Goal: Task Accomplishment & Management: Complete application form

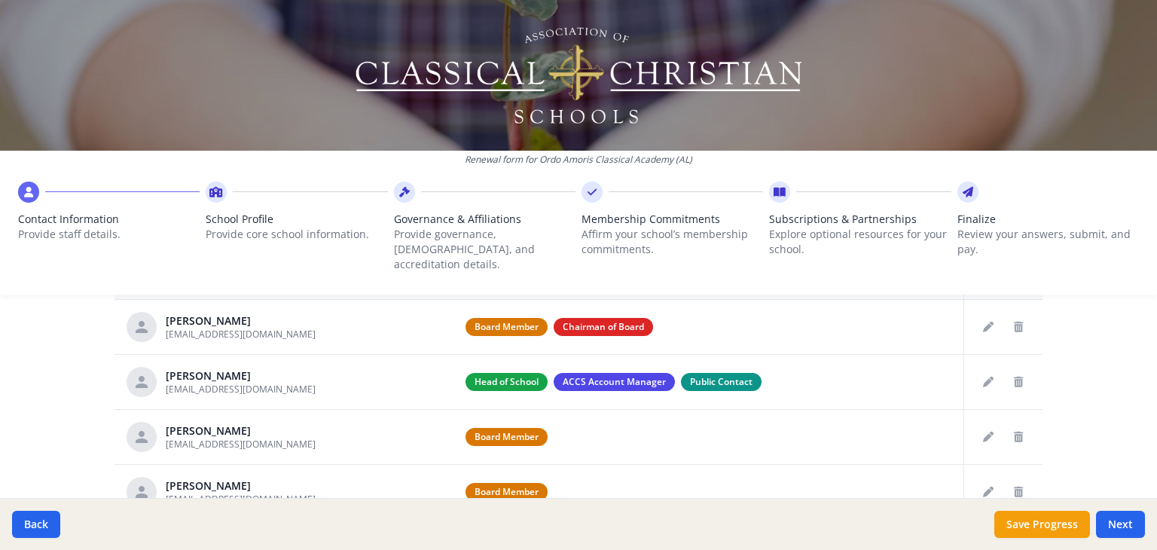
scroll to position [626, 0]
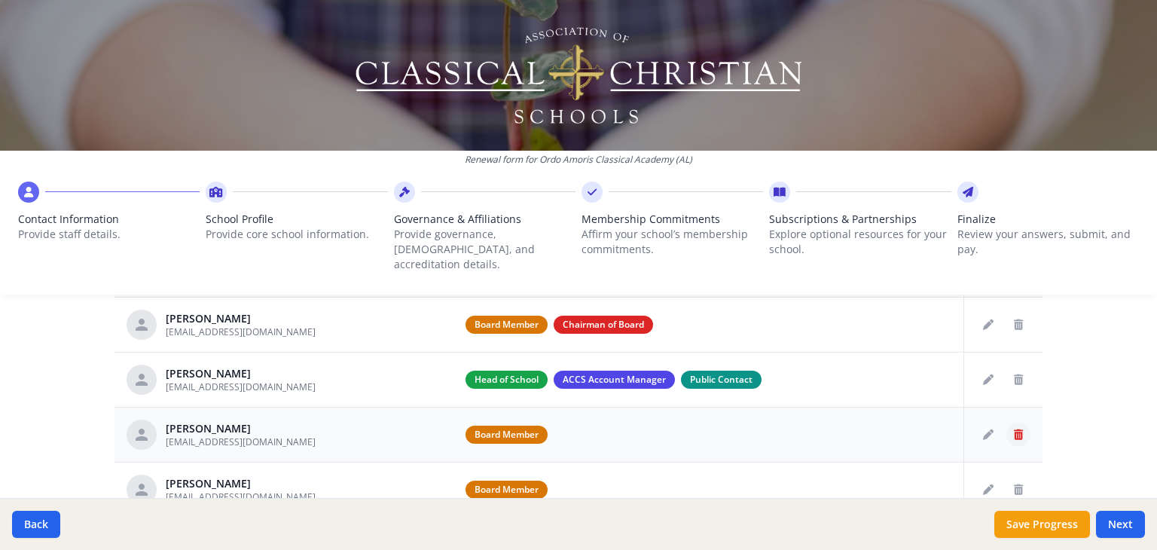
click at [1014, 429] on icon "Delete staff" at bounding box center [1018, 434] width 9 height 11
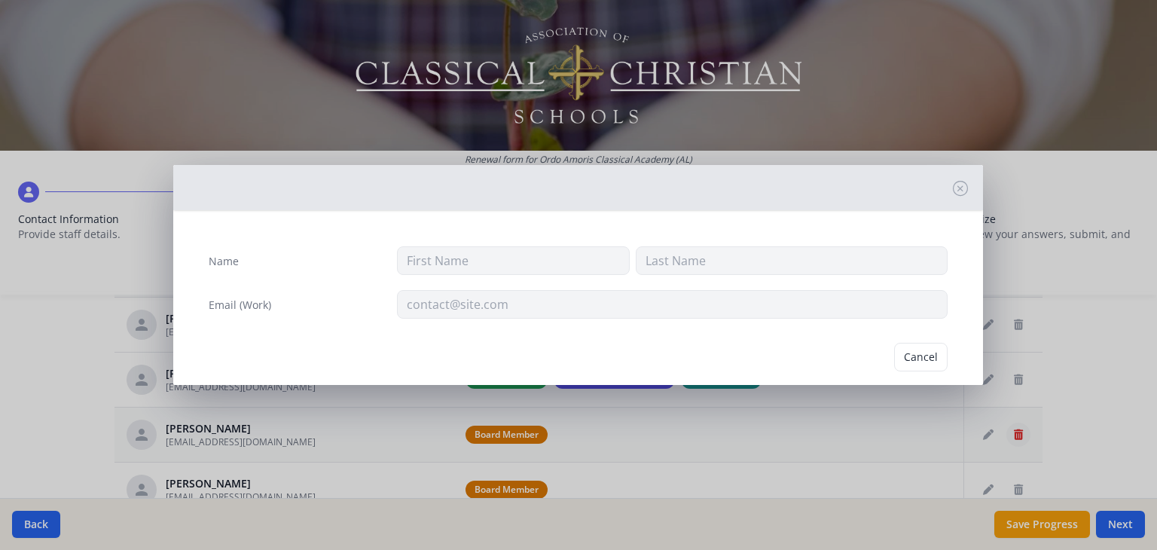
type input "Dr. Roy"
type input "Miner"
type input "royminercc@gmail.com"
click at [909, 360] on button "Delete" at bounding box center [922, 357] width 52 height 29
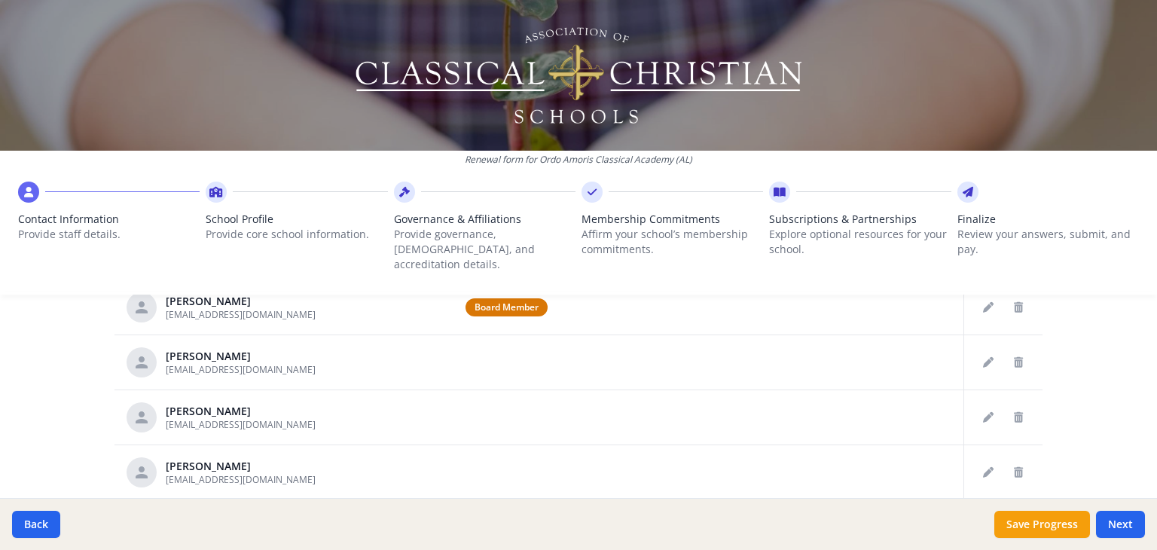
scroll to position [759, 0]
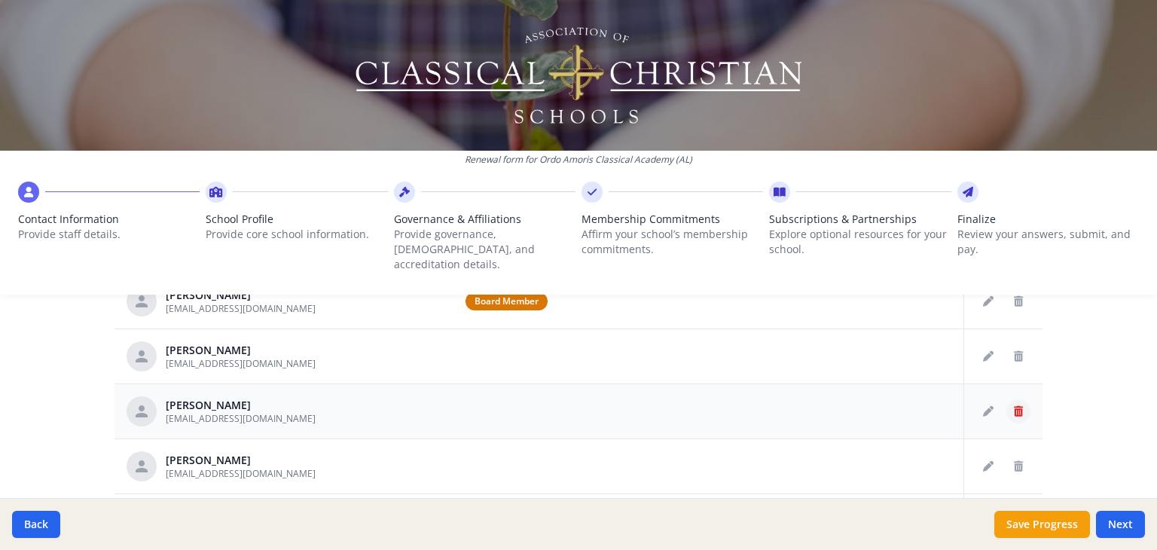
click at [1014, 406] on icon "Delete staff" at bounding box center [1018, 411] width 9 height 11
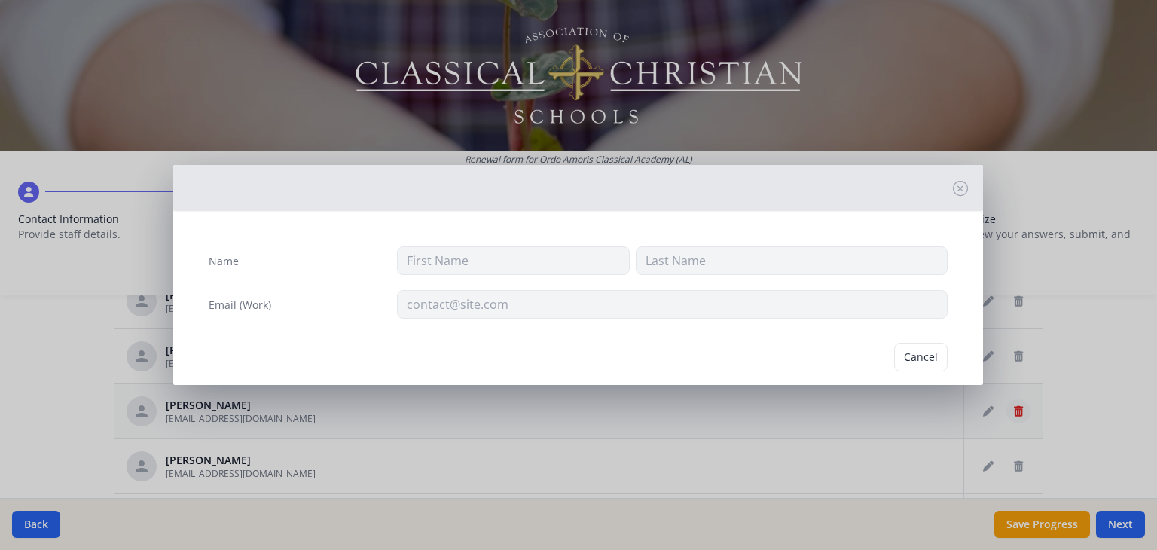
type input "Sarah"
type input "Colbert"
type input "scolbert@ordoamorisclassical.com"
click at [926, 362] on button "Delete" at bounding box center [922, 357] width 52 height 29
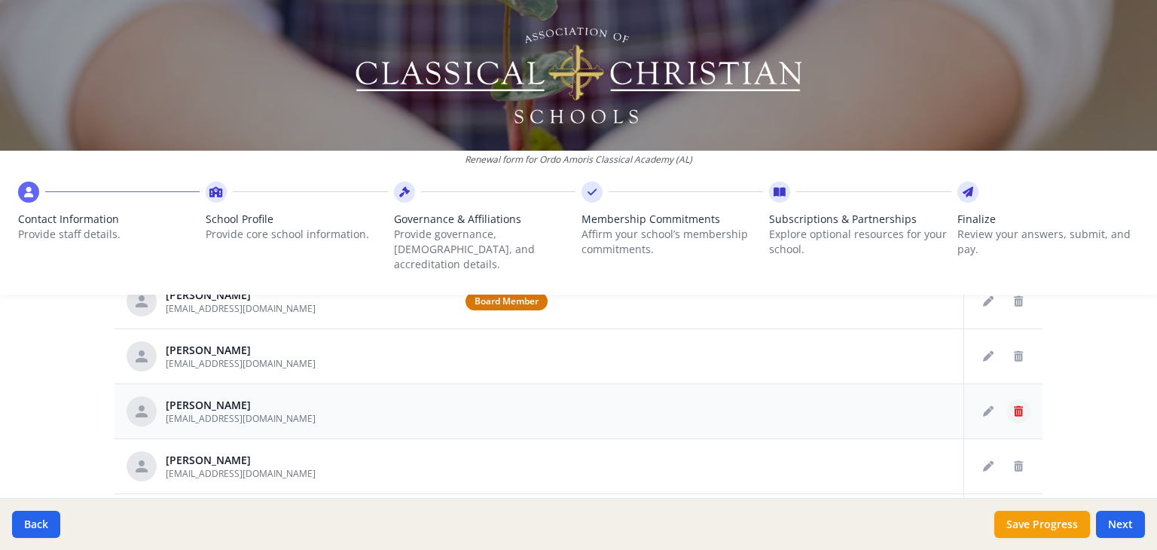
click at [1014, 406] on icon "Delete staff" at bounding box center [1018, 411] width 9 height 11
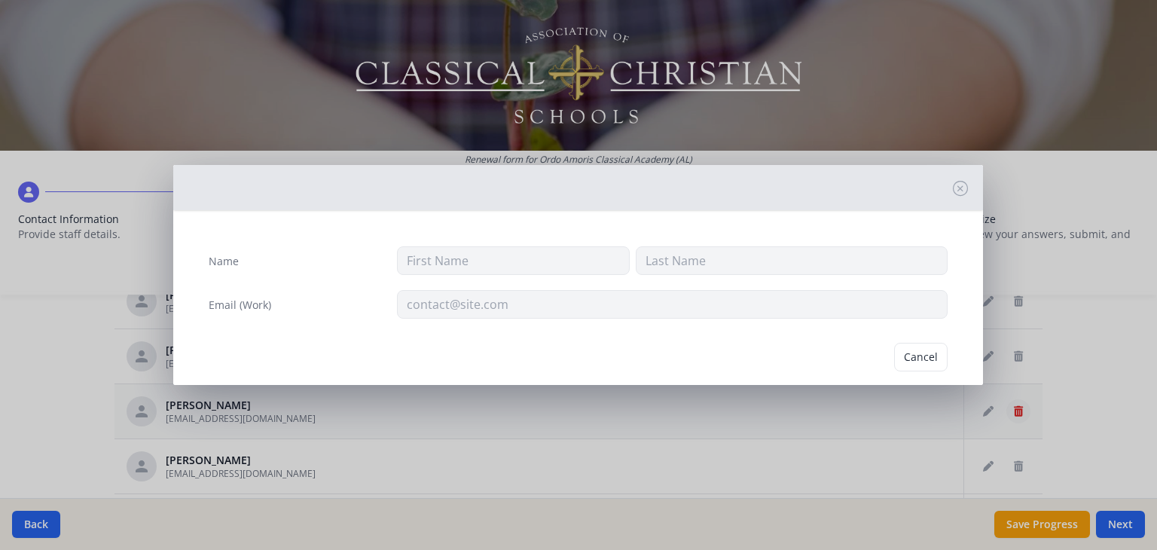
type input "Ethan"
type input "Colbert"
type input "ecolbert@ordoamorisclassical.com"
click at [903, 363] on button "Delete" at bounding box center [922, 357] width 52 height 29
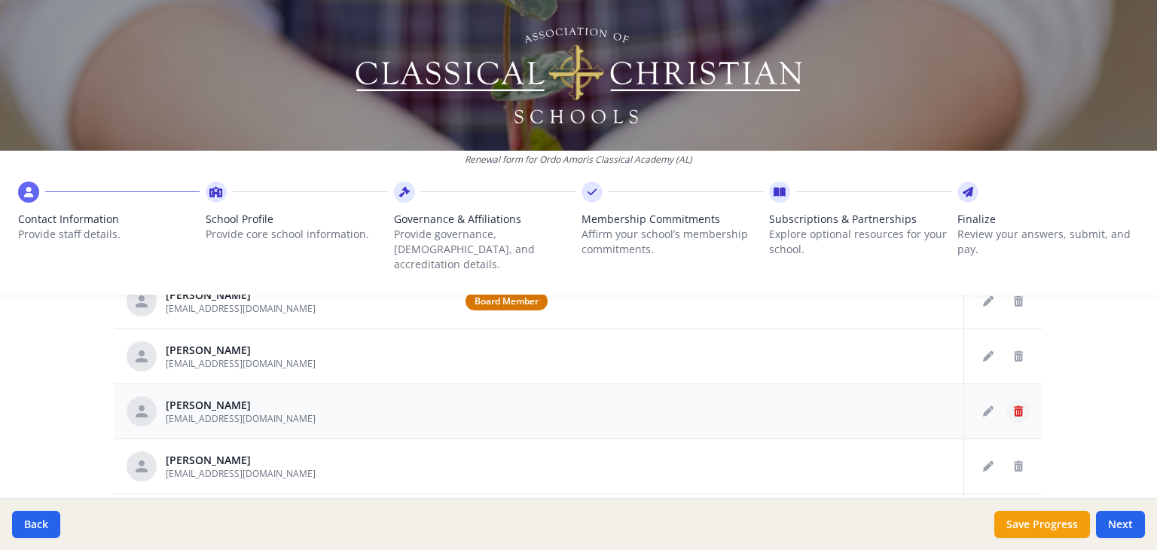
click at [1014, 406] on icon "Delete staff" at bounding box center [1018, 411] width 9 height 11
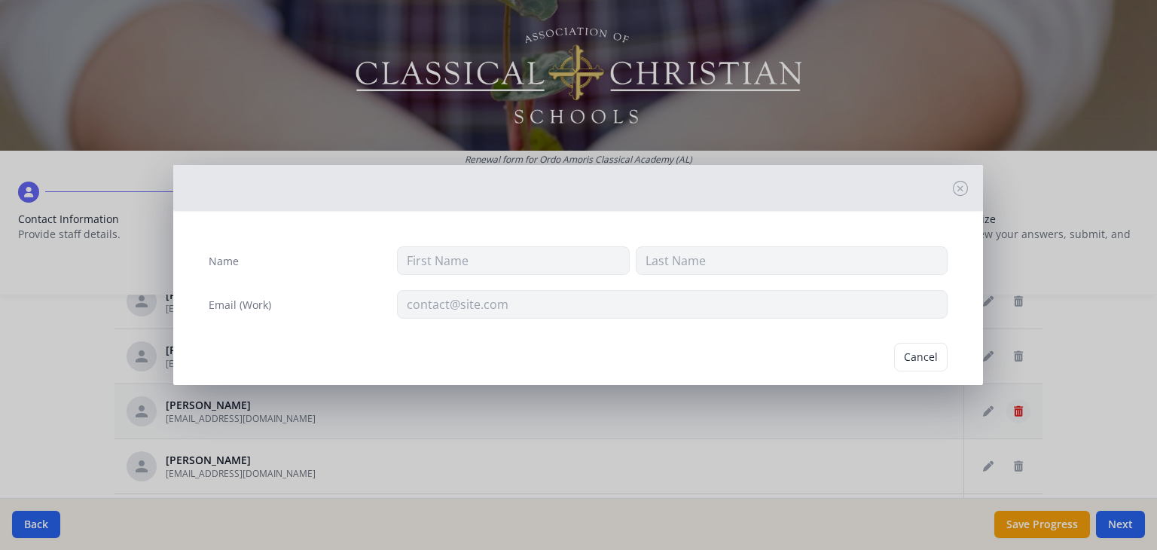
type input "Kara"
type input "Dernlan"
type input "kdernlan@ordoamorisclassical.com"
click at [914, 366] on button "Delete" at bounding box center [922, 357] width 52 height 29
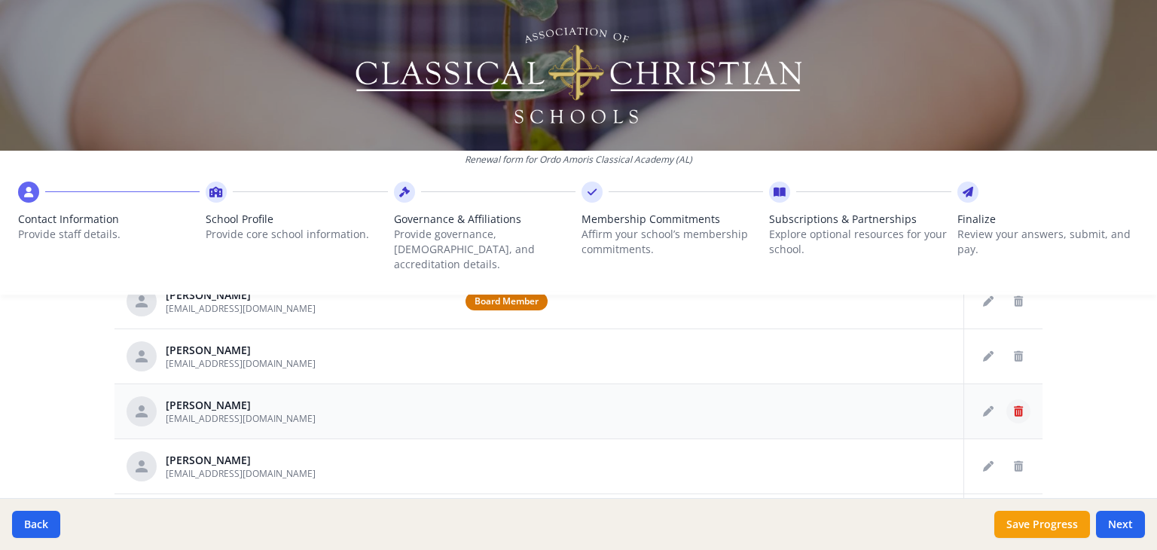
click at [1014, 406] on icon "Delete staff" at bounding box center [1018, 411] width 9 height 11
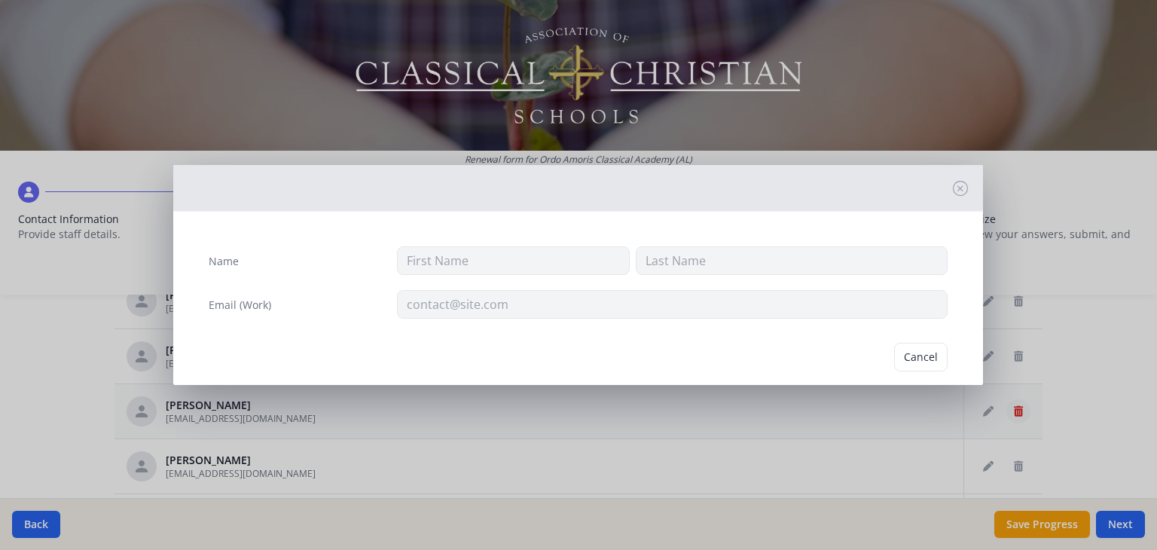
type input "Abigail"
type input "Macaro"
type input "amacaro@ordoamorisclassical.com"
click at [916, 356] on button "Delete" at bounding box center [922, 357] width 52 height 29
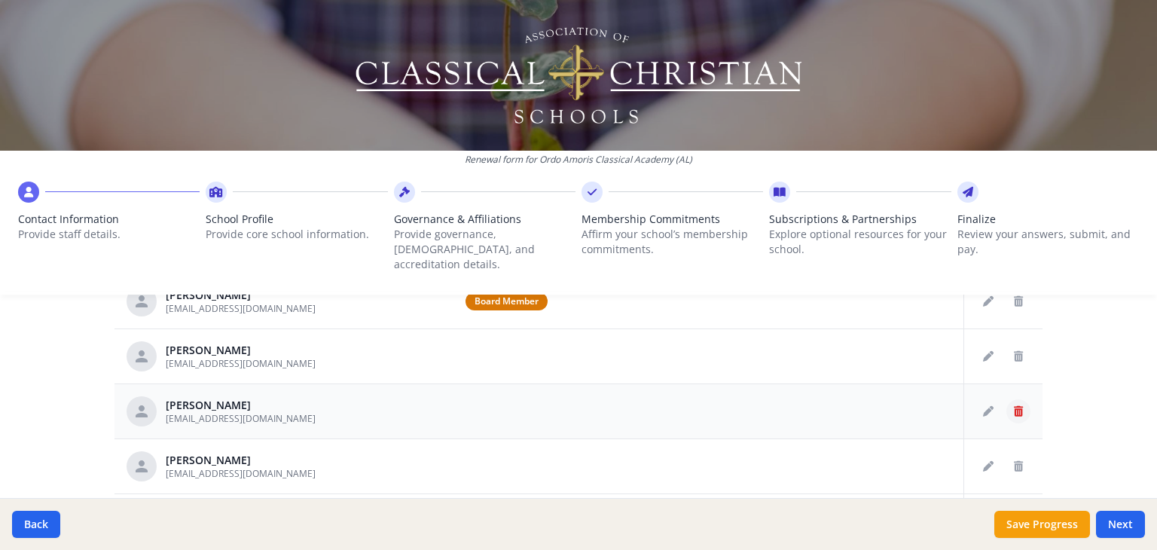
click at [1014, 406] on icon "Delete staff" at bounding box center [1018, 411] width 9 height 11
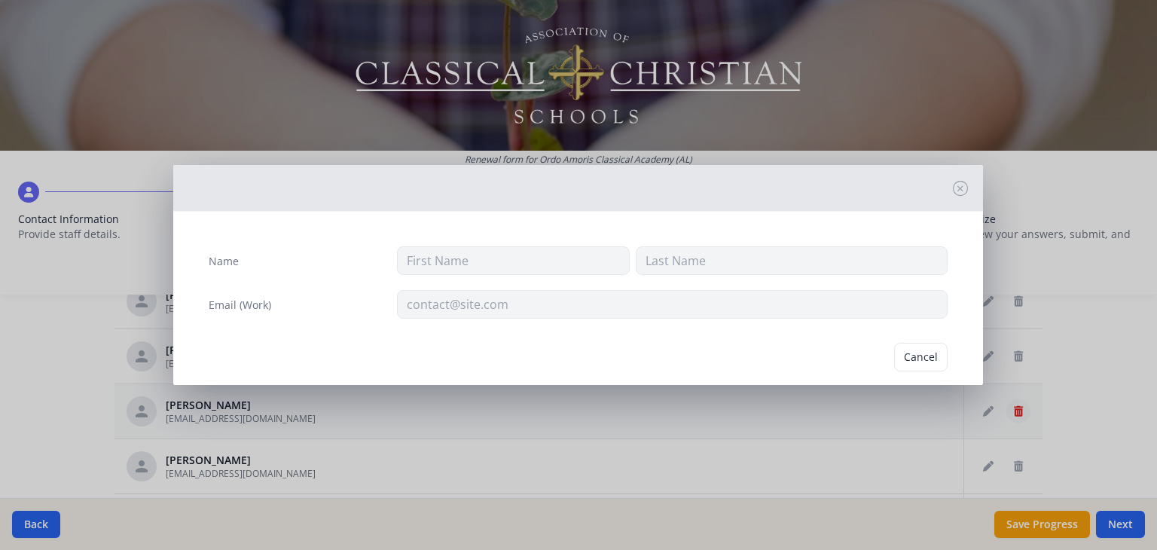
type input "Dawn"
type input "Marcordes"
type input "Dmarcordes@ordoamorisclassical.com"
click at [902, 345] on button "Delete" at bounding box center [922, 357] width 52 height 29
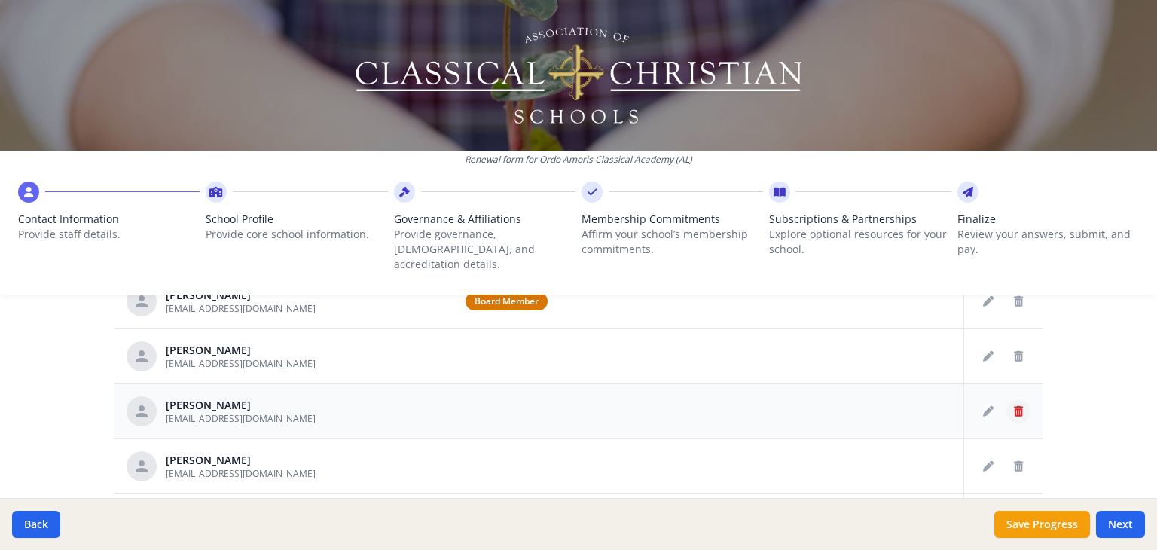
click at [1015, 400] on button "Delete staff" at bounding box center [1018, 411] width 24 height 24
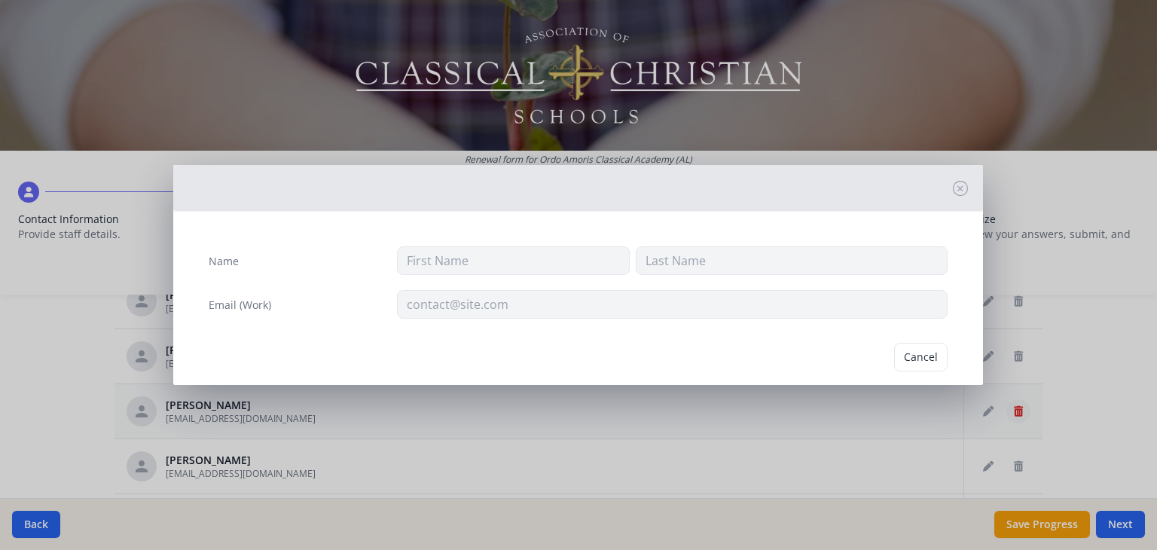
type input "Laura"
type input "Miner"
type input "lminer@ordoamorisclassical.com"
click at [914, 356] on button "Delete" at bounding box center [922, 357] width 52 height 29
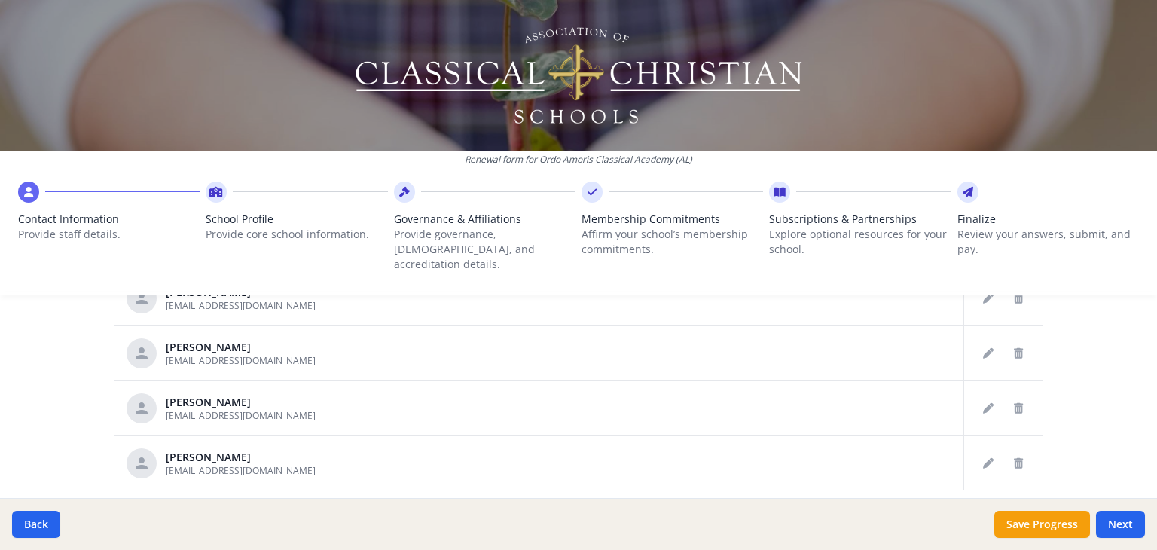
scroll to position [832, 0]
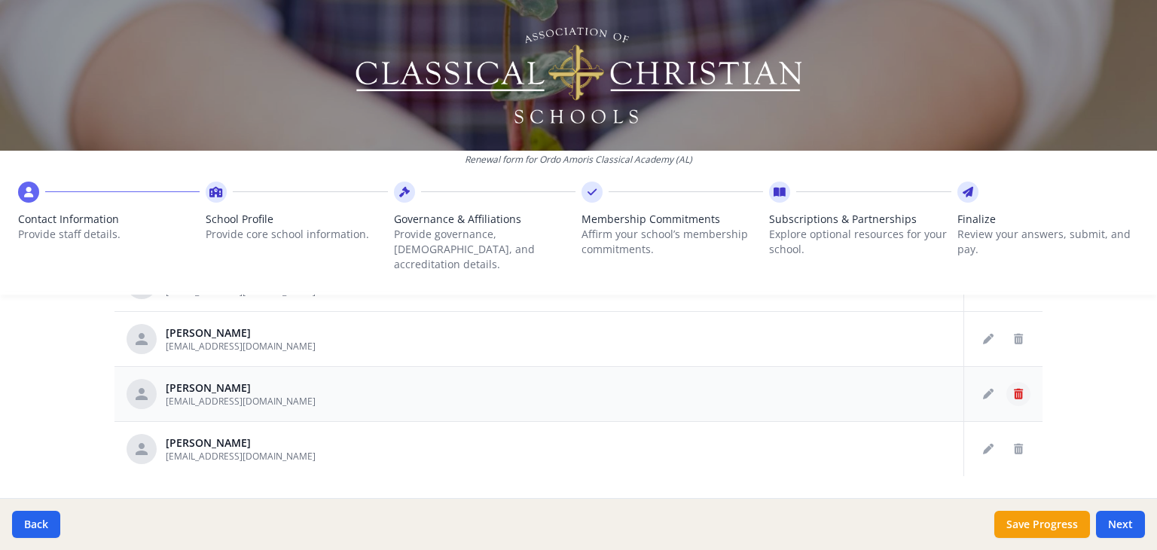
click at [1014, 389] on icon "Delete staff" at bounding box center [1018, 394] width 9 height 11
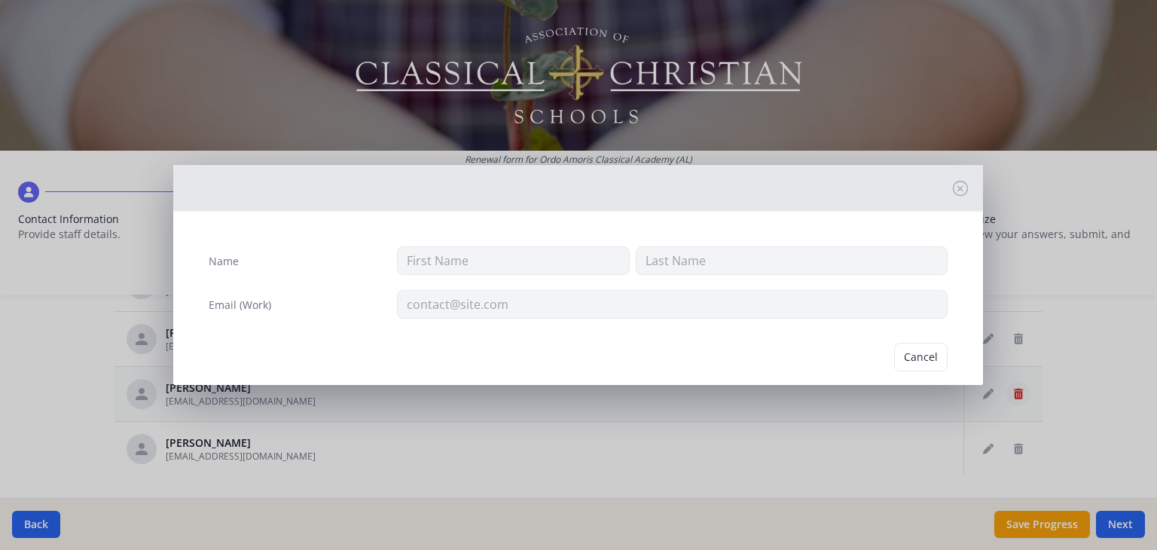
type input "Emily"
type input "Niemeyer"
type input "emilyniemeyer@gmail.com"
click at [911, 353] on button "Delete" at bounding box center [922, 357] width 52 height 29
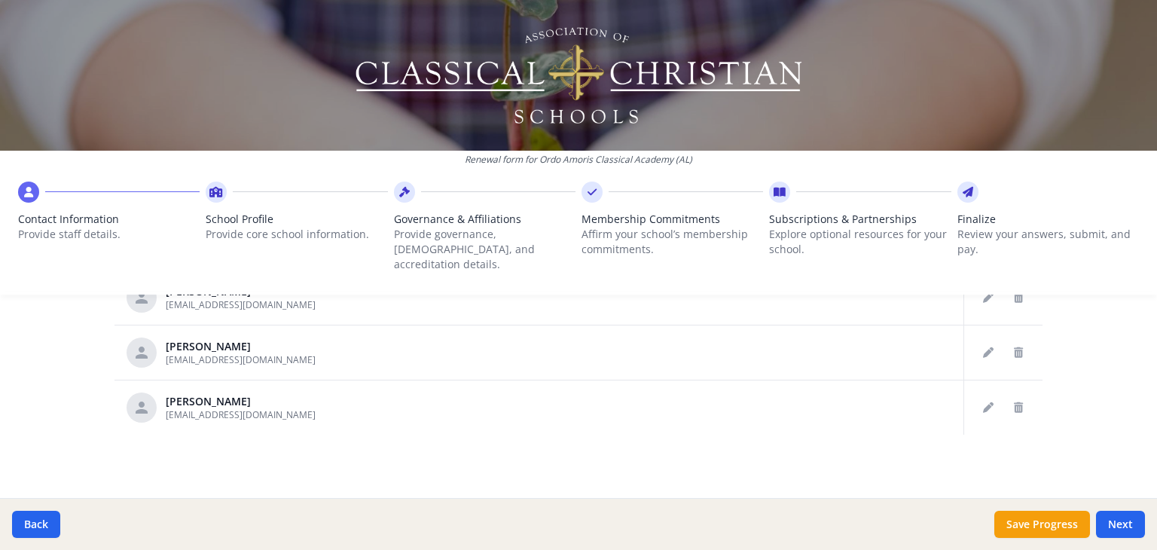
scroll to position [801, 0]
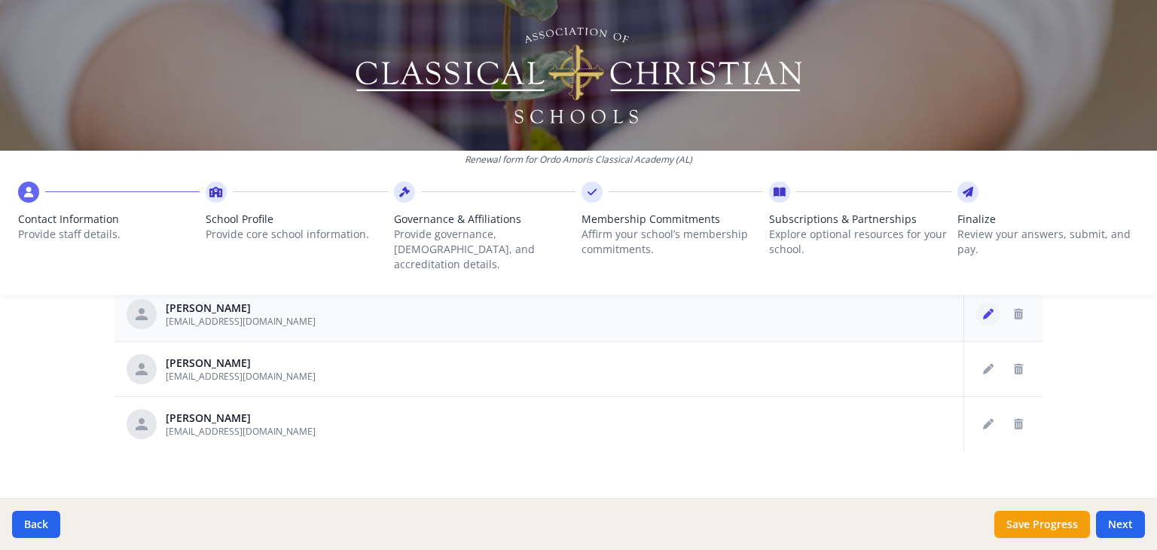
click at [983, 309] on icon "Edit staff" at bounding box center [988, 314] width 11 height 11
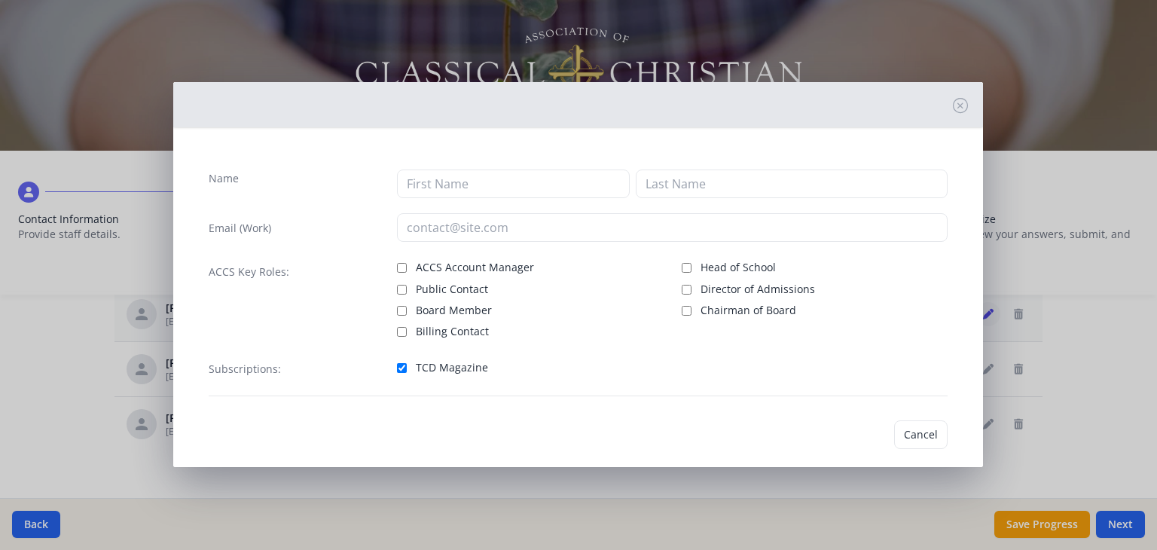
type input "Andrew"
type input "Colbert"
type input "acolbert@ordoamorisclassical.com"
checkbox input "true"
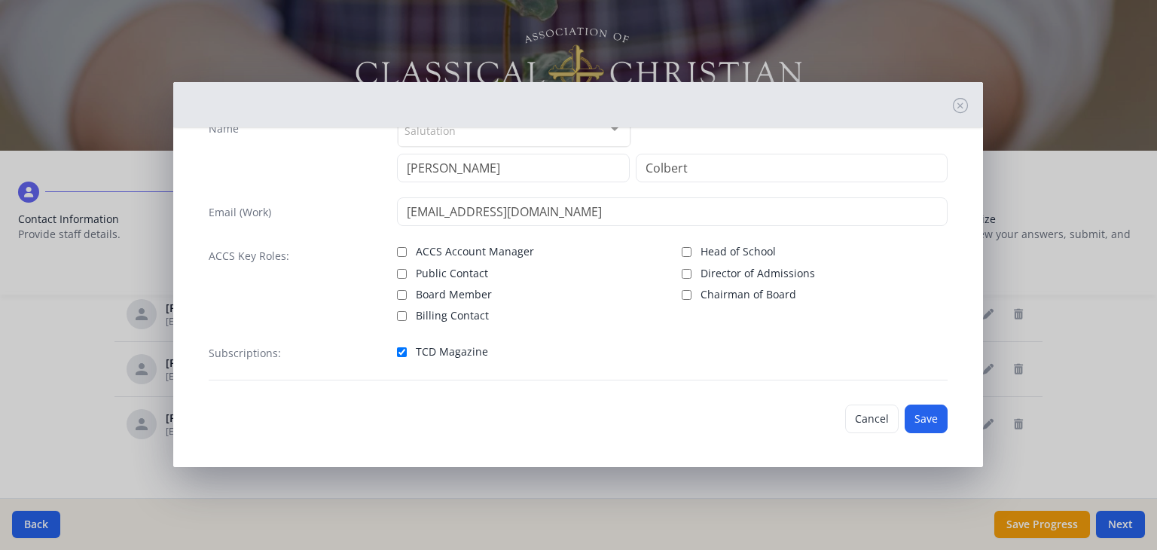
scroll to position [0, 0]
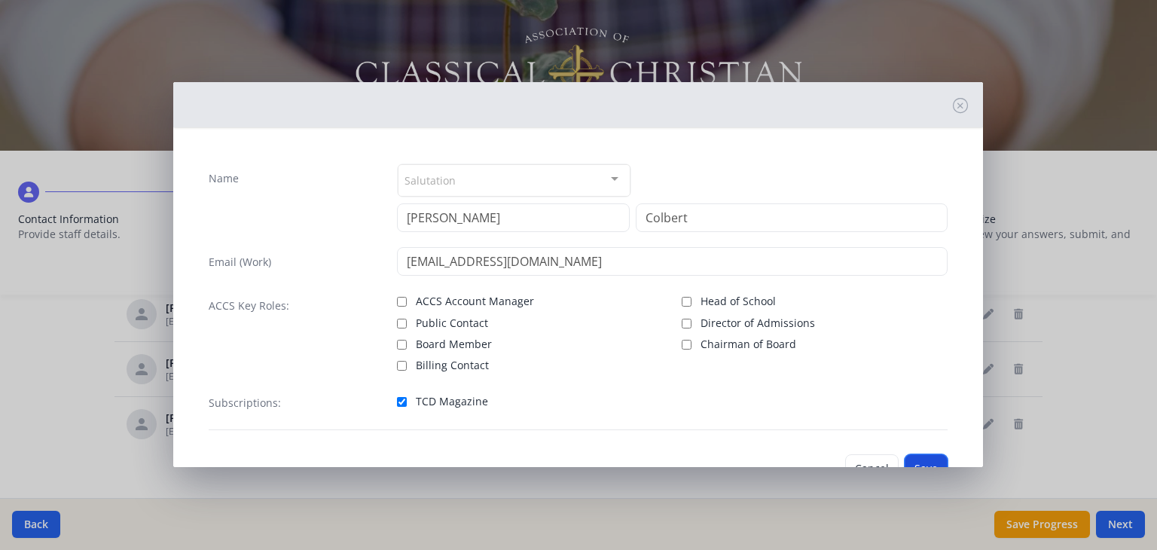
click at [916, 463] on button "Save" at bounding box center [926, 468] width 43 height 29
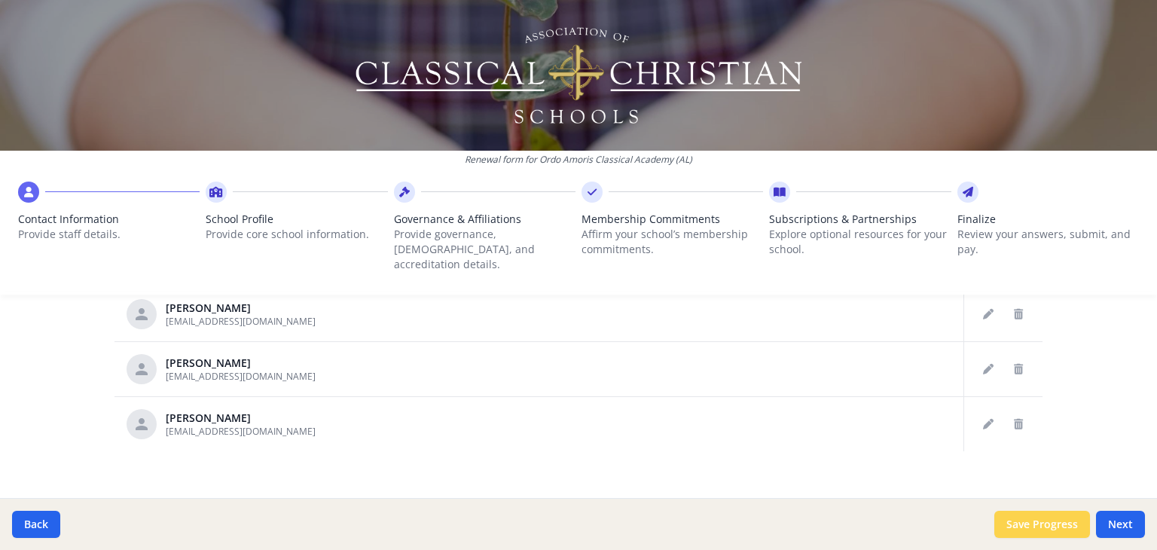
click at [1027, 520] on button "Save Progress" at bounding box center [1042, 524] width 96 height 27
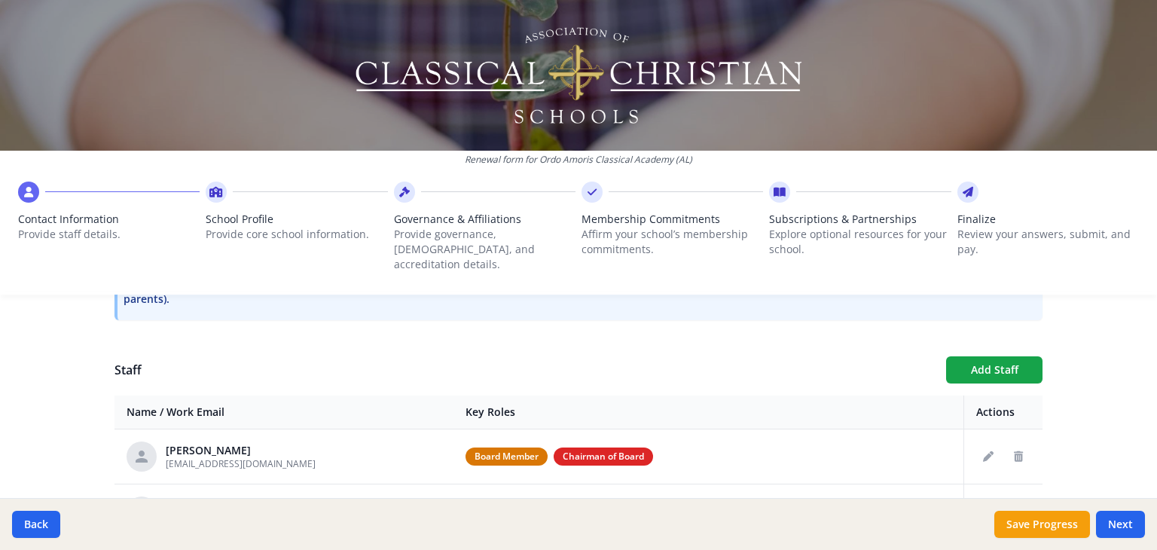
scroll to position [516, 0]
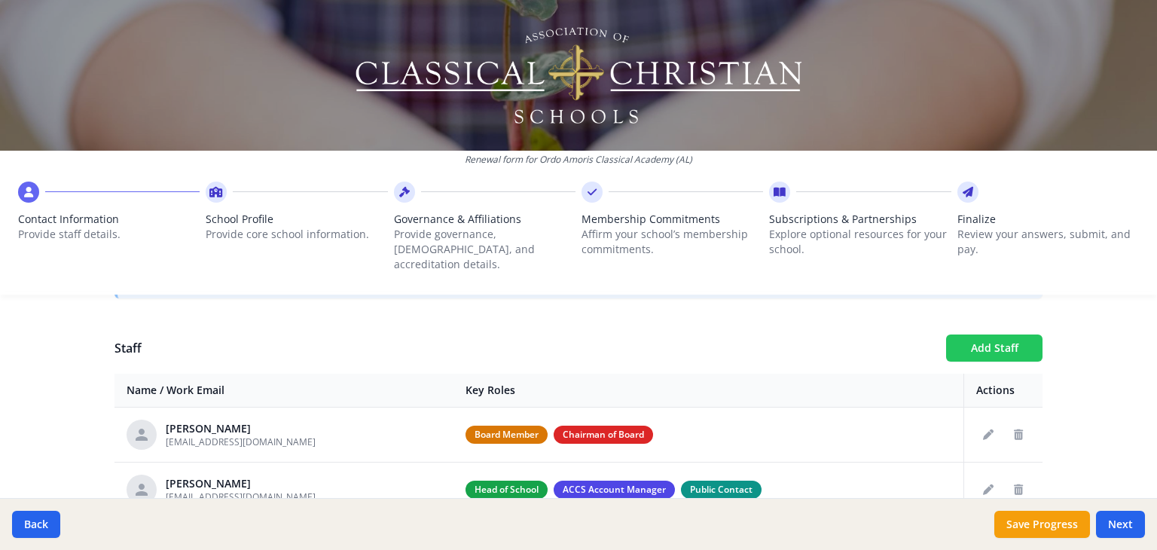
click at [1012, 341] on button "Add Staff" at bounding box center [994, 347] width 96 height 27
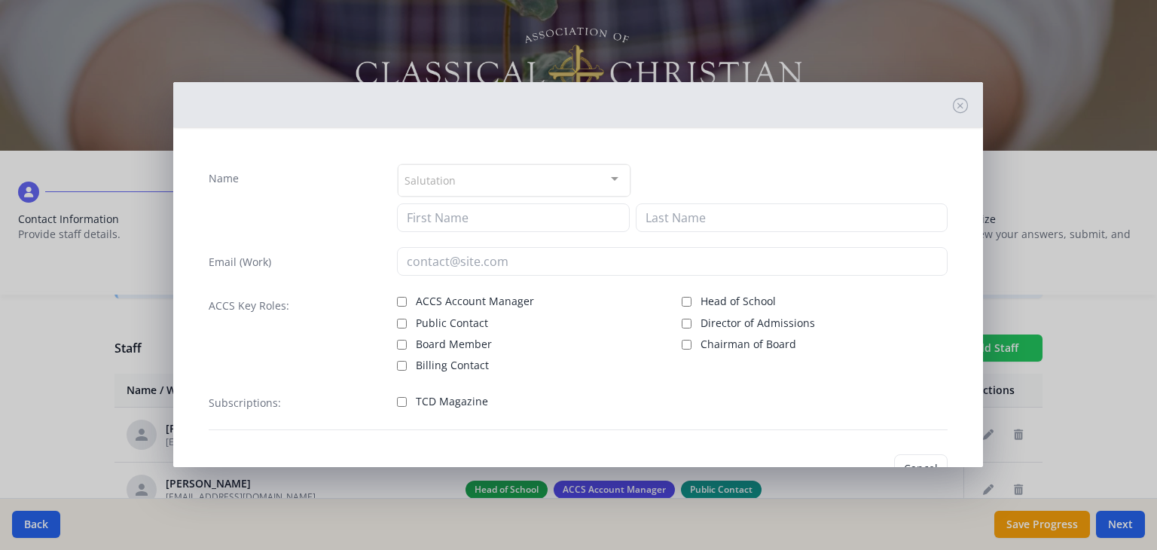
checkbox input "false"
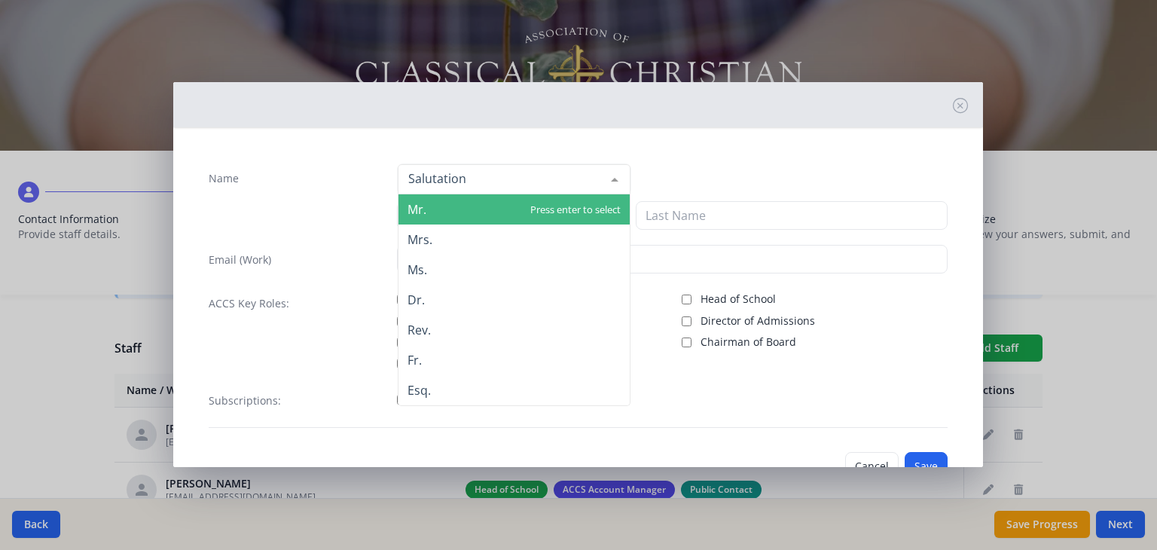
click at [610, 176] on div at bounding box center [615, 179] width 30 height 29
click at [579, 209] on span "Mr." at bounding box center [513, 209] width 231 height 30
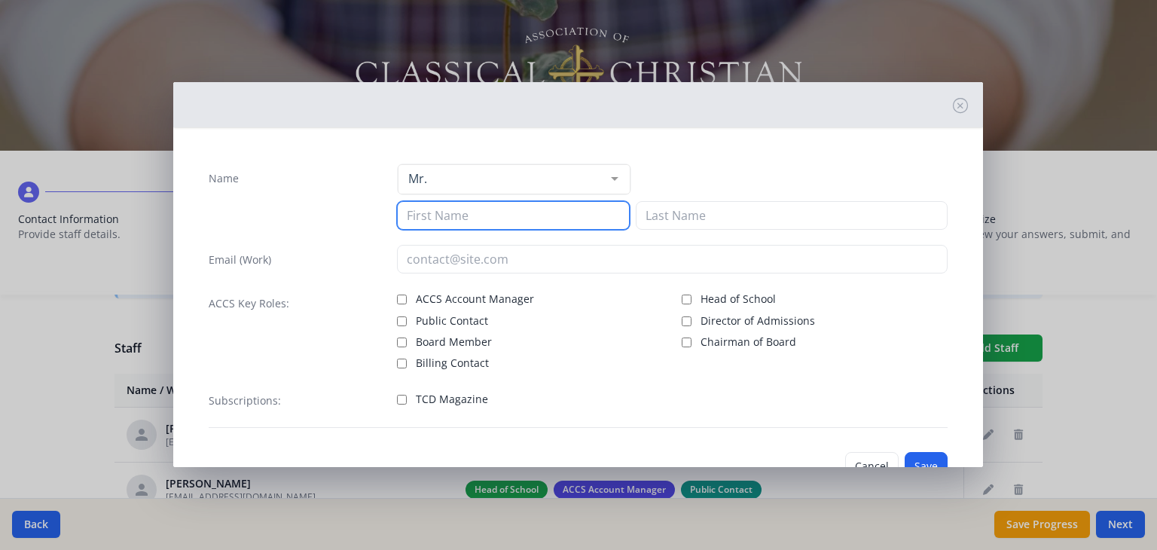
click at [500, 218] on input at bounding box center [513, 215] width 233 height 29
type input "Joshua"
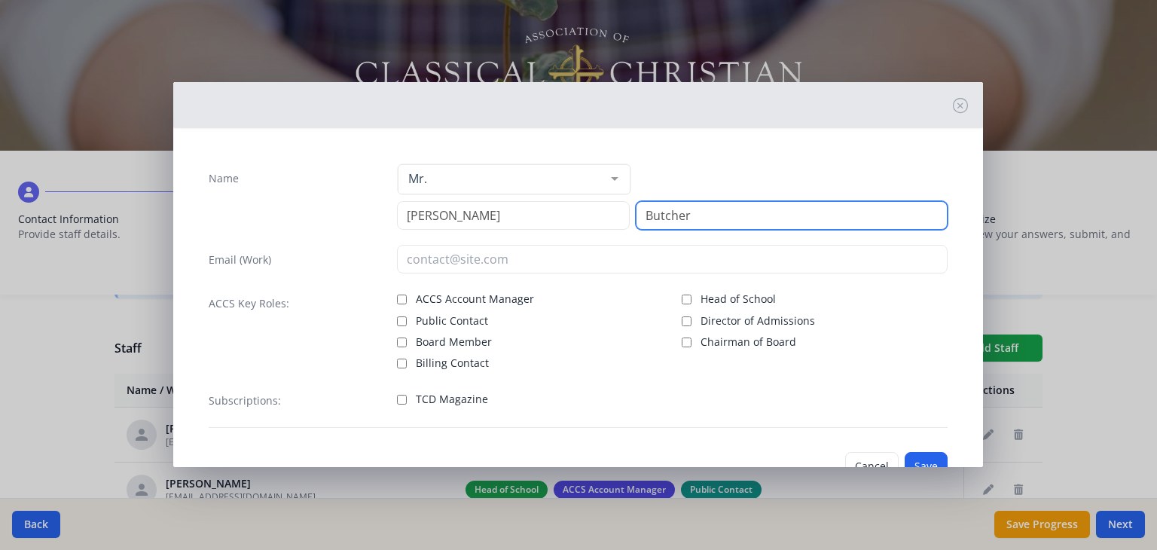
type input "Butcher"
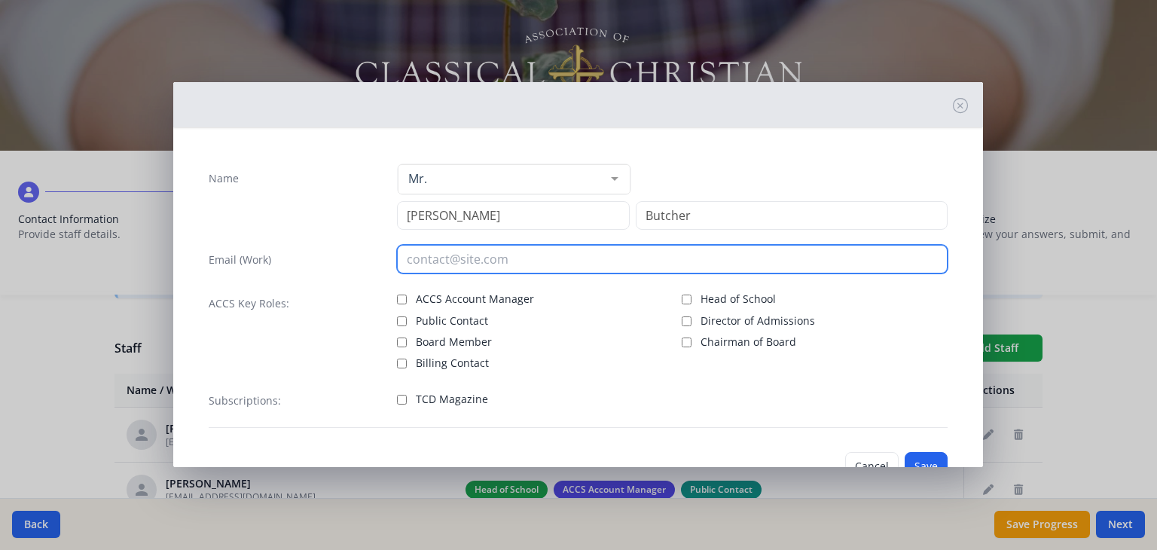
click at [439, 264] on input "email" at bounding box center [672, 259] width 551 height 29
type input "jbutcher@ordoamorisclassical.com"
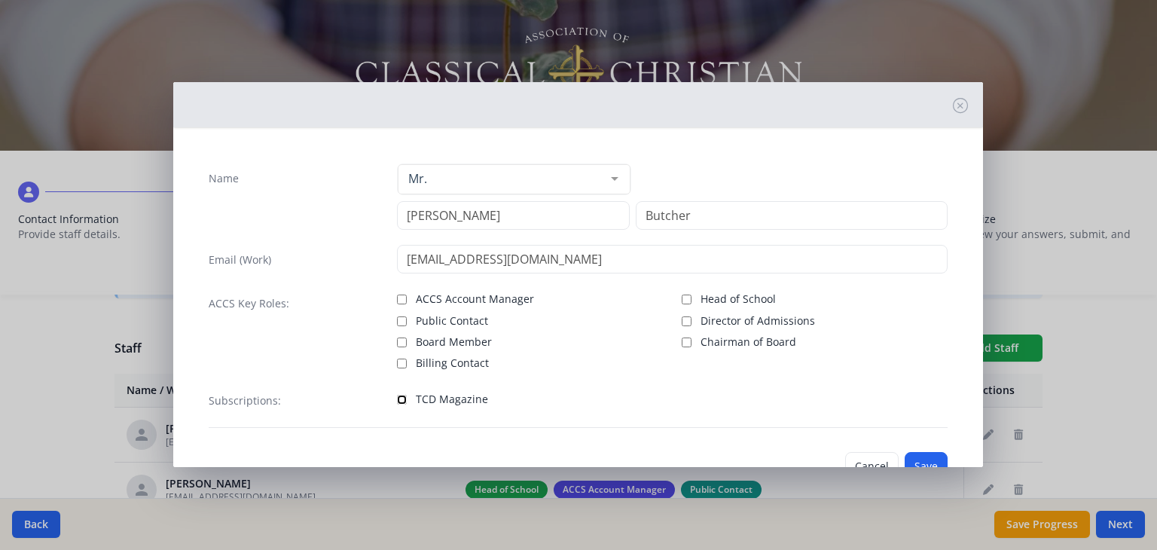
click at [399, 399] on input "TCD Magazine" at bounding box center [402, 400] width 10 height 10
checkbox input "true"
click at [914, 456] on button "Save" at bounding box center [926, 466] width 43 height 29
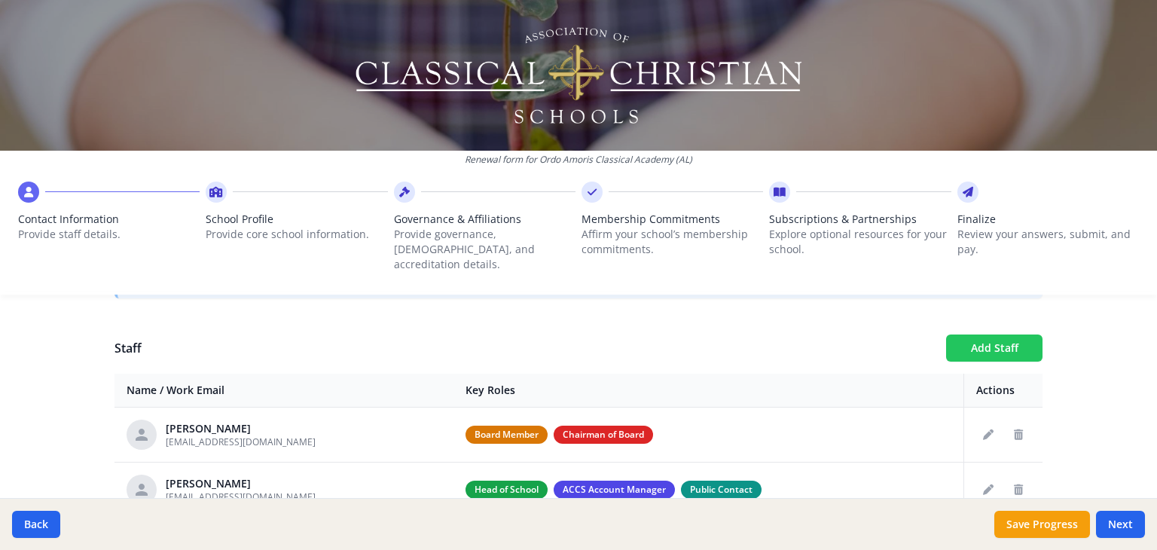
click at [967, 334] on button "Add Staff" at bounding box center [994, 347] width 96 height 27
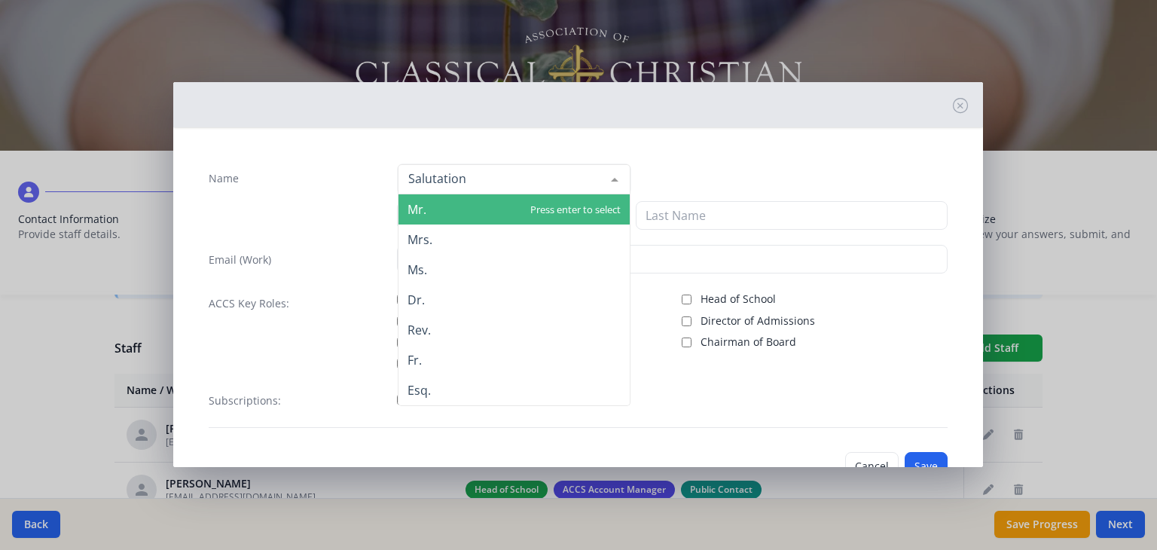
click at [612, 179] on div at bounding box center [615, 179] width 30 height 29
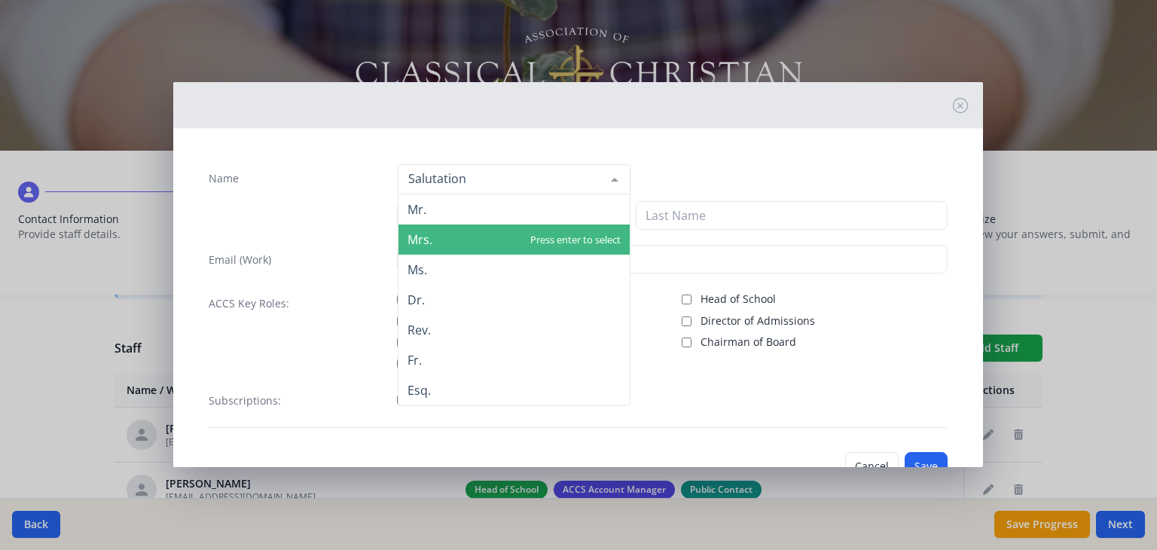
click at [569, 236] on span "Mrs." at bounding box center [513, 239] width 231 height 30
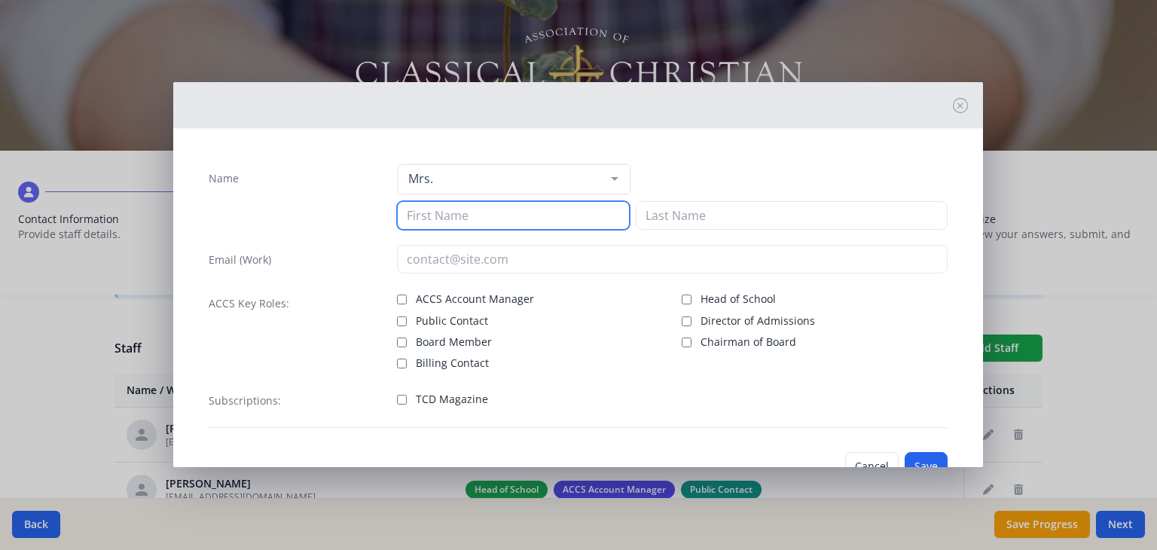
click at [505, 221] on input at bounding box center [513, 215] width 233 height 29
type input "Elizabeth"
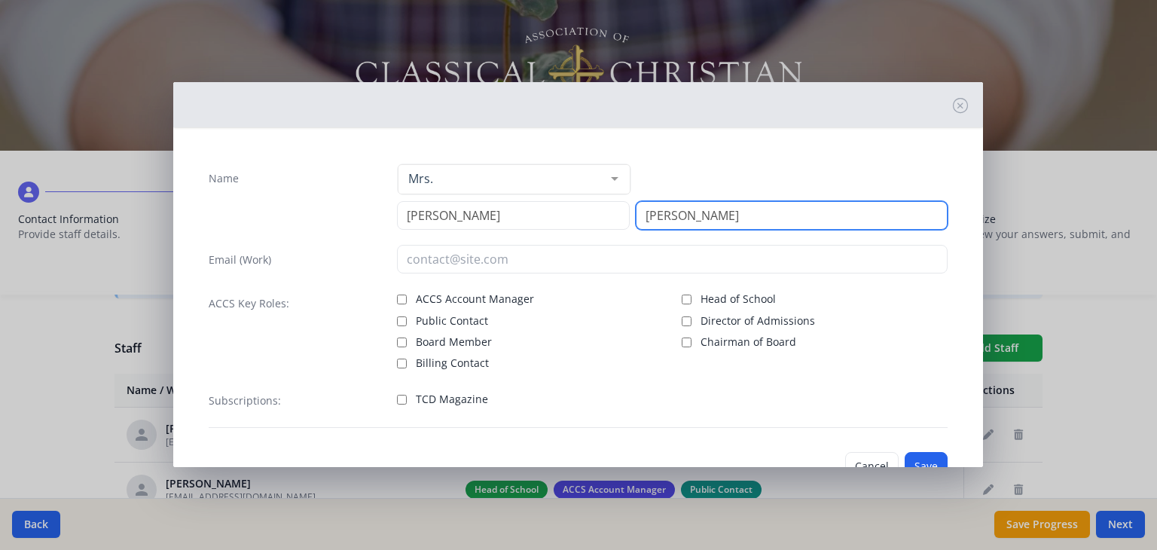
type input "Kennedy"
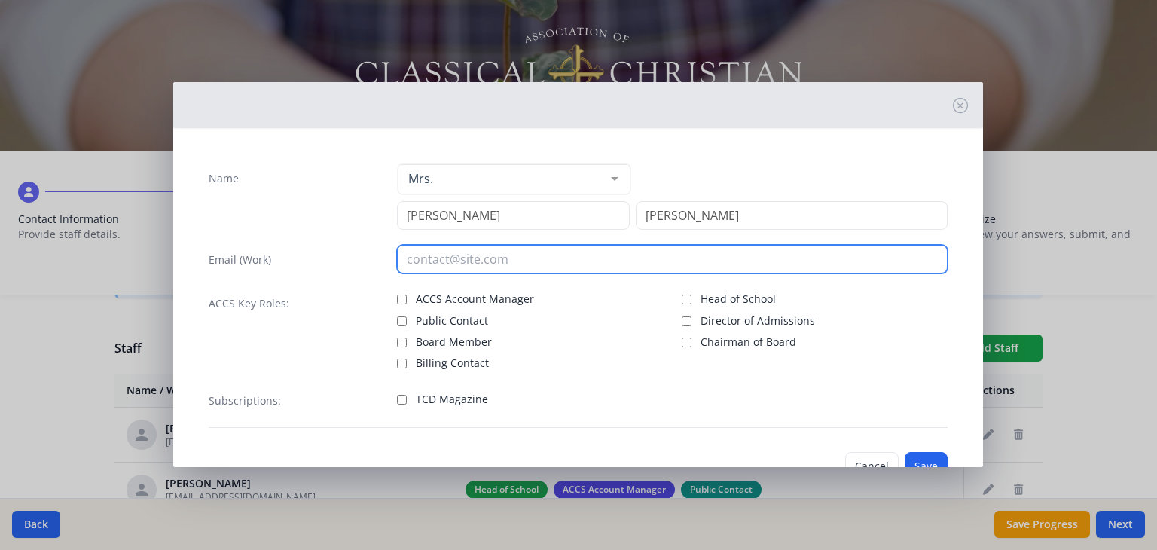
click at [432, 252] on input "email" at bounding box center [672, 259] width 551 height 29
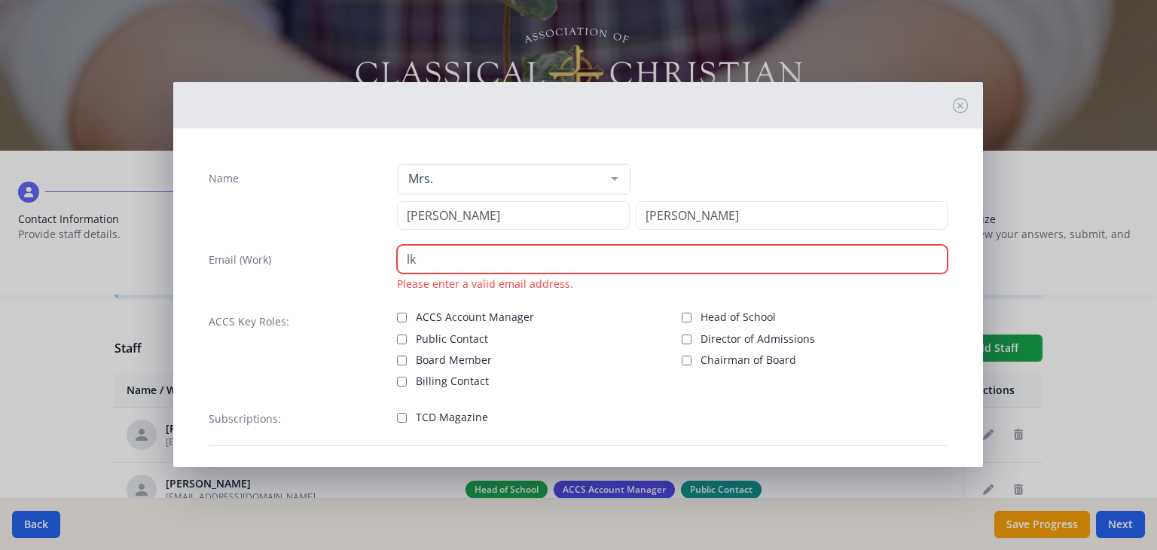
type input "l"
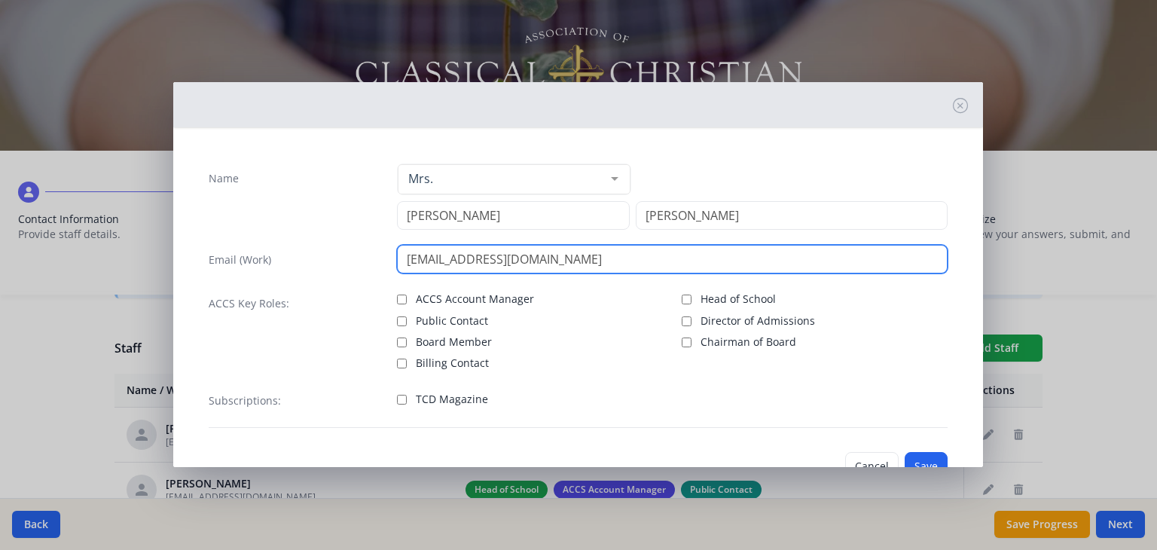
type input "ekennedy@ordoamorisclassical.com"
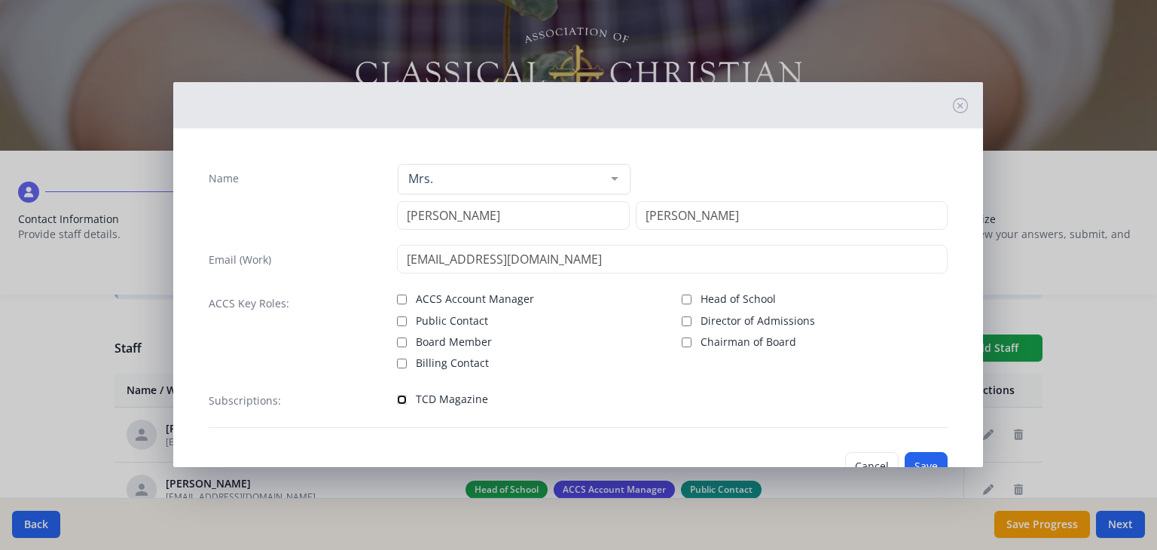
click at [400, 395] on input "TCD Magazine" at bounding box center [402, 400] width 10 height 10
checkbox input "true"
click at [915, 453] on button "Save" at bounding box center [926, 466] width 43 height 29
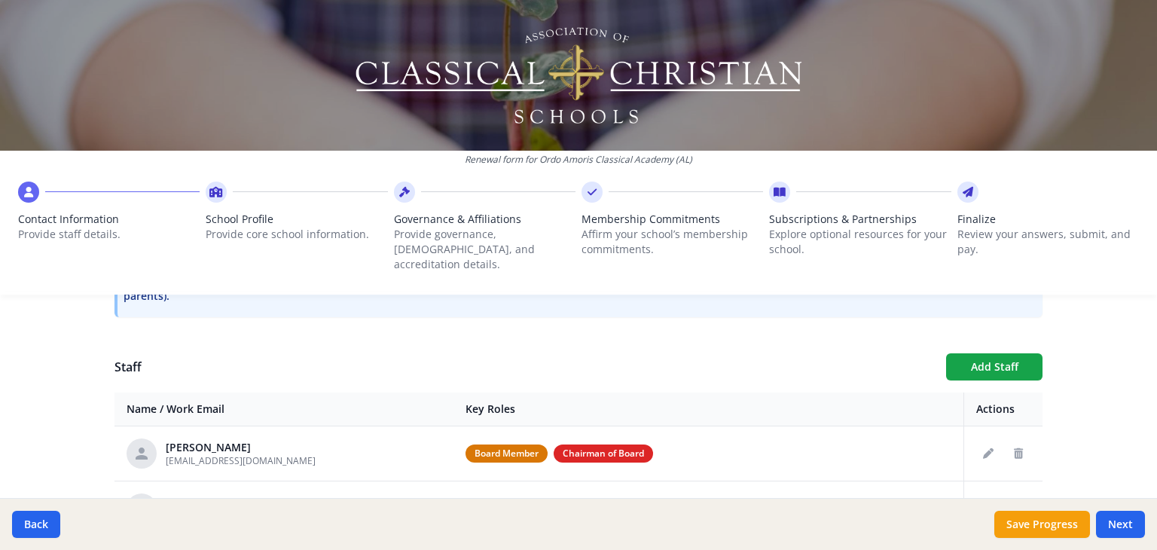
scroll to position [492, 0]
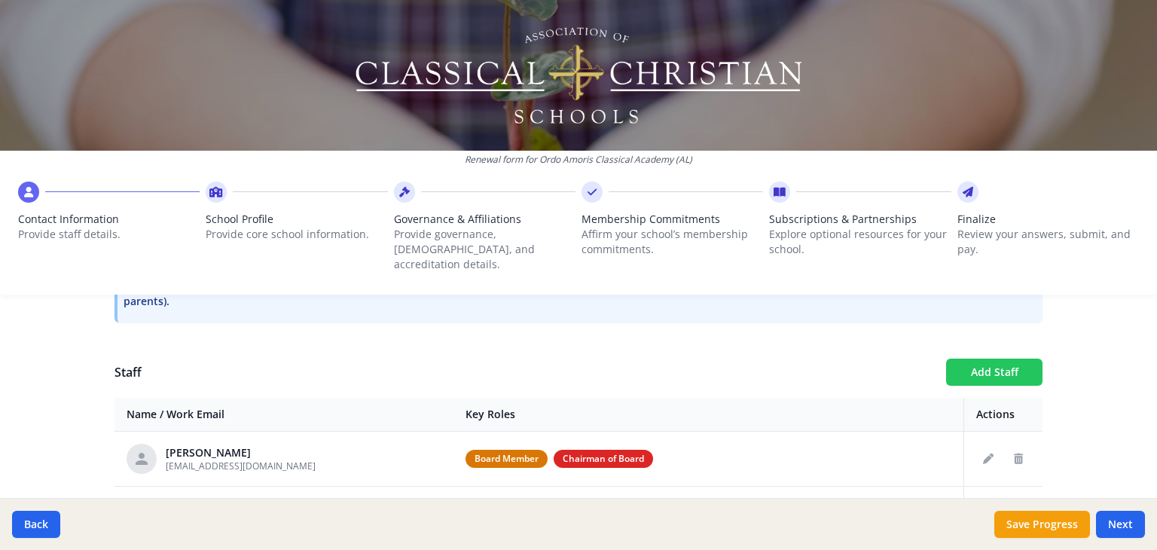
click at [1014, 359] on button "Add Staff" at bounding box center [994, 372] width 96 height 27
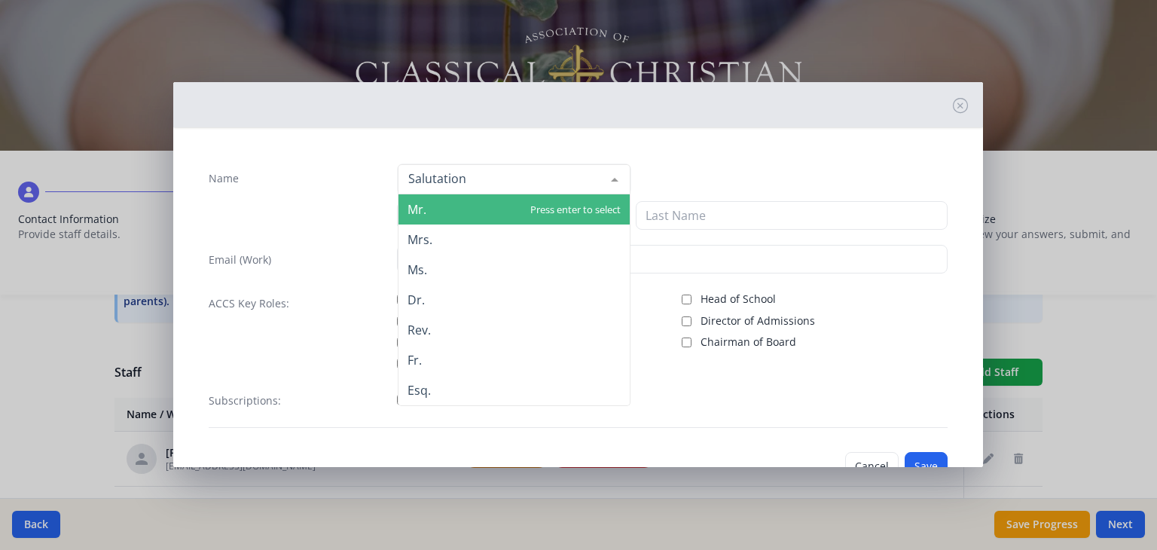
click at [600, 173] on div at bounding box center [615, 179] width 30 height 29
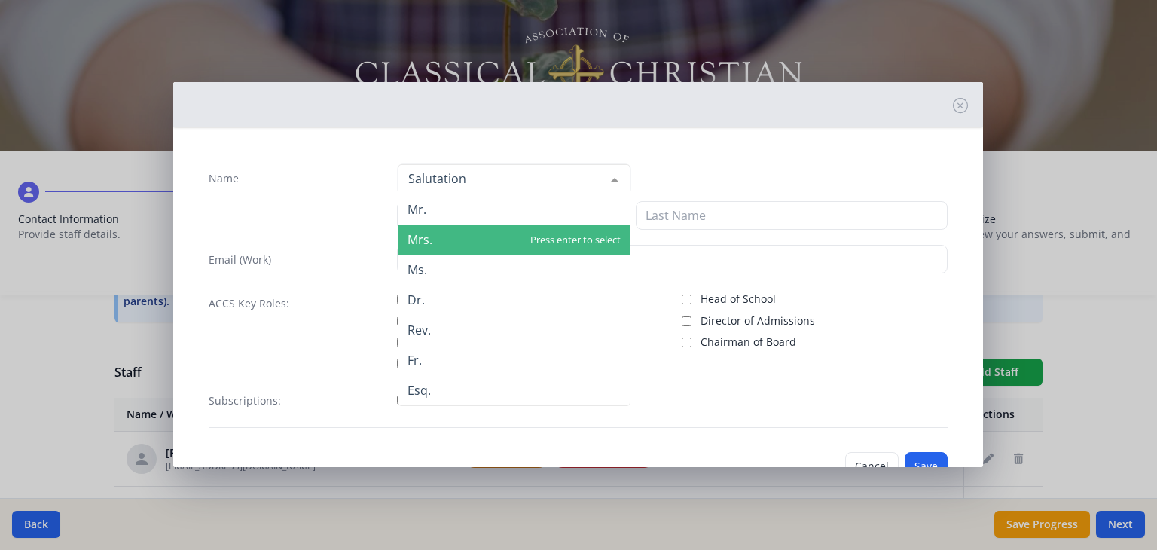
click at [533, 242] on span "Mrs." at bounding box center [513, 239] width 231 height 30
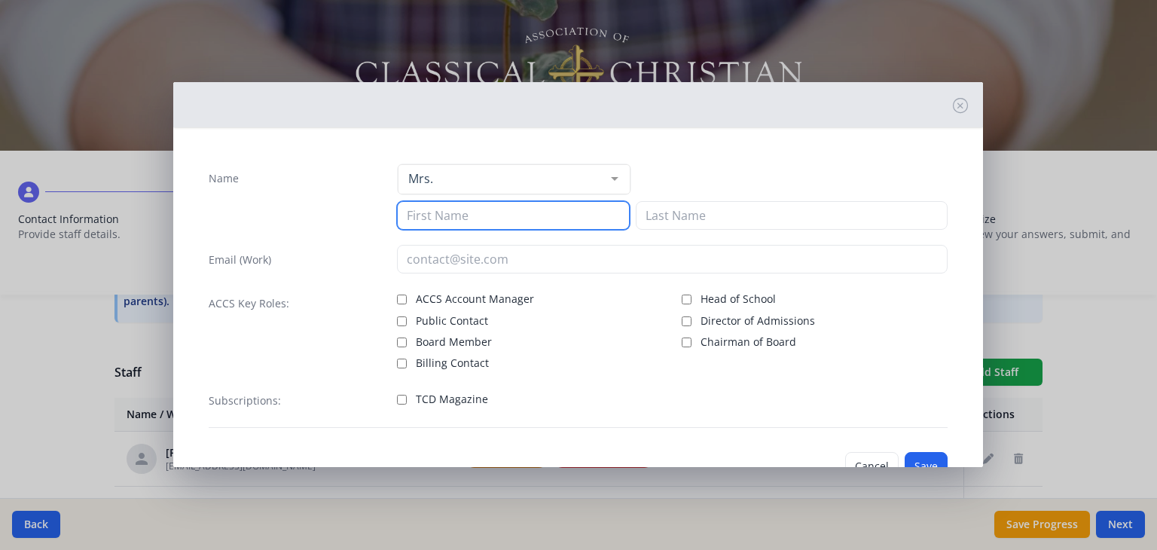
click at [475, 215] on input at bounding box center [513, 215] width 233 height 29
type input "Lee"
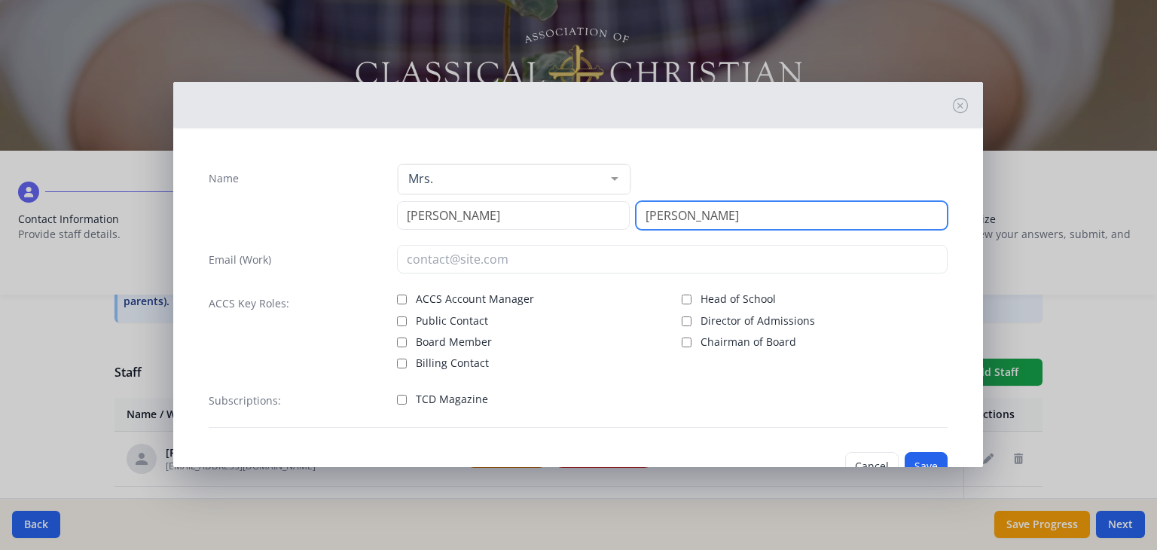
type input "Milstead"
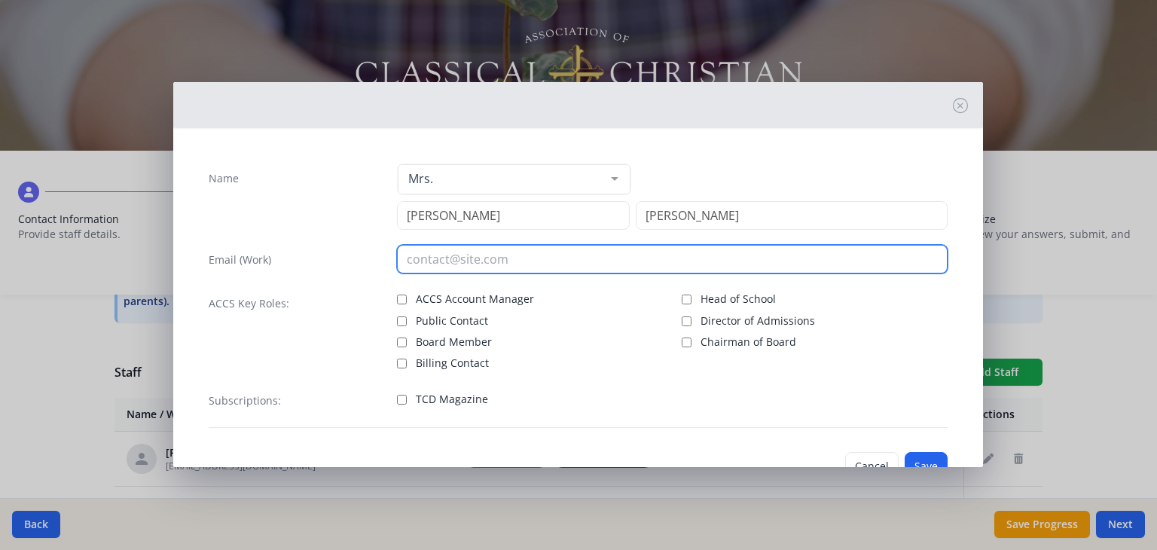
click at [419, 264] on input "email" at bounding box center [672, 259] width 551 height 29
type input "lmilstead@ordoamorisclassical.com"
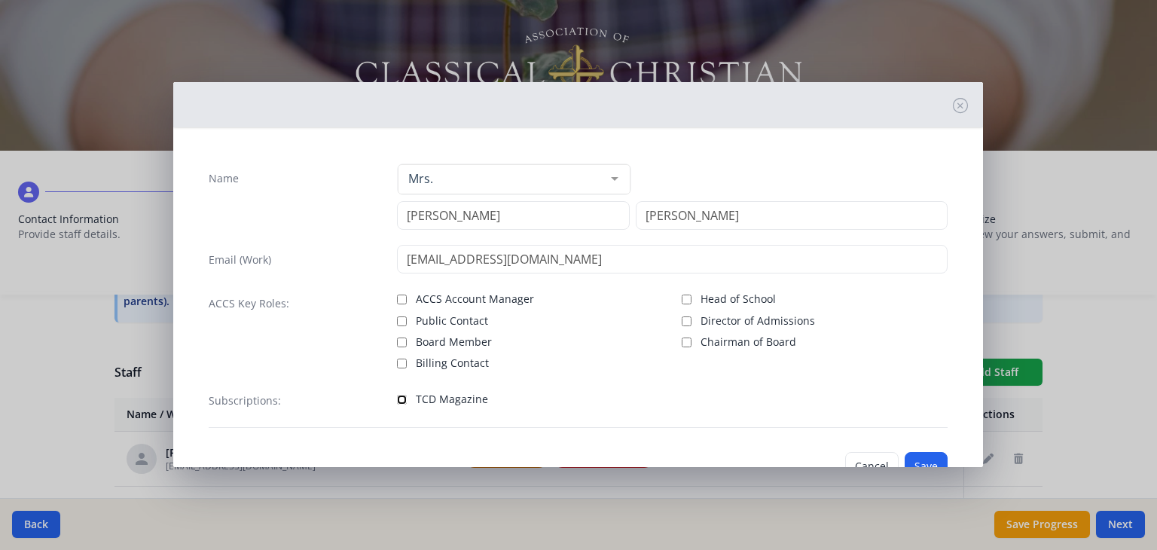
click at [401, 400] on input "TCD Magazine" at bounding box center [402, 400] width 10 height 10
checkbox input "true"
click at [918, 459] on button "Save" at bounding box center [926, 466] width 43 height 29
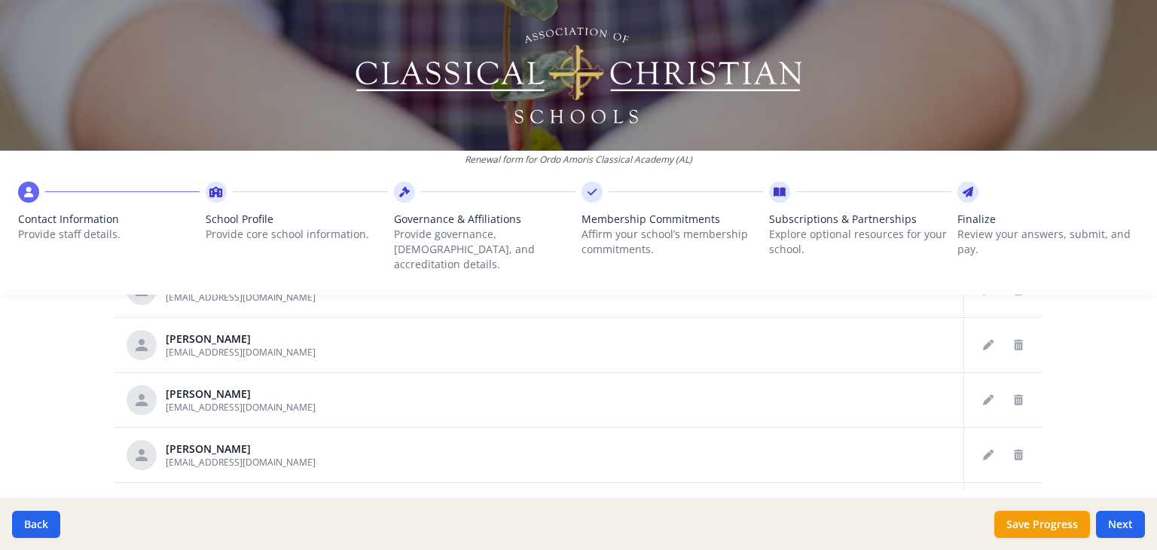
scroll to position [922, 0]
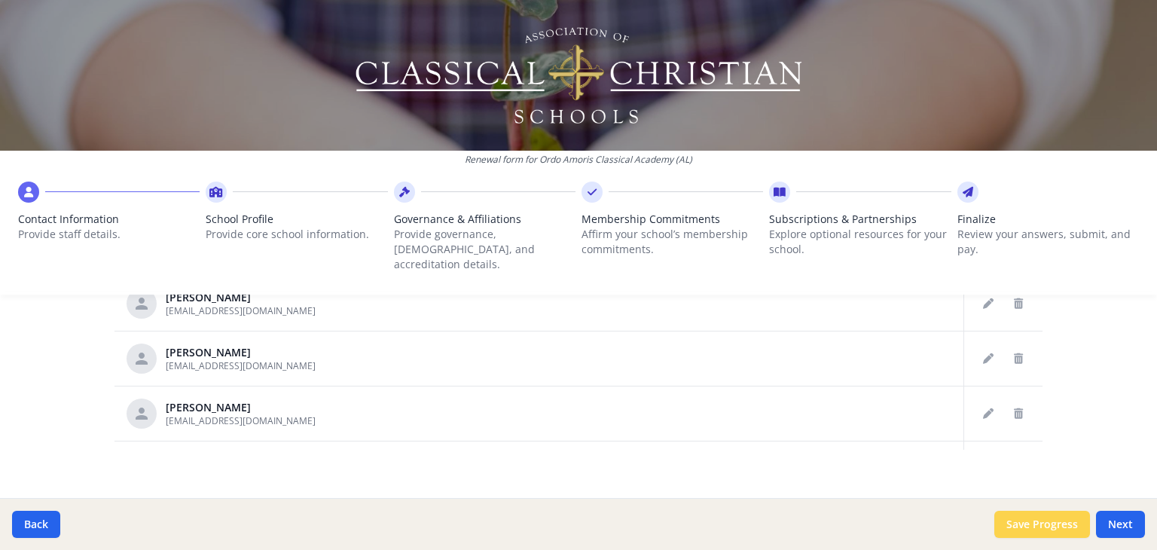
click at [1047, 525] on button "Save Progress" at bounding box center [1042, 524] width 96 height 27
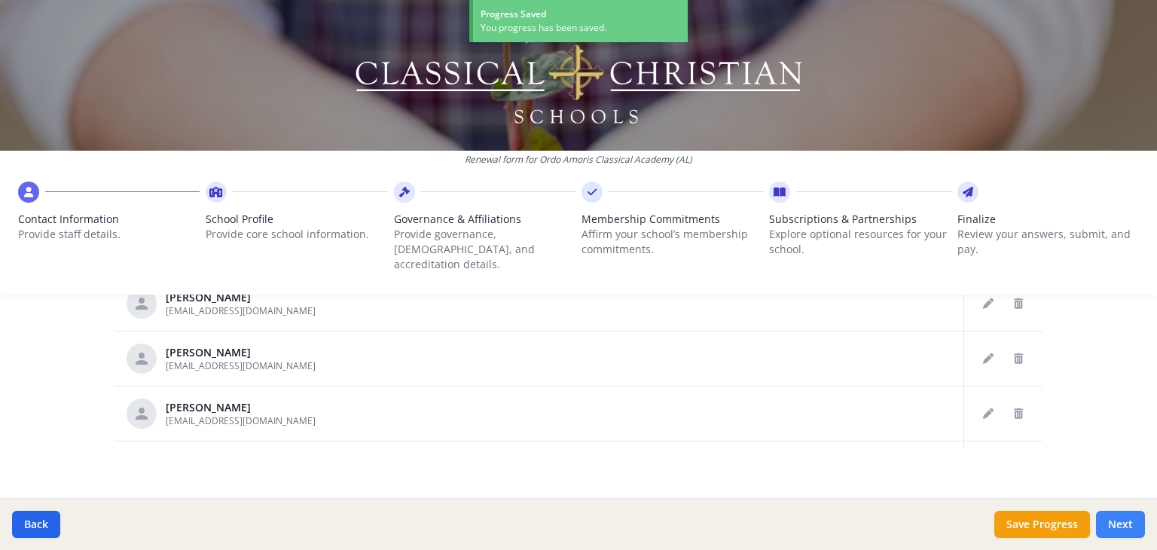
click at [1128, 525] on button "Next" at bounding box center [1120, 524] width 49 height 27
type input "(251) 223-3447"
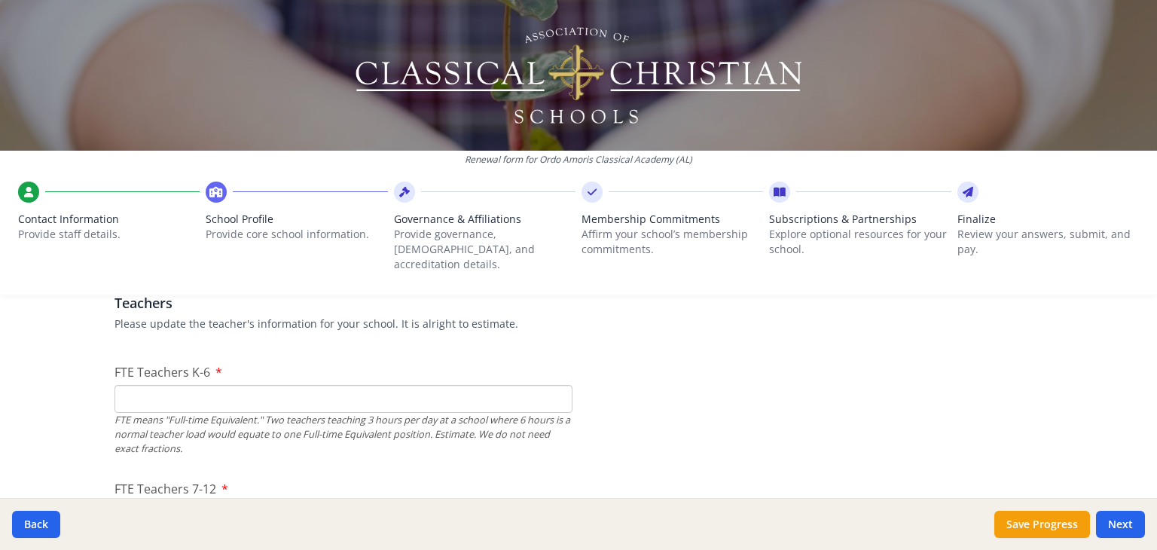
scroll to position [907, 0]
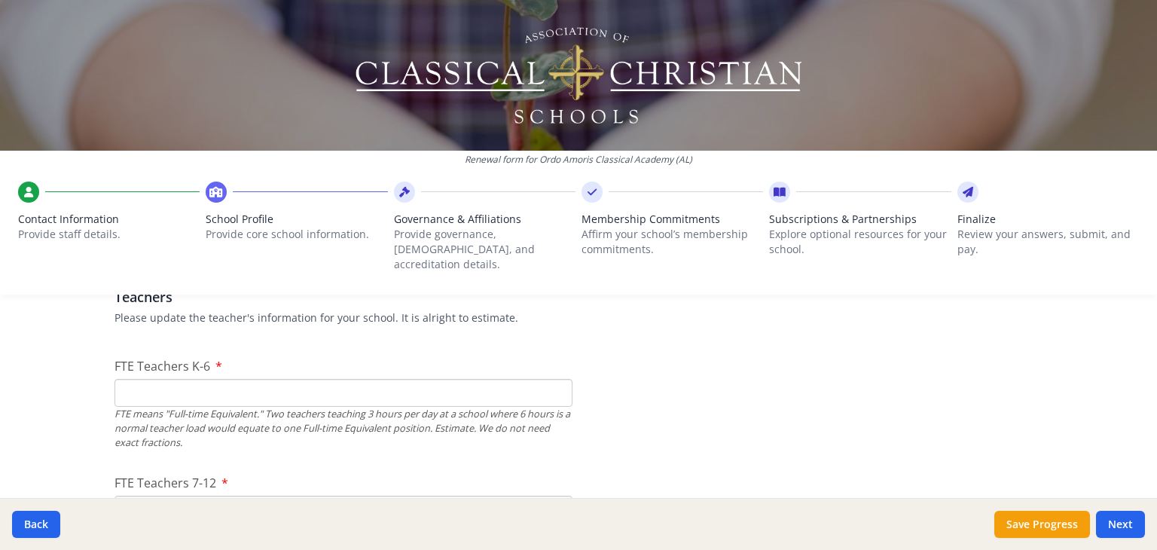
click at [154, 379] on input "FTE Teachers K-6" at bounding box center [343, 393] width 458 height 28
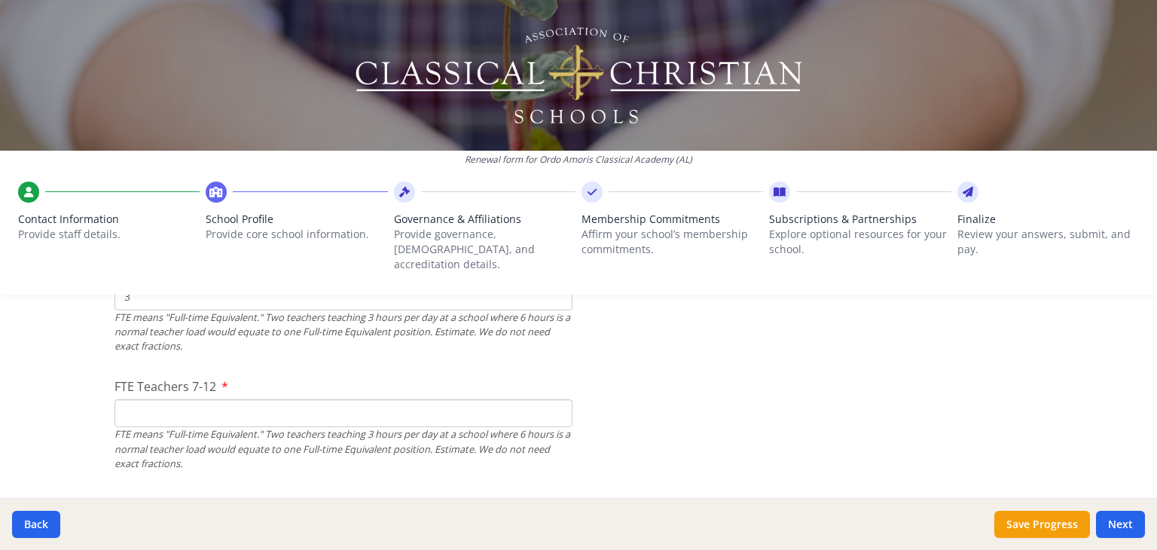
scroll to position [1074, 0]
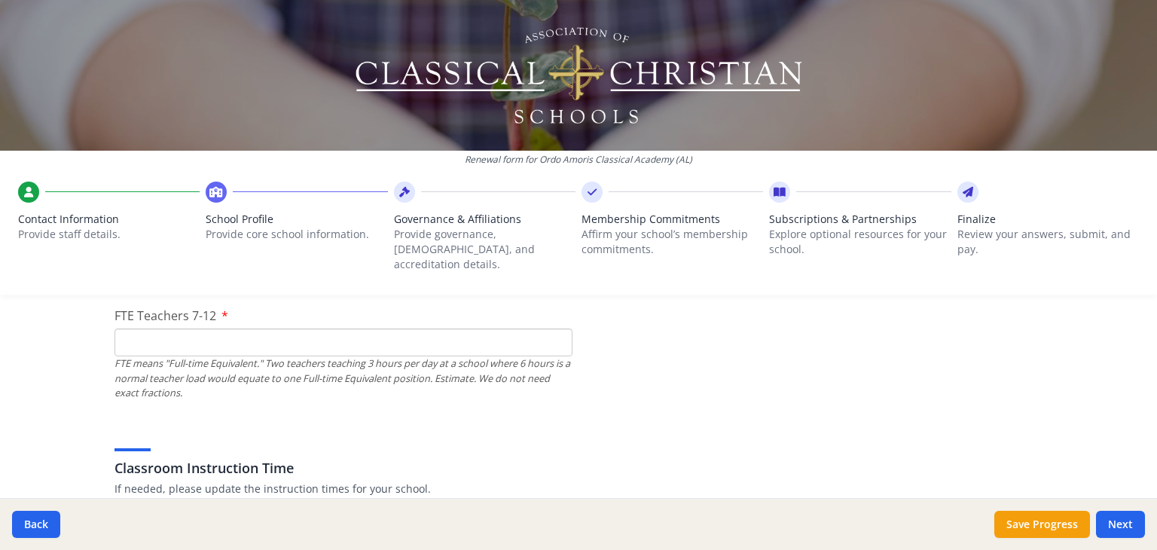
type input "3"
click at [155, 328] on input "FTE Teachers 7-12" at bounding box center [343, 342] width 458 height 28
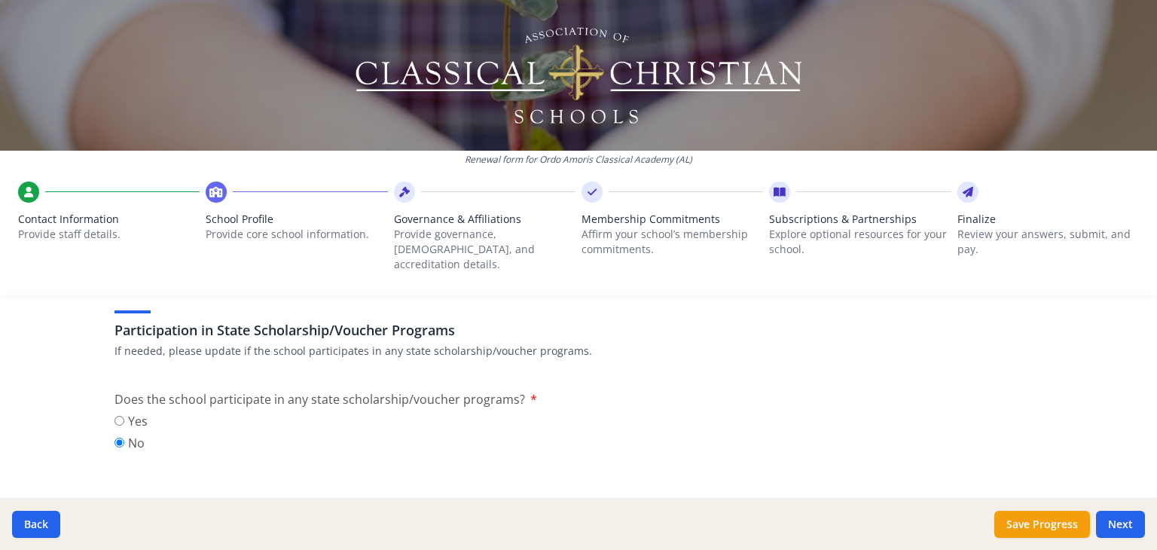
scroll to position [1931, 0]
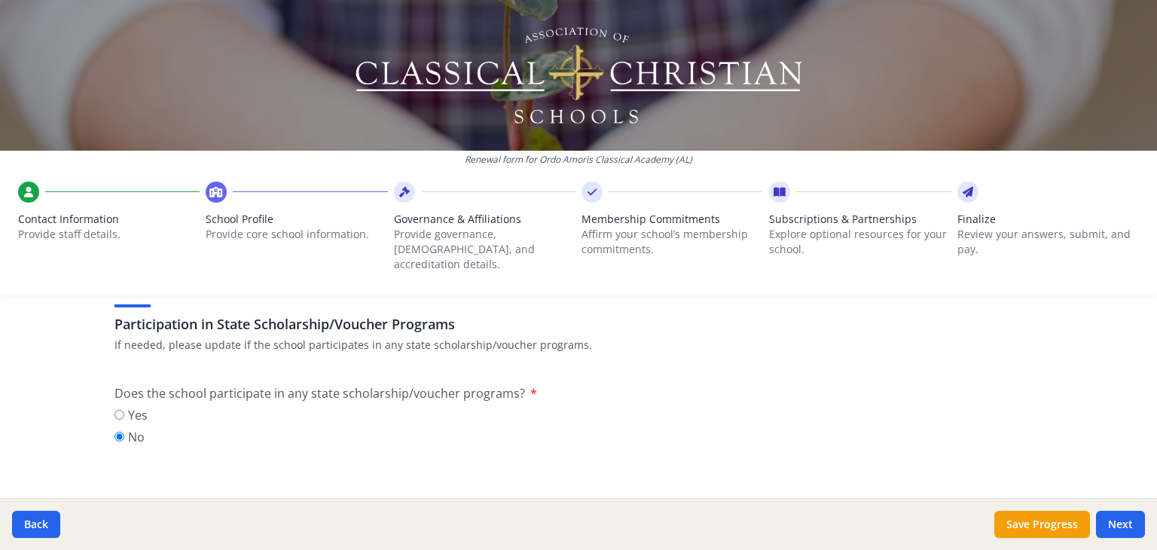
type input "2"
click at [114, 410] on input "Yes" at bounding box center [119, 415] width 10 height 10
radio input "true"
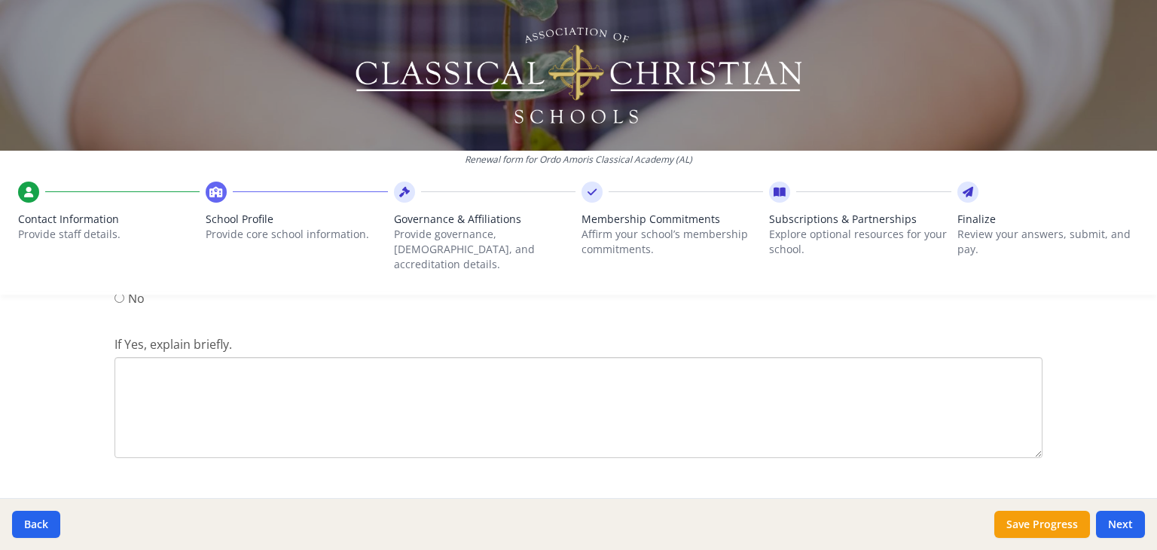
scroll to position [2049, 0]
click at [182, 387] on textarea "If Yes, explain briefly." at bounding box center [578, 427] width 928 height 101
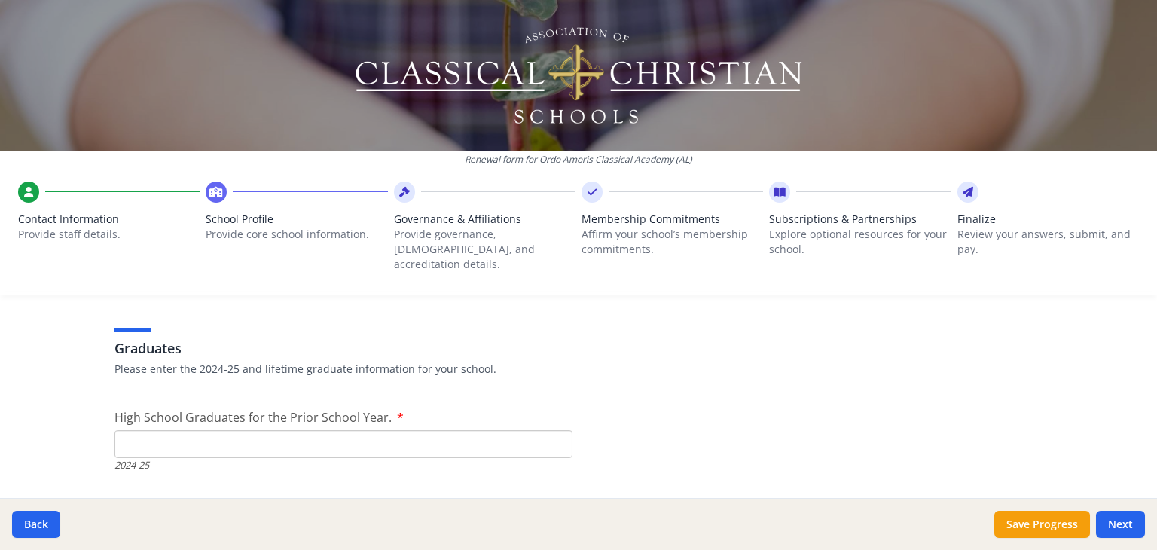
scroll to position [2254, 0]
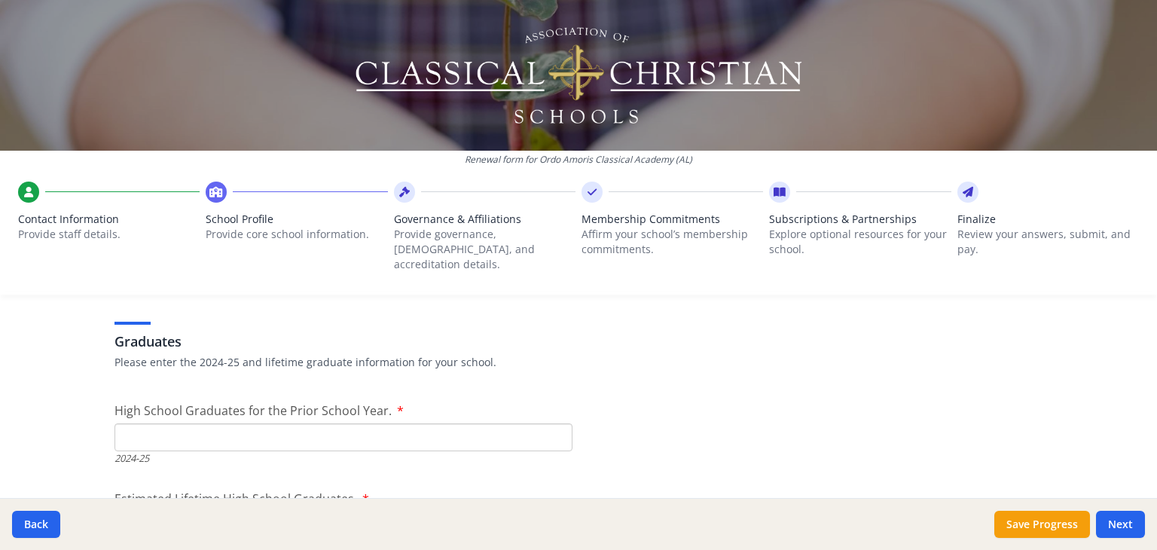
type textarea "Ordo Amoris participates in the Alabama CHOOSE Act as an Educational Service Pr…"
click at [130, 423] on input "High School Graduates for the Prior School Year." at bounding box center [343, 437] width 458 height 28
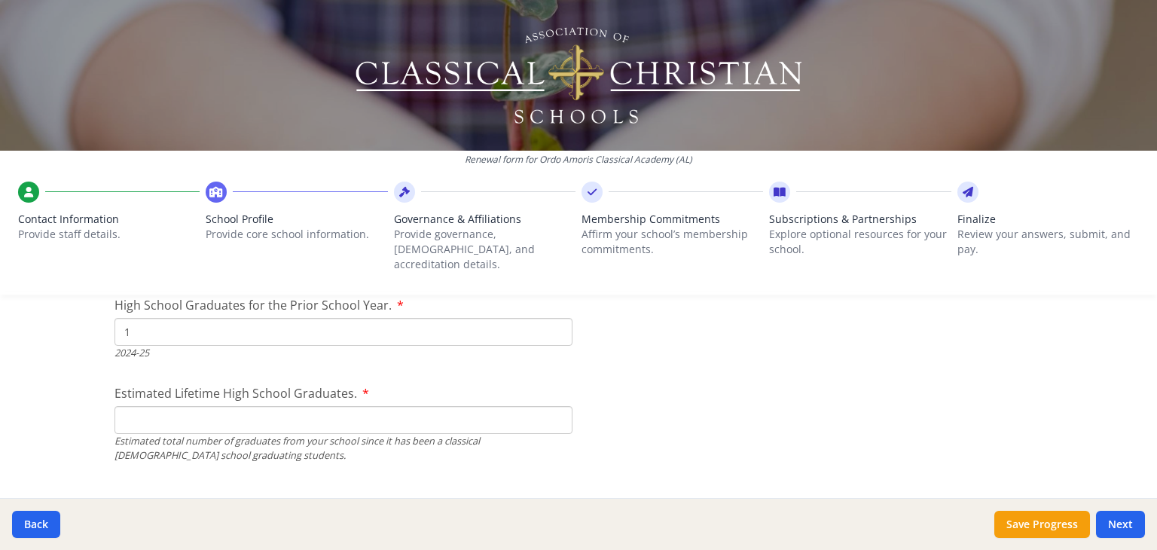
scroll to position [2365, 0]
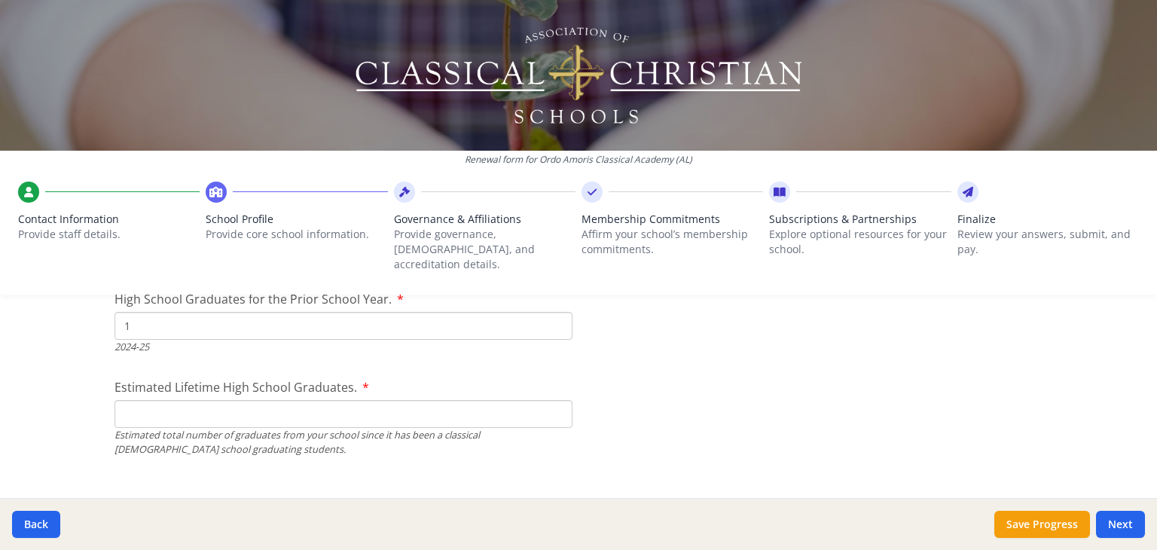
type input "1"
click at [126, 400] on input "Estimated Lifetime High School Graduates." at bounding box center [343, 414] width 458 height 28
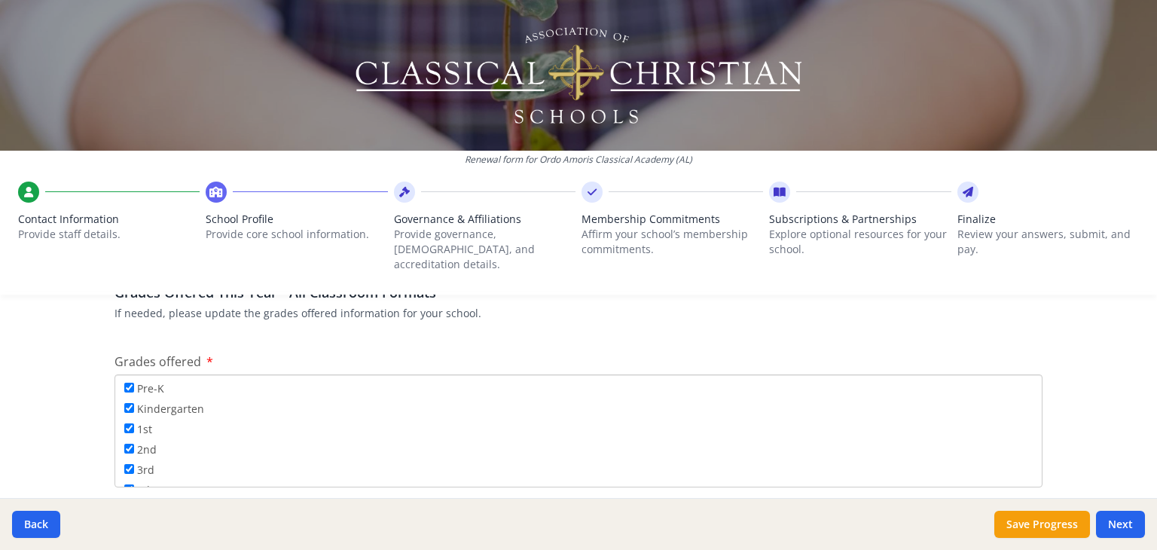
scroll to position [2610, 0]
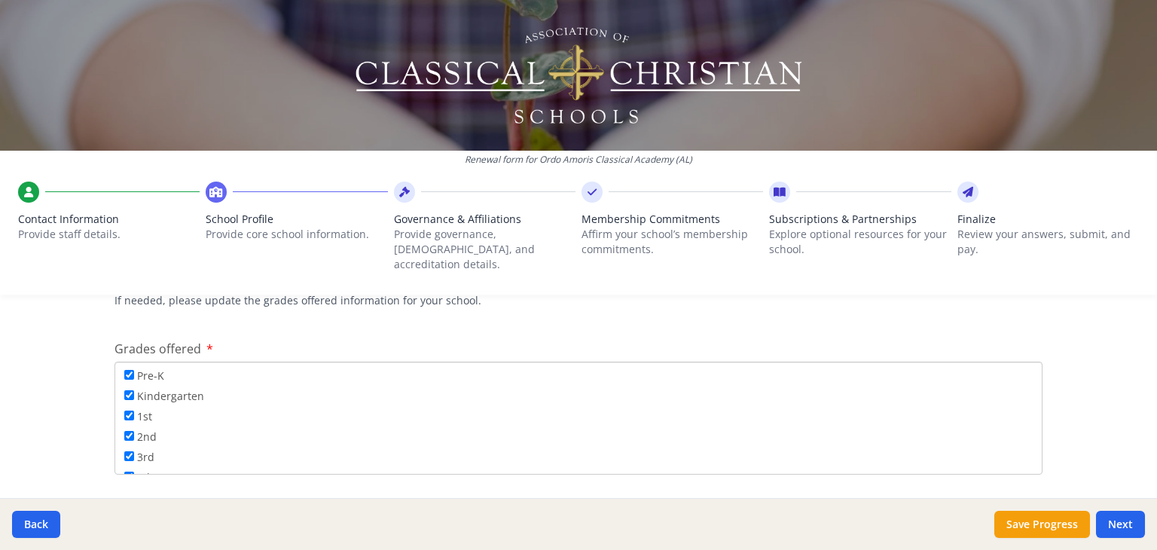
type input "2"
click at [124, 370] on input "Pre-K" at bounding box center [129, 375] width 10 height 10
checkbox input "false"
click at [1058, 520] on button "Save Progress" at bounding box center [1042, 524] width 96 height 27
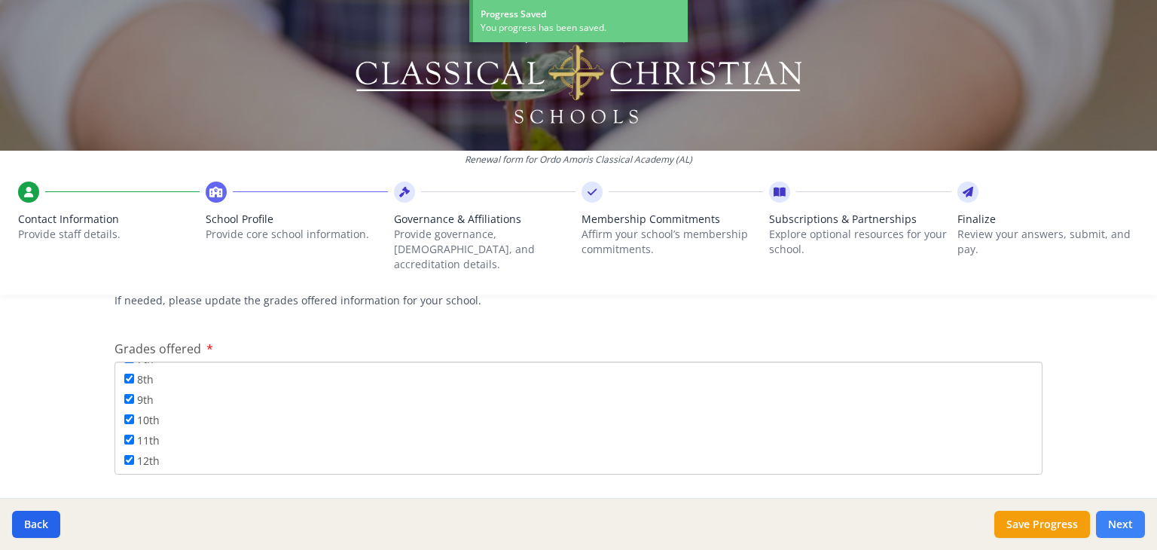
click at [1130, 523] on button "Next" at bounding box center [1120, 524] width 49 height 27
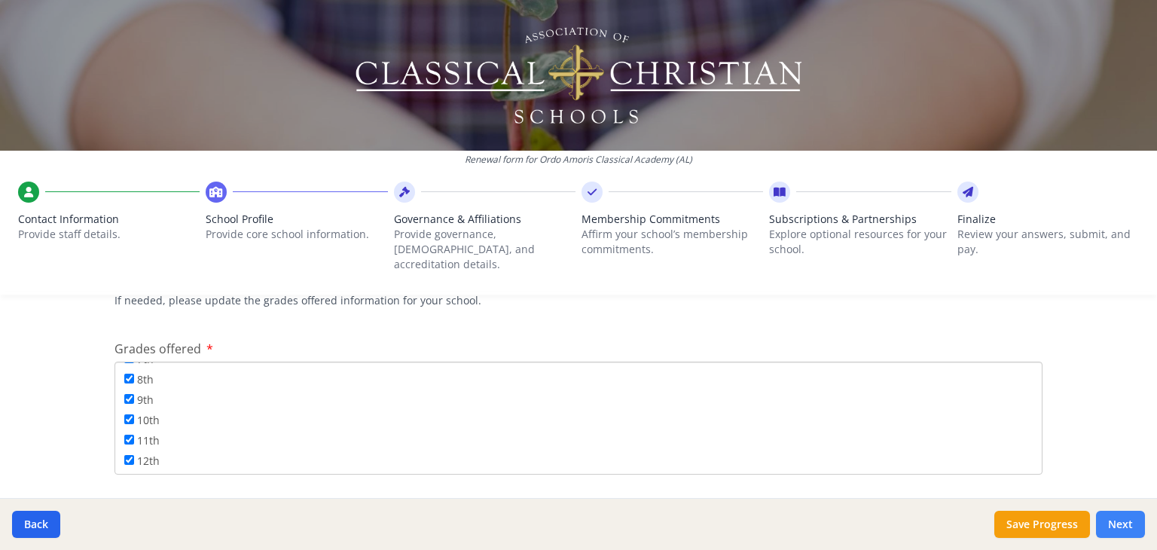
click at [1116, 527] on button "Next" at bounding box center [1120, 524] width 49 height 27
click at [1118, 514] on button "Next" at bounding box center [1120, 524] width 49 height 27
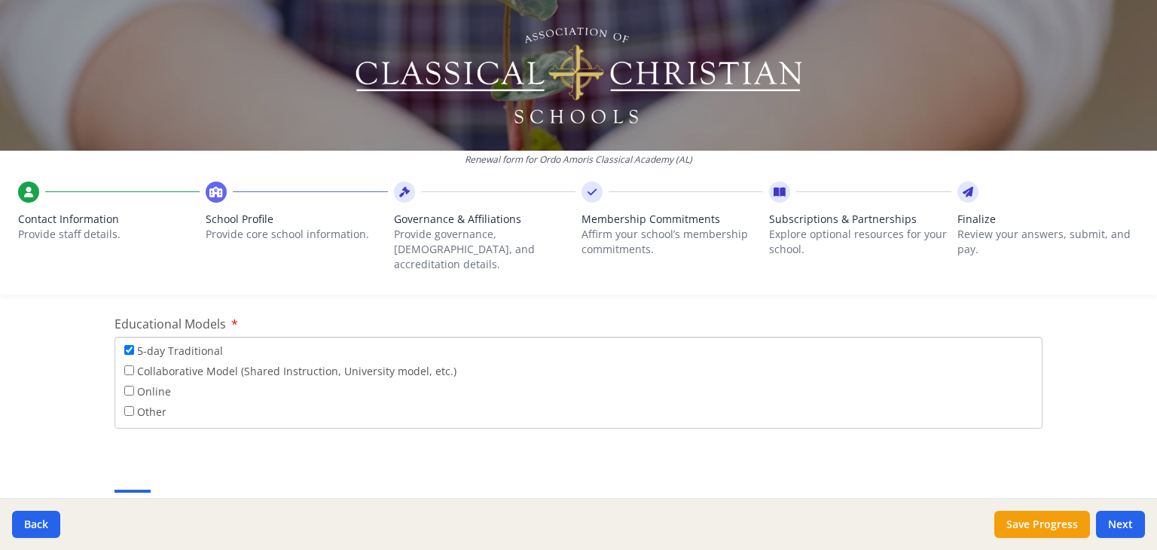
scroll to position [2890, 0]
click at [124, 414] on input "Other" at bounding box center [129, 419] width 10 height 10
checkbox input "true"
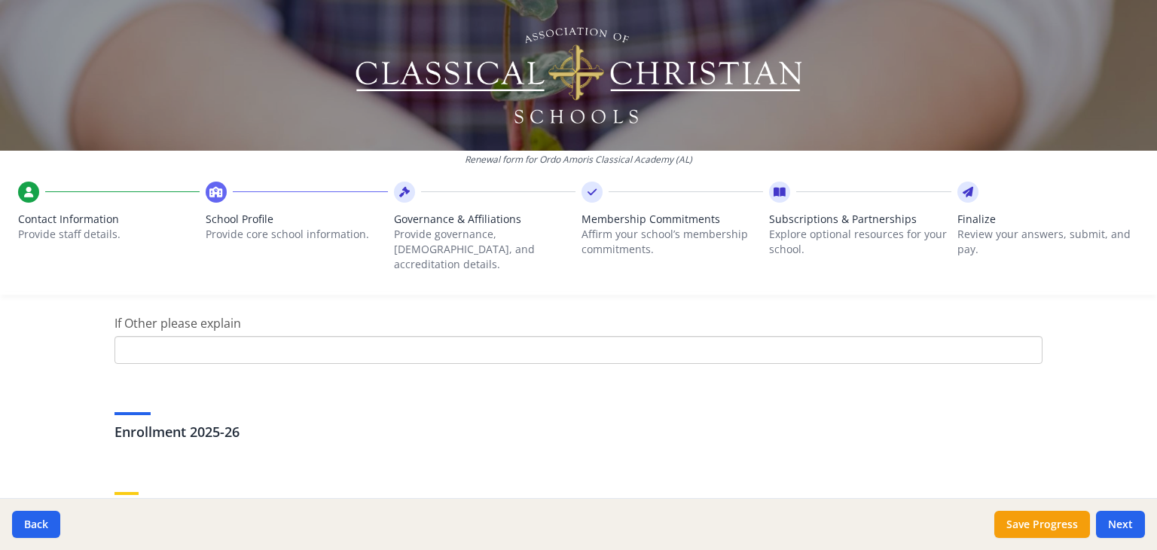
scroll to position [3071, 0]
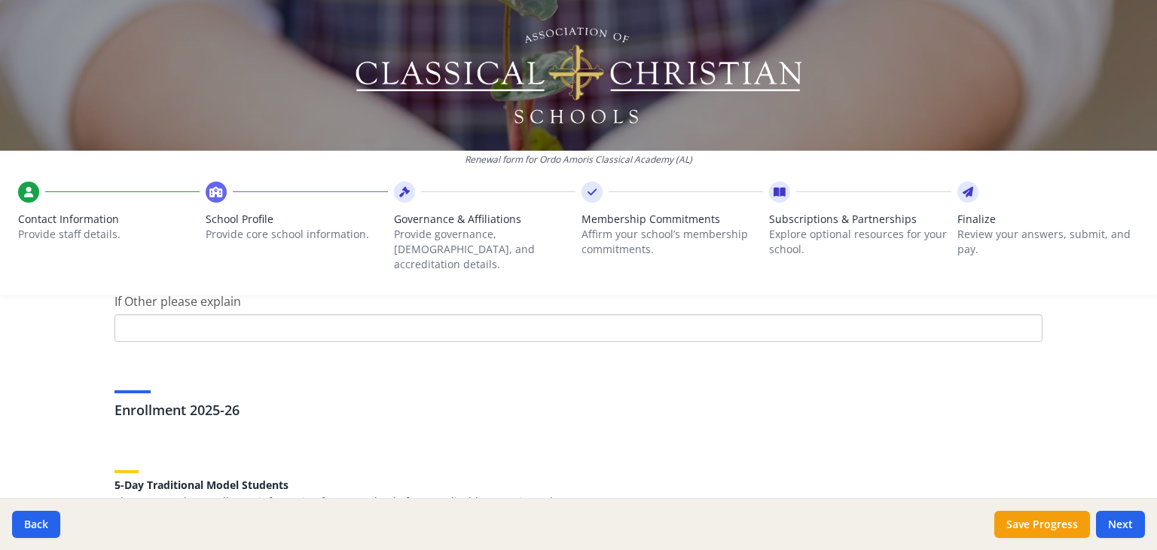
click at [163, 316] on input "If Other please explain" at bounding box center [578, 328] width 928 height 28
type input "Five day model, but we meet four days a week. Fifth day is work at home day."
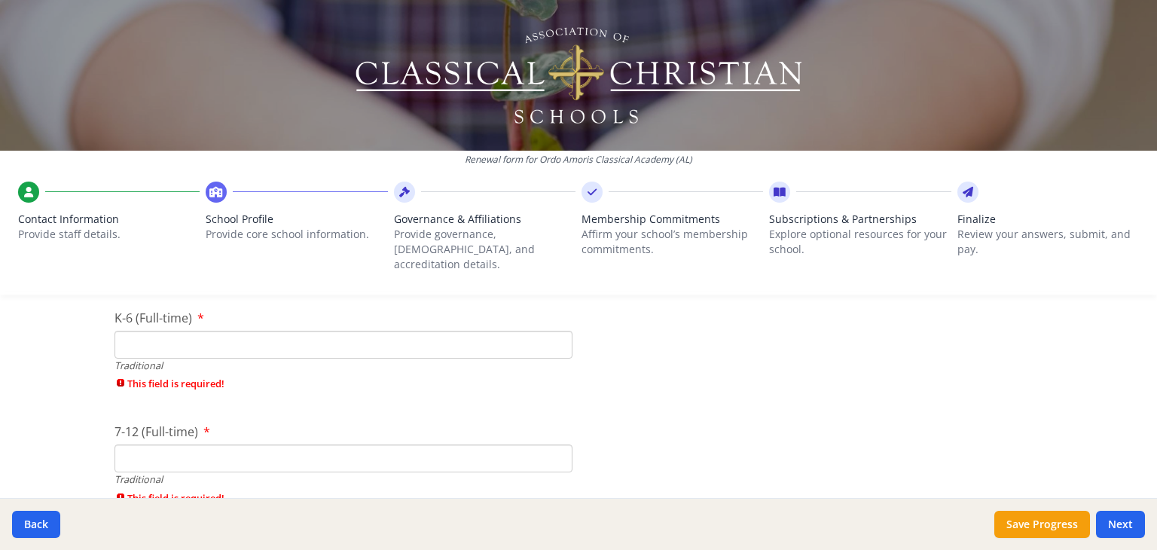
scroll to position [3516, 0]
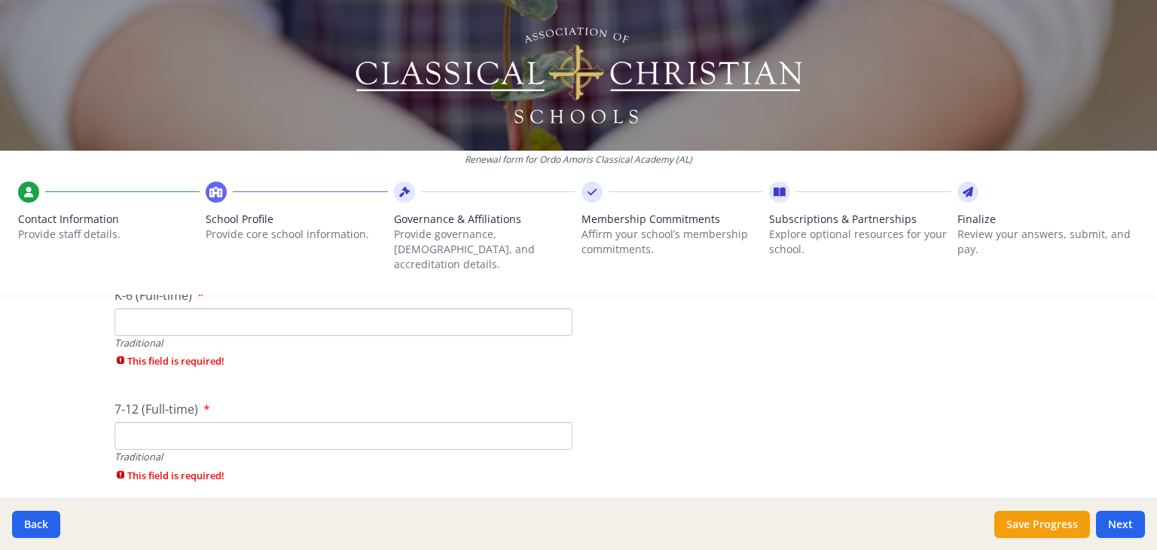
click at [148, 422] on input "7-12 (Full-time)" at bounding box center [343, 436] width 458 height 28
type input "8"
click at [133, 308] on input "K-6 (Full-time)" at bounding box center [343, 322] width 458 height 28
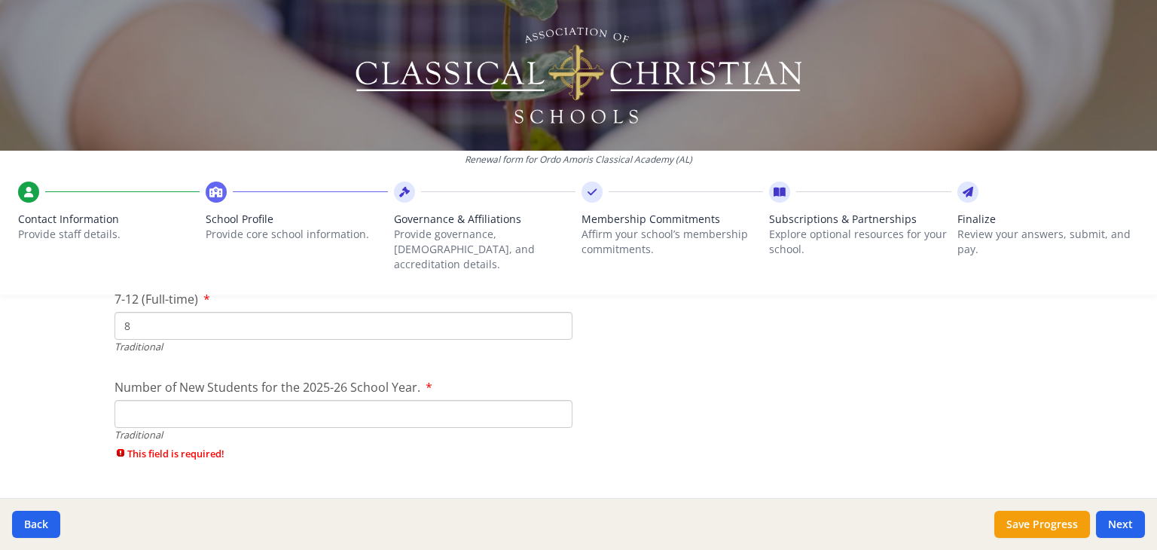
scroll to position [3616, 0]
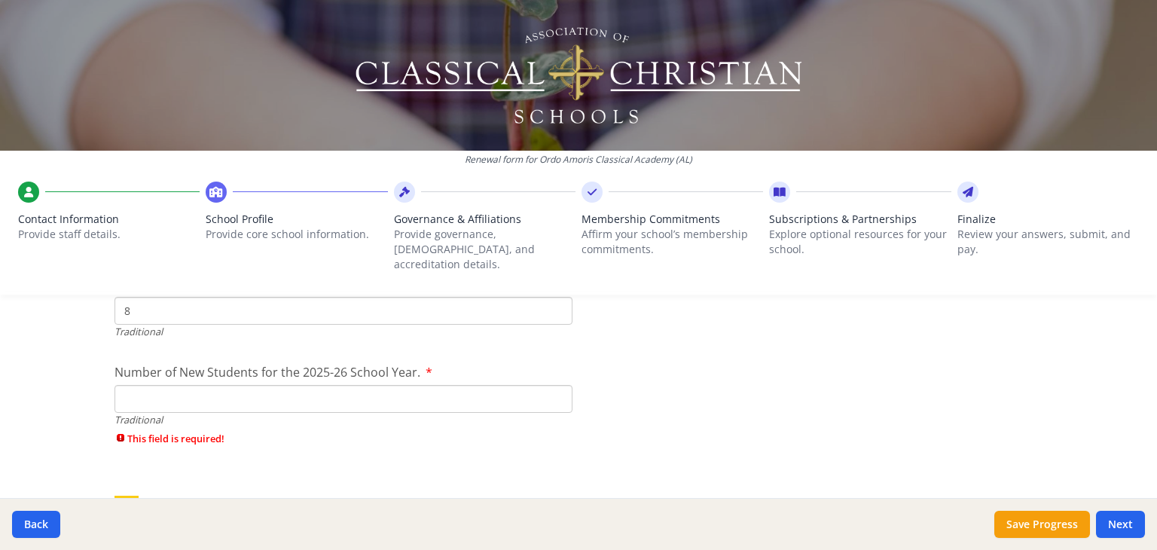
type input "30"
click at [130, 385] on input "Number of New Students for the 2025-26 School Year." at bounding box center [343, 399] width 458 height 28
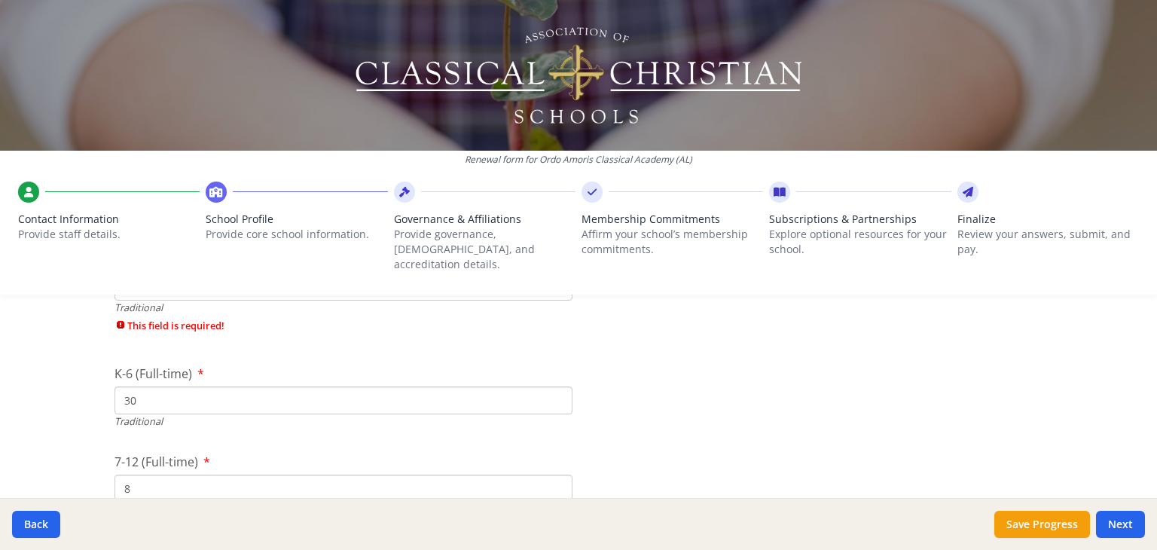
scroll to position [3583, 0]
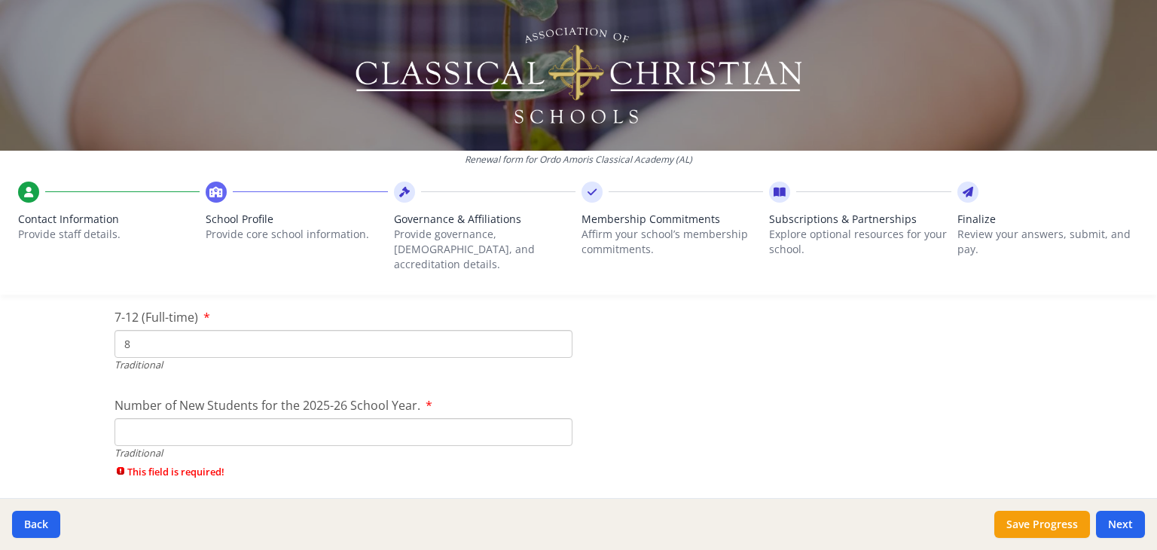
click at [121, 420] on input "Number of New Students for the 2025-26 School Year." at bounding box center [343, 432] width 458 height 28
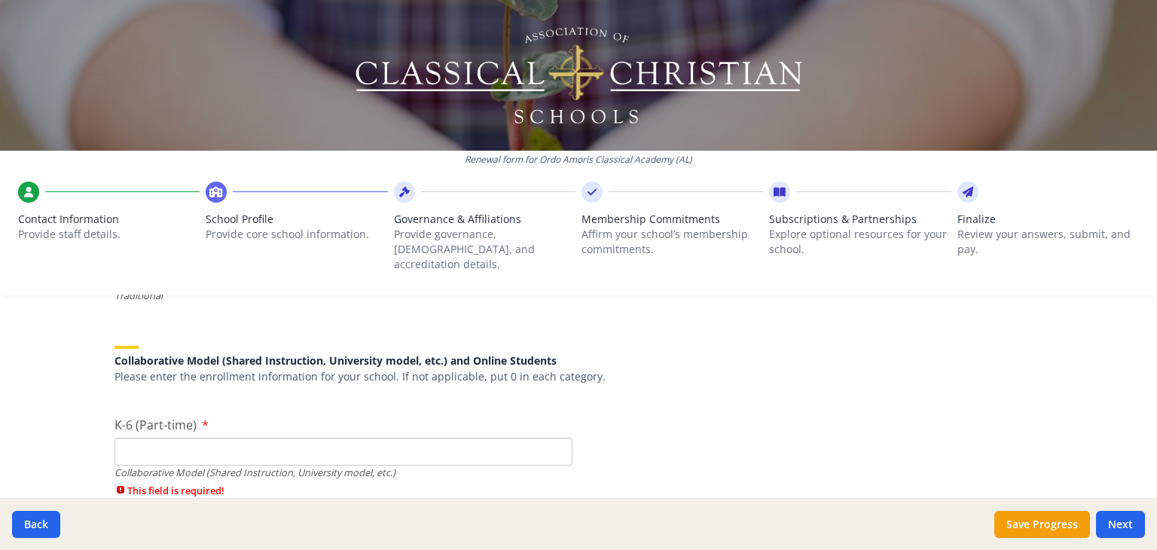
scroll to position [3798, 0]
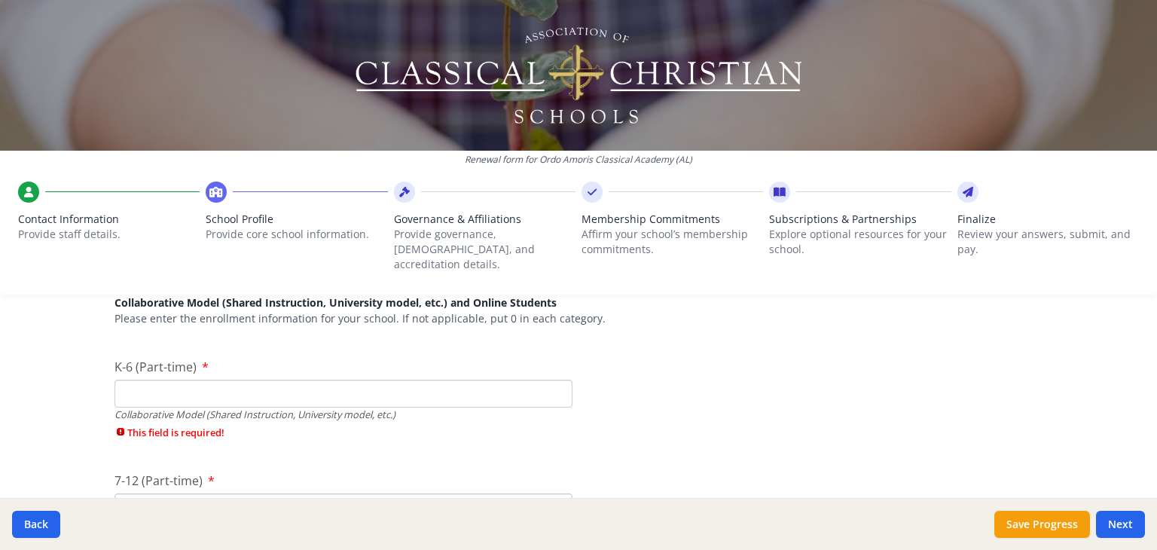
type input "16"
click at [130, 380] on input "K-6 (Part-time)" at bounding box center [343, 394] width 458 height 28
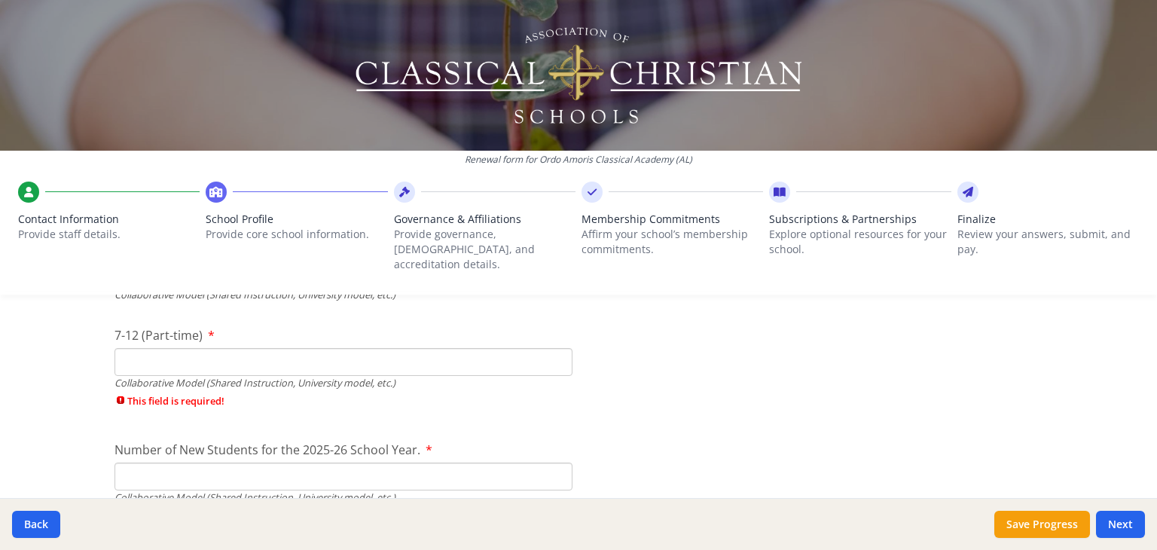
scroll to position [3947, 0]
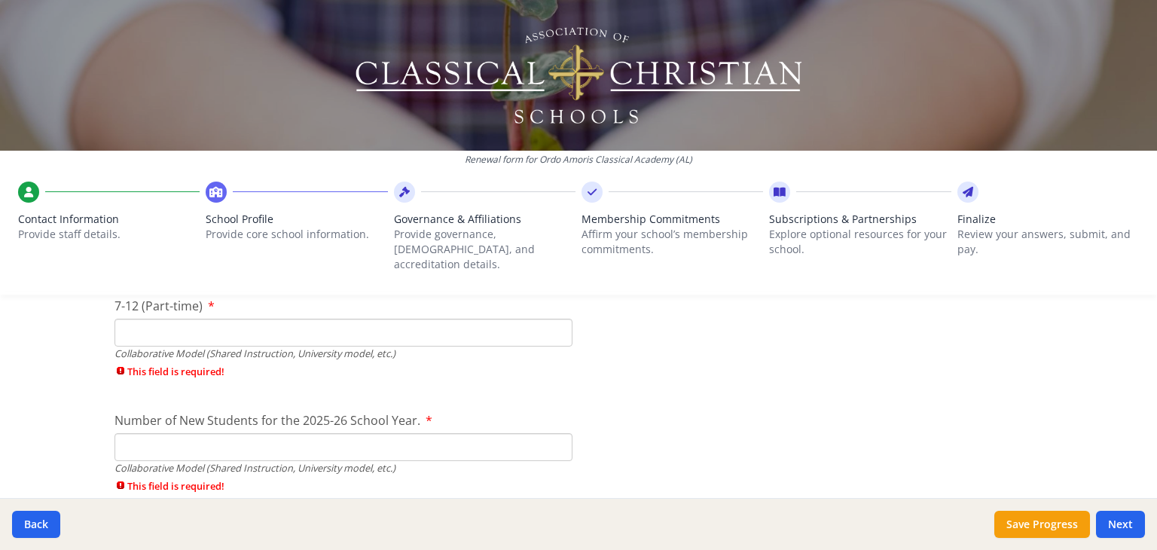
type input "0"
click at [133, 319] on input "7-12 (Part-time)" at bounding box center [343, 333] width 458 height 28
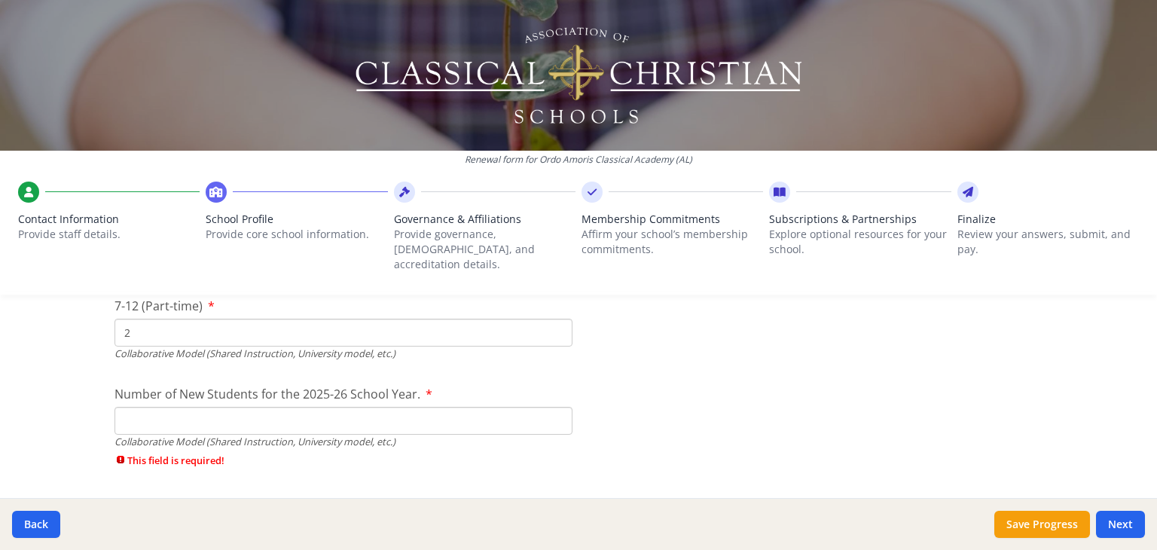
type input "2"
click at [136, 407] on input "Number of New Students for the 2025-26 School Year." at bounding box center [343, 421] width 458 height 28
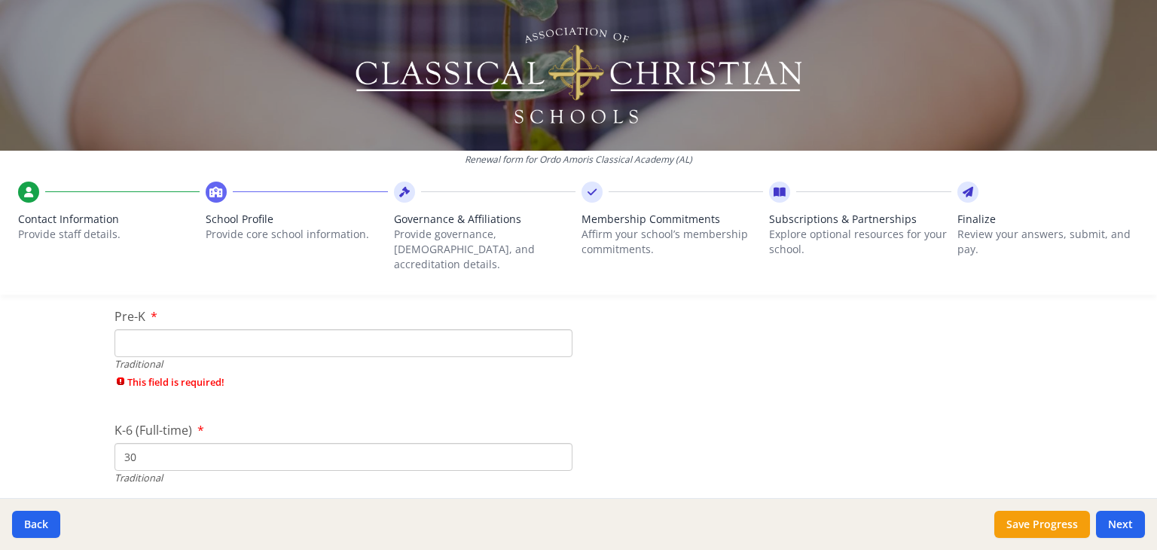
scroll to position [3396, 0]
type input "0"
click at [127, 315] on input "Pre-K" at bounding box center [343, 329] width 458 height 28
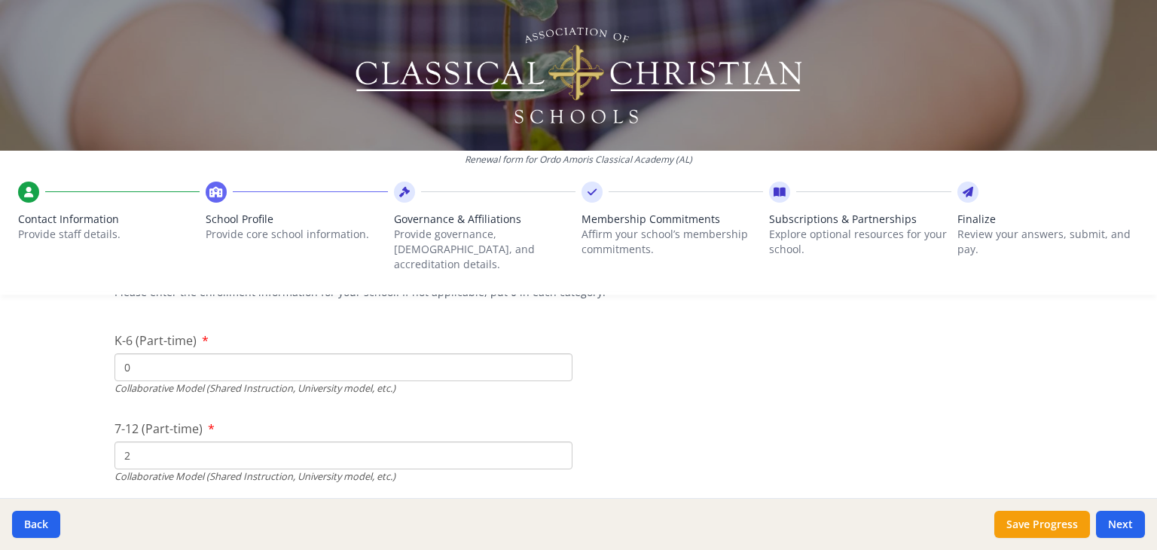
scroll to position [3806, 0]
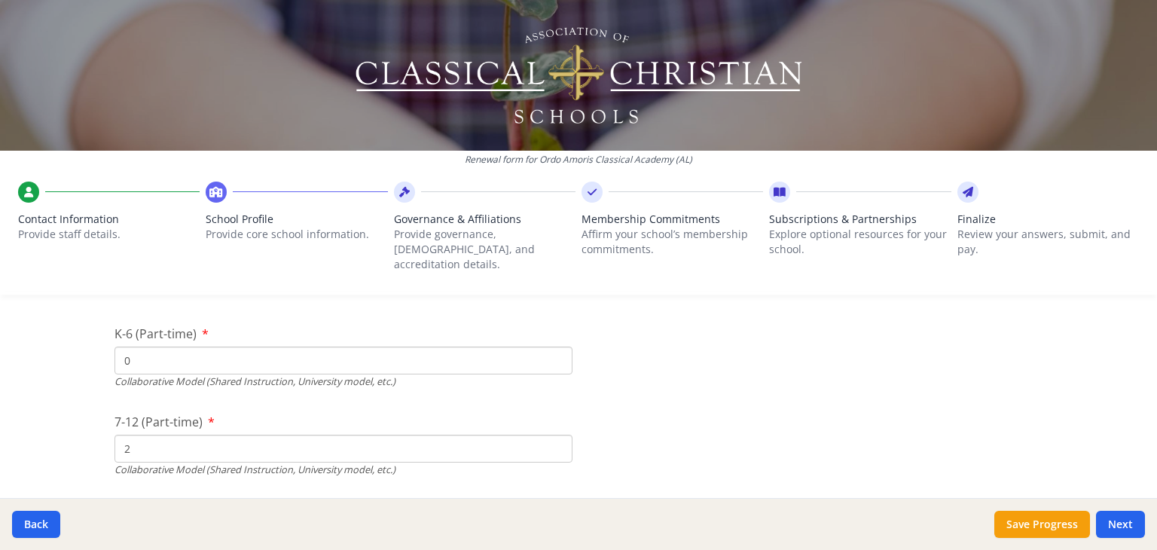
type input "0"
click at [123, 435] on input "2" at bounding box center [343, 449] width 458 height 28
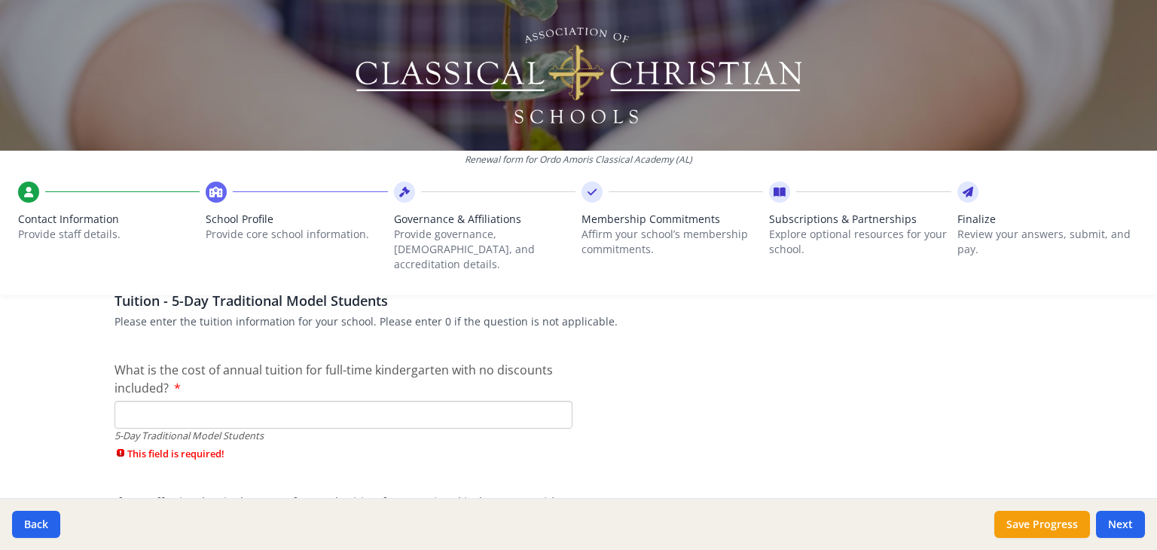
scroll to position [4145, 0]
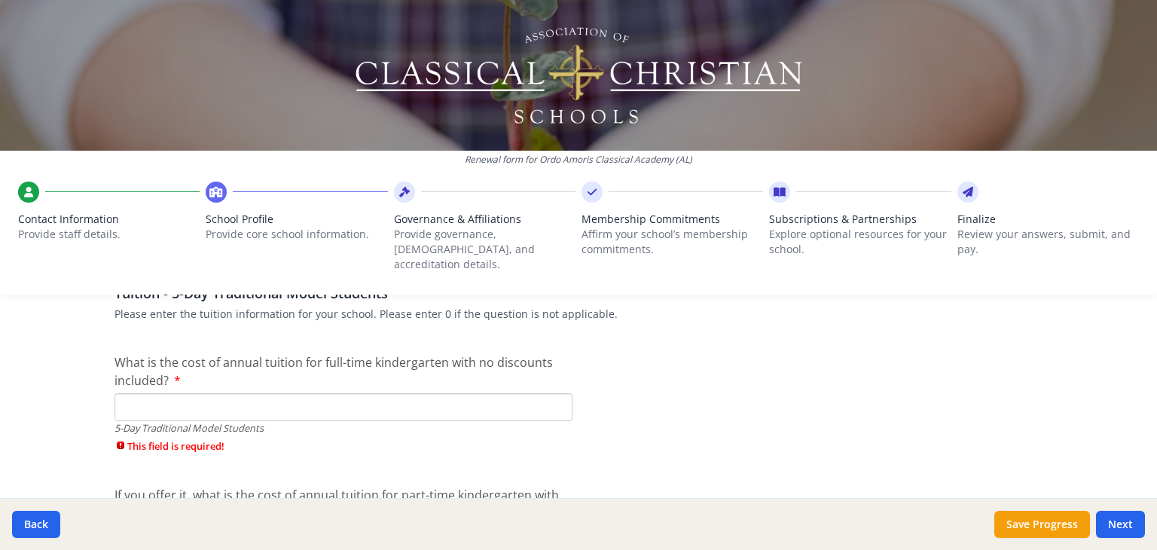
type input "0"
click at [117, 393] on input "What is the cost of annual tuition for full-time kindergarten with no discounts…" at bounding box center [343, 407] width 458 height 28
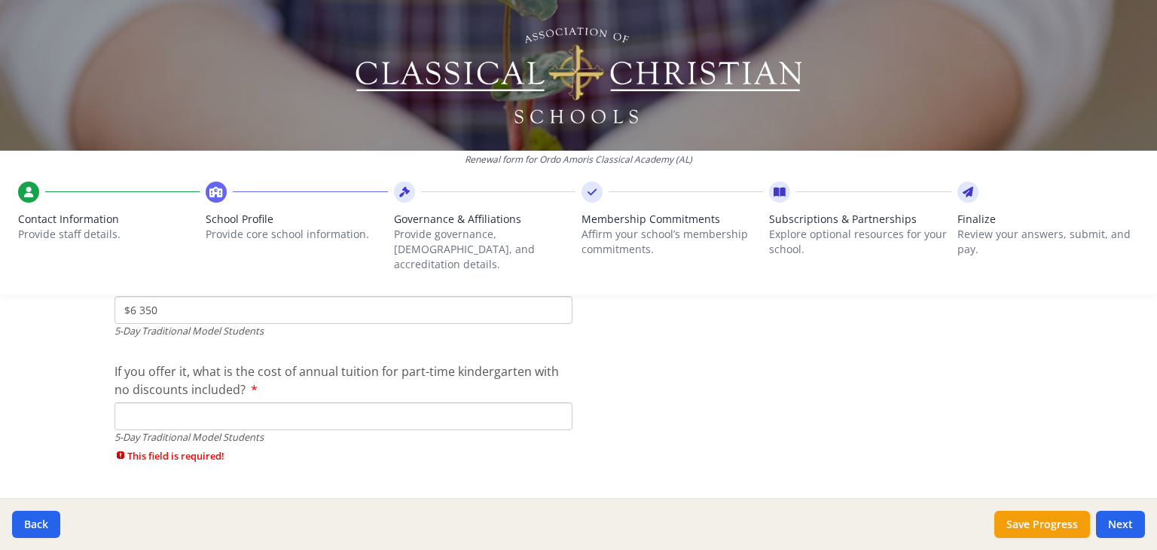
scroll to position [4257, 0]
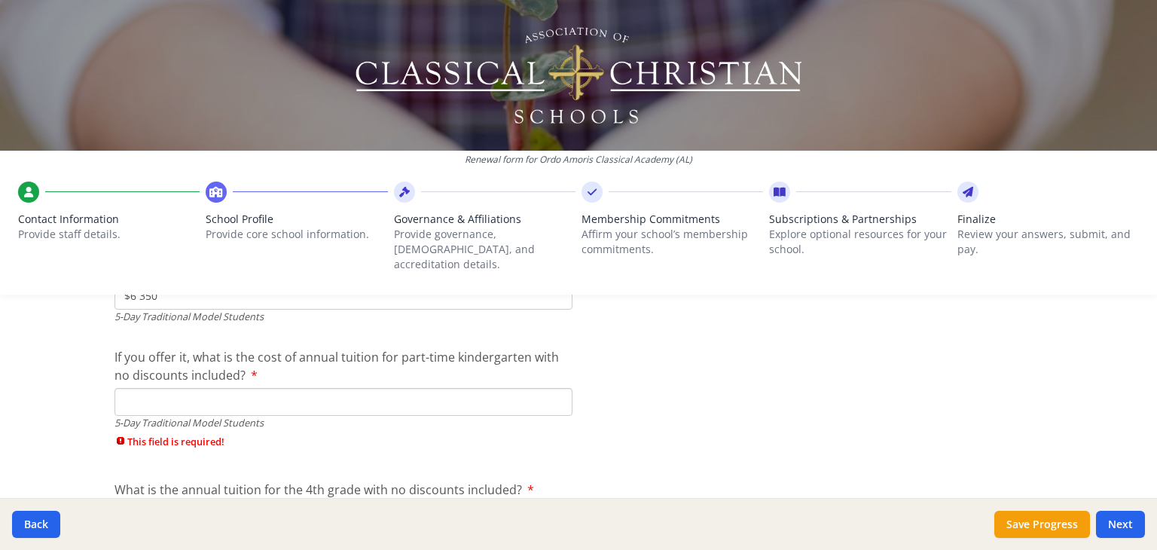
type input "$6 350"
click at [126, 388] on input "If you offer it, what is the cost of annual tuition for part-time kindergarten …" at bounding box center [343, 402] width 458 height 28
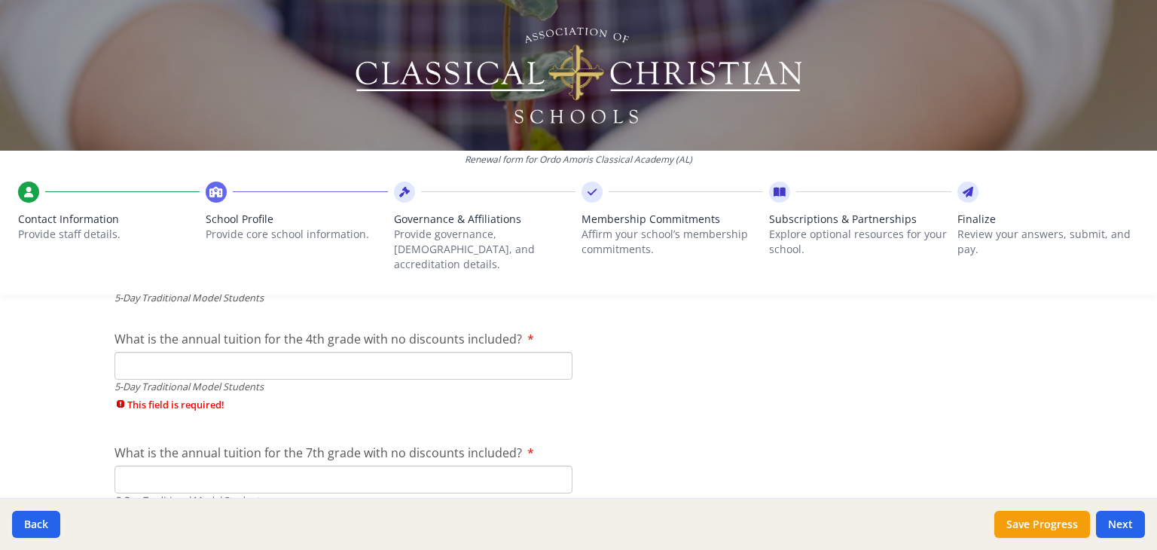
scroll to position [4396, 0]
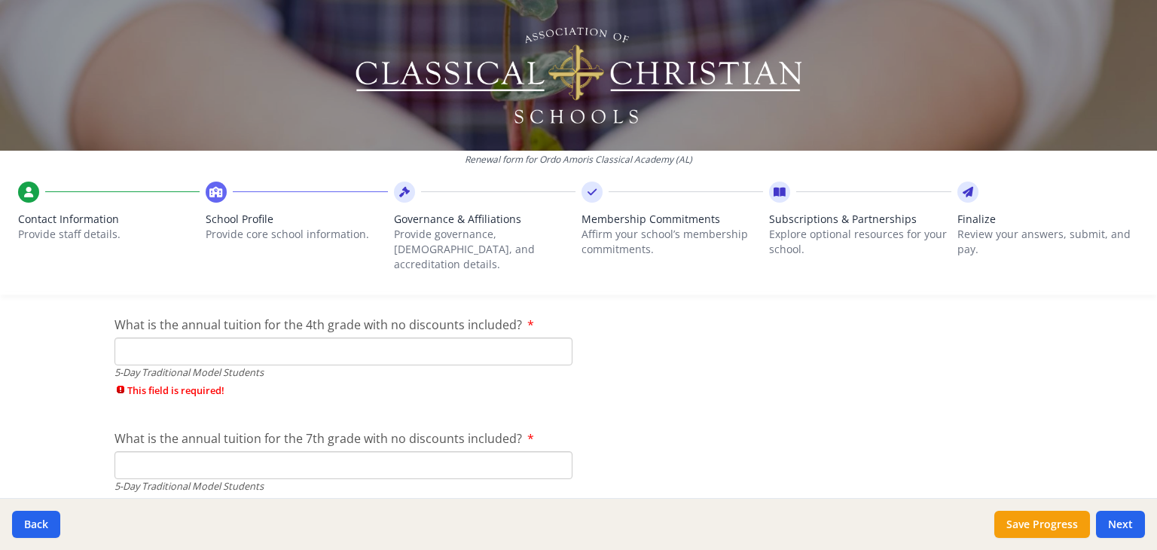
type input "$0"
click at [139, 337] on input "What is the annual tuition for the 4th grade with no discounts included?" at bounding box center [343, 351] width 458 height 28
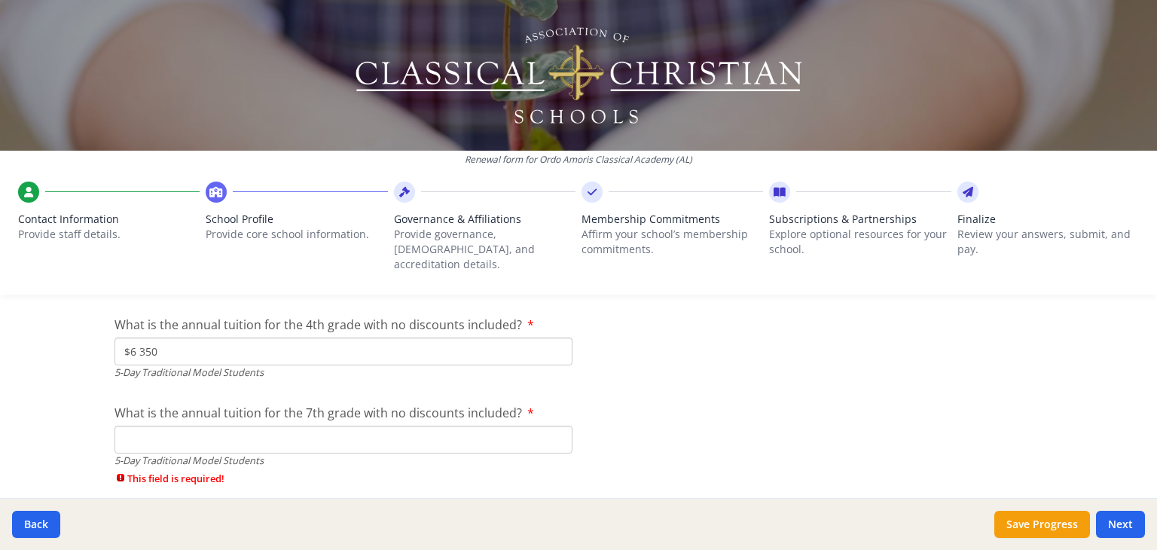
type input "$6 350"
click at [139, 426] on input "What is the annual tuition for the 7th grade with no discounts included?" at bounding box center [343, 440] width 458 height 28
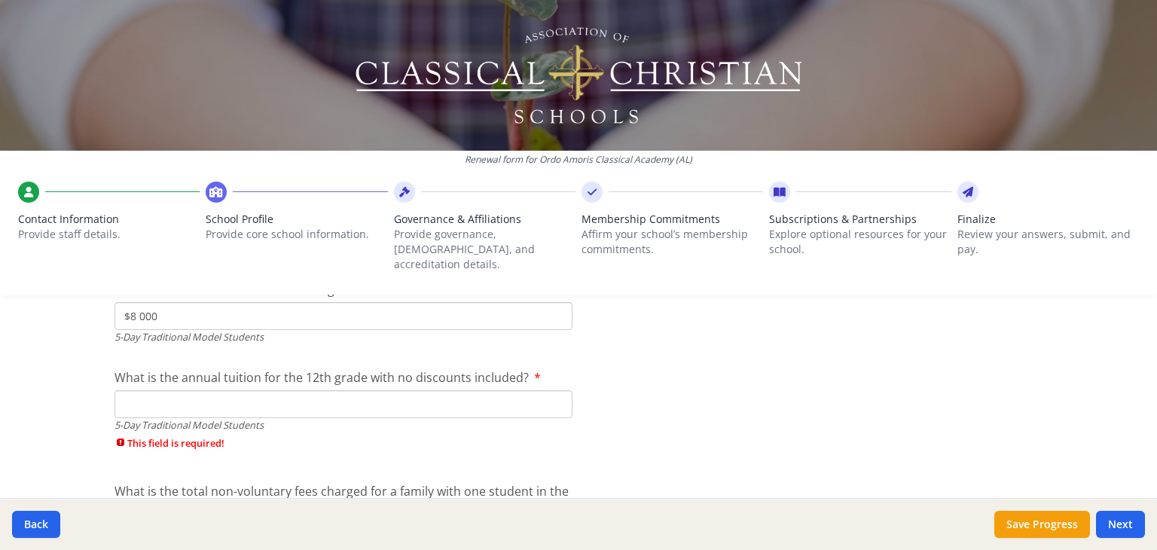
scroll to position [4527, 0]
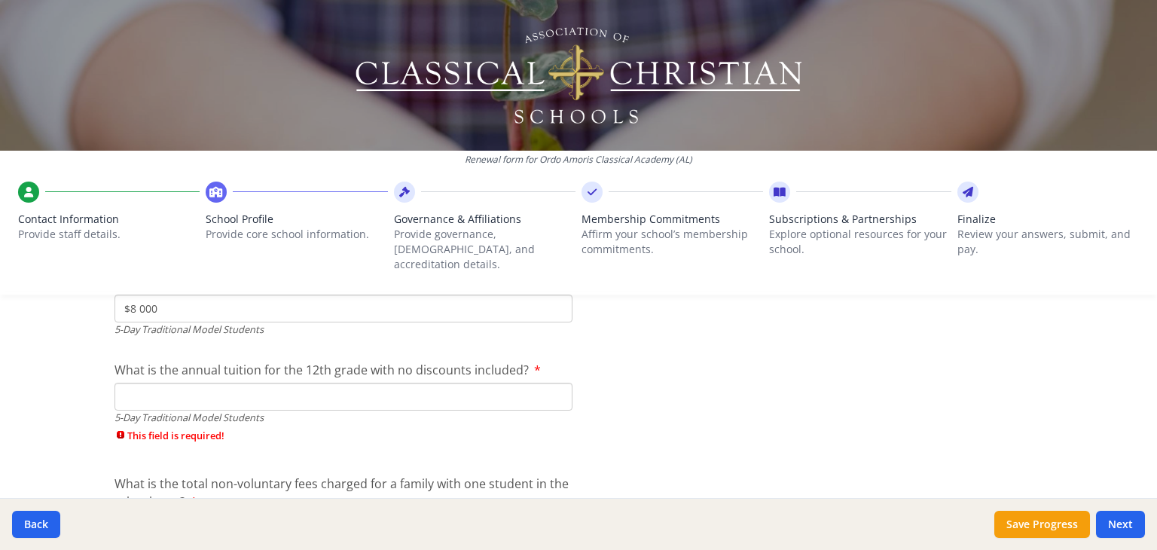
type input "$8 000"
click at [142, 383] on input "What is the annual tuition for the 12th grade with no discounts included?" at bounding box center [343, 397] width 458 height 28
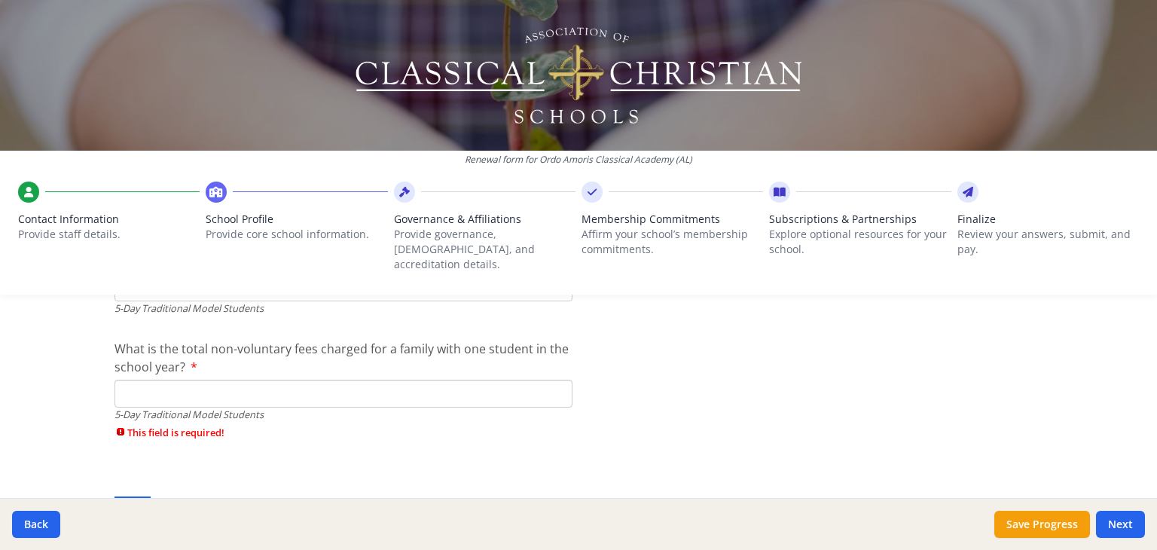
scroll to position [4630, 0]
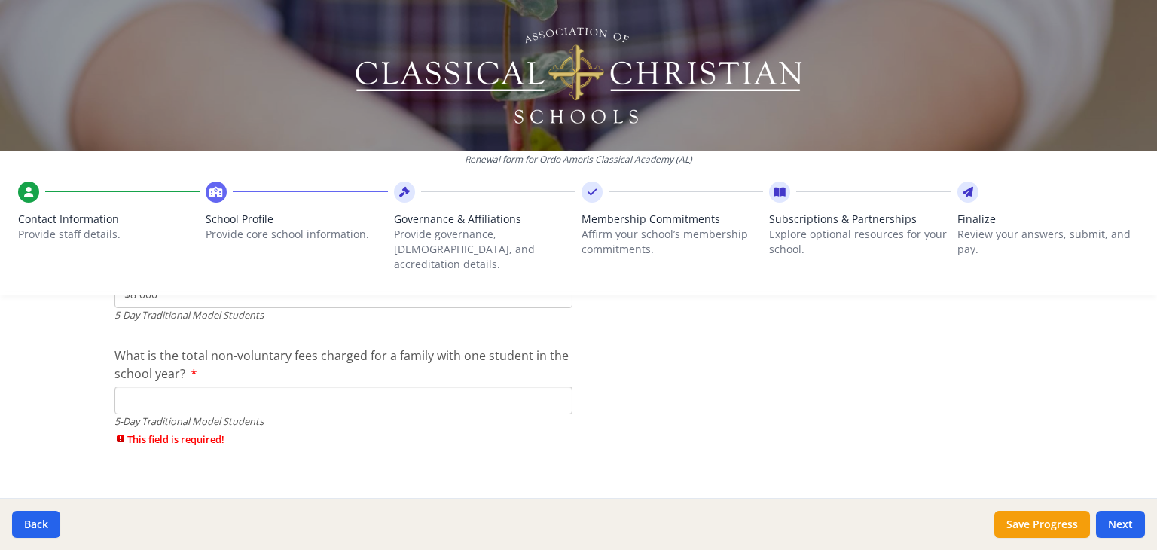
type input "$8 000"
click at [149, 386] on input "What is the total non-voluntary fees charged for a family with one student in t…" at bounding box center [343, 400] width 458 height 28
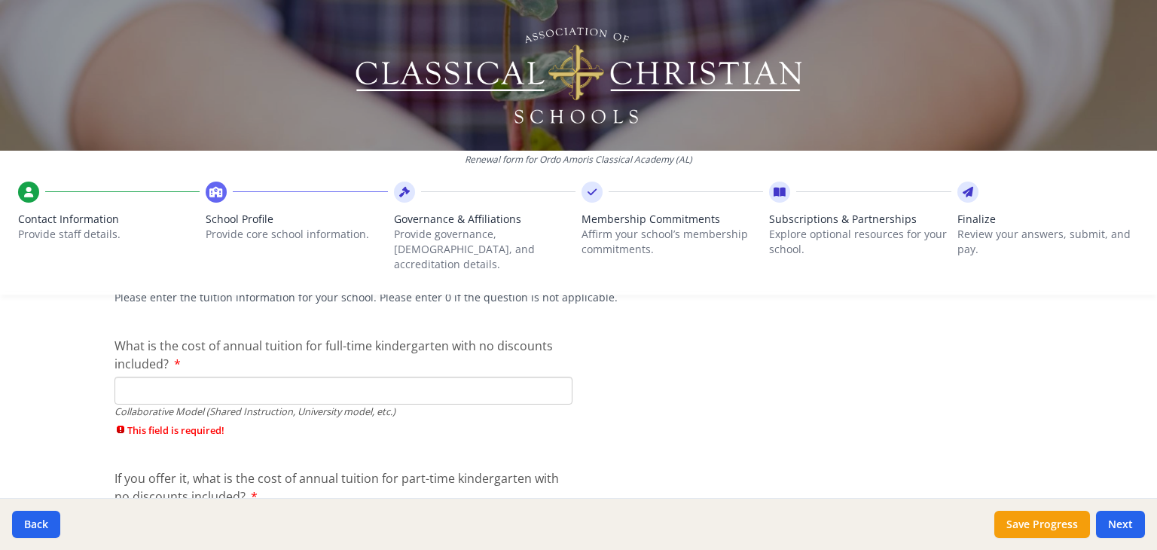
scroll to position [4822, 0]
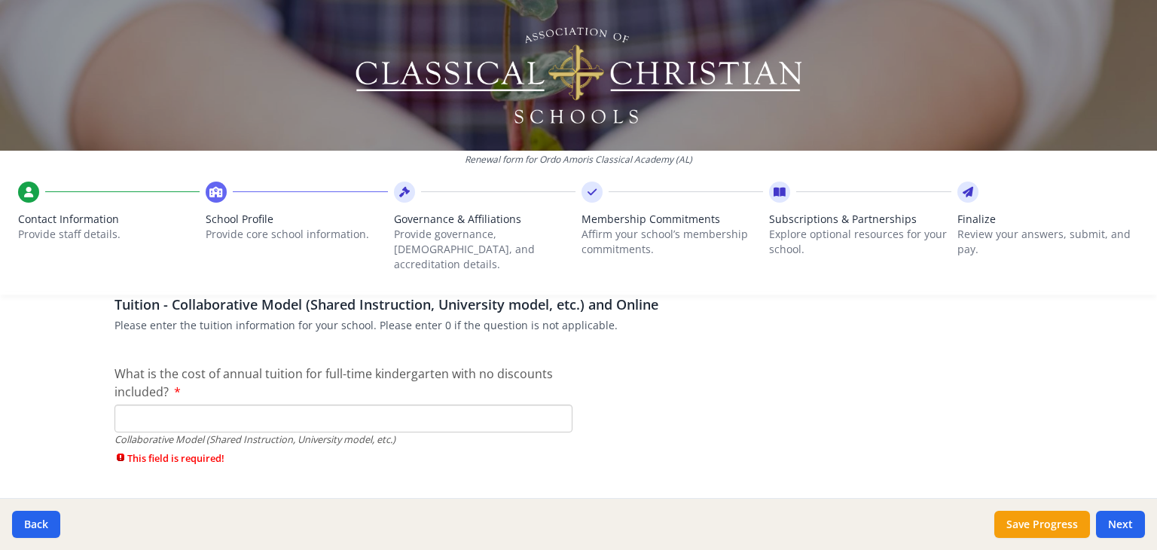
type input "$700"
click at [135, 405] on input "What is the cost of annual tuition for full-time kindergarten with no discounts…" at bounding box center [343, 419] width 458 height 28
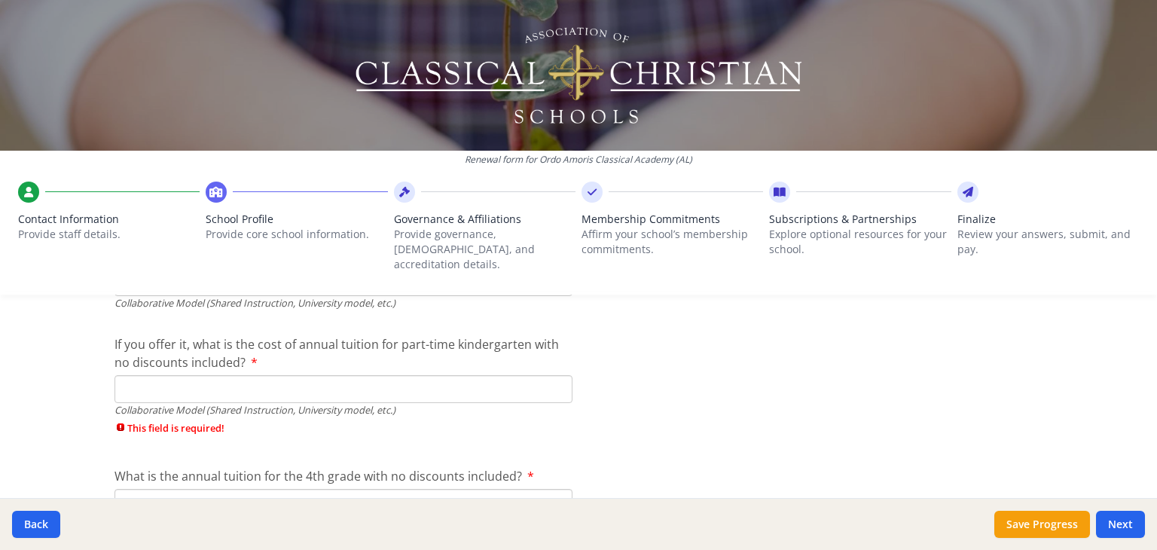
scroll to position [5000, 0]
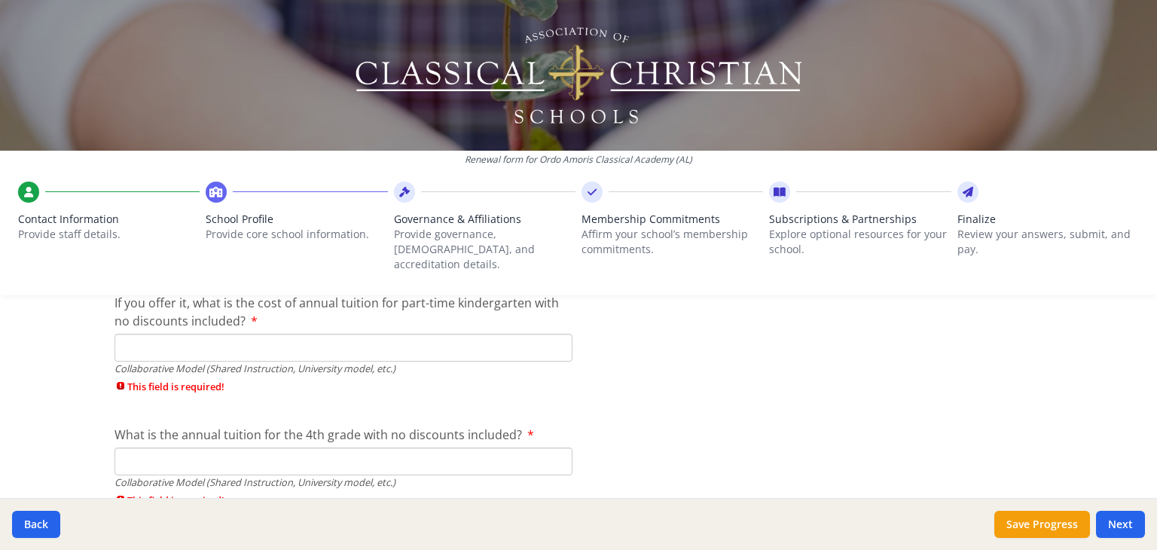
type input "$0"
click at [127, 335] on input "If you offer it, what is the cost of annual tuition for part-time kindergarten …" at bounding box center [343, 348] width 458 height 28
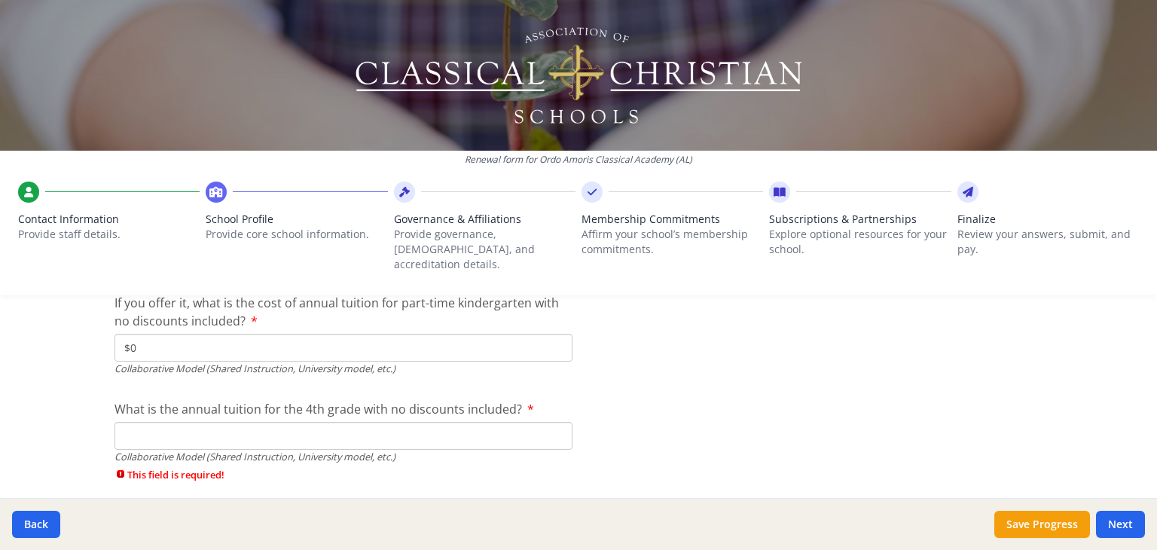
type input "$0"
click at [123, 423] on input "What is the annual tuition for the 4th grade with no discounts included?" at bounding box center [343, 436] width 458 height 28
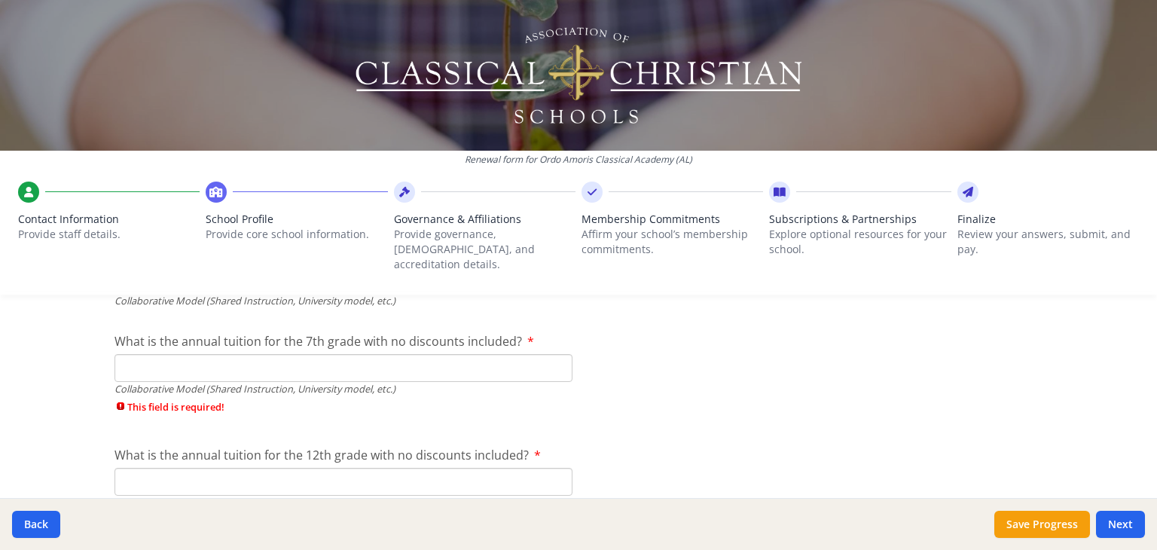
scroll to position [5149, 0]
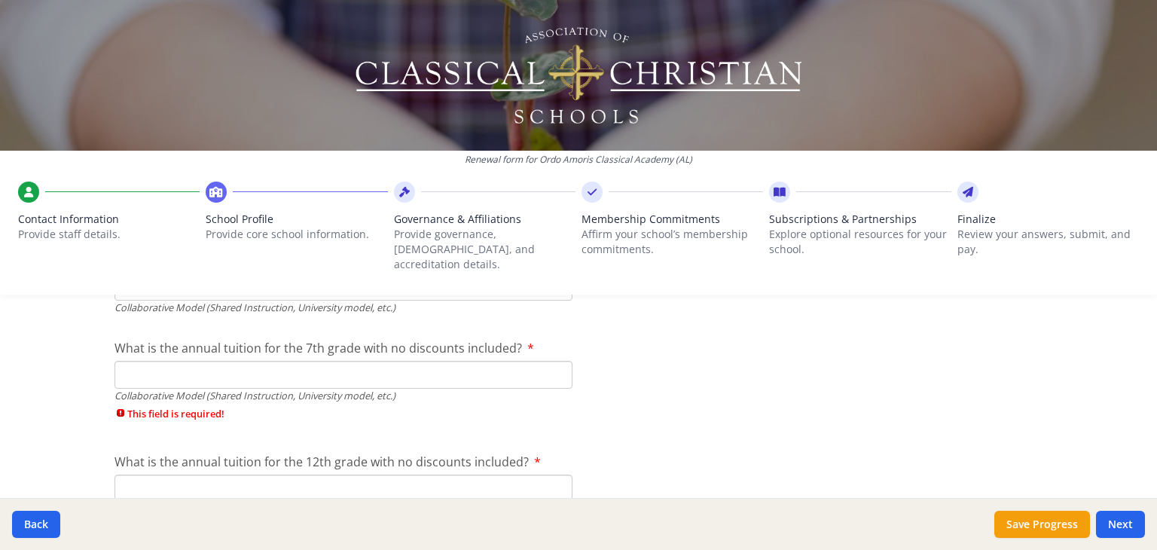
type input "$0"
click at [130, 361] on input "What is the annual tuition for the 7th grade with no discounts included?" at bounding box center [343, 375] width 458 height 28
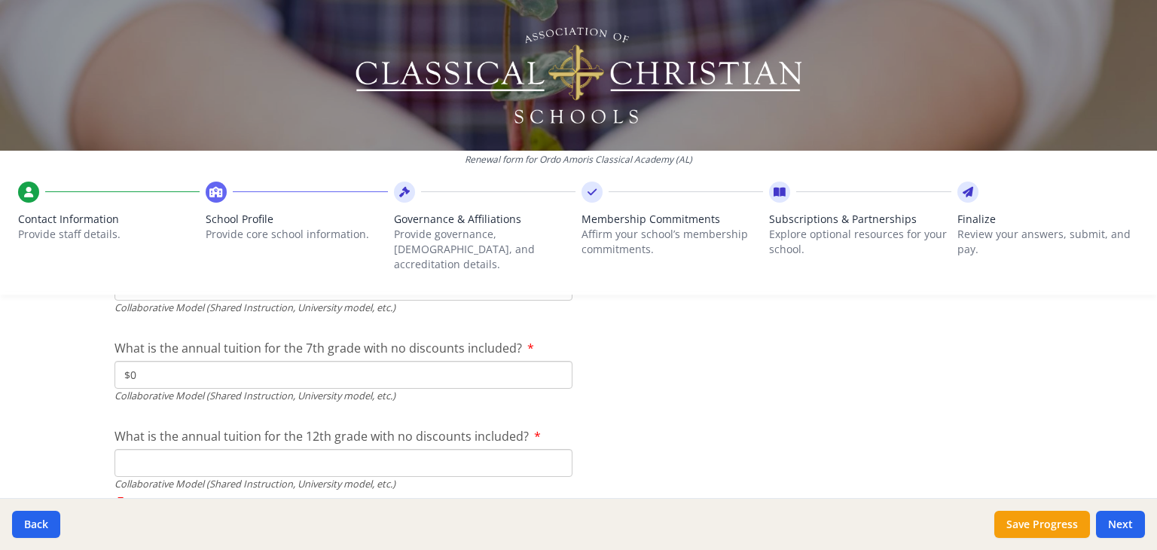
type input "$0"
click at [120, 449] on input "What is the annual tuition for the 12th grade with no discounts included?" at bounding box center [343, 463] width 458 height 28
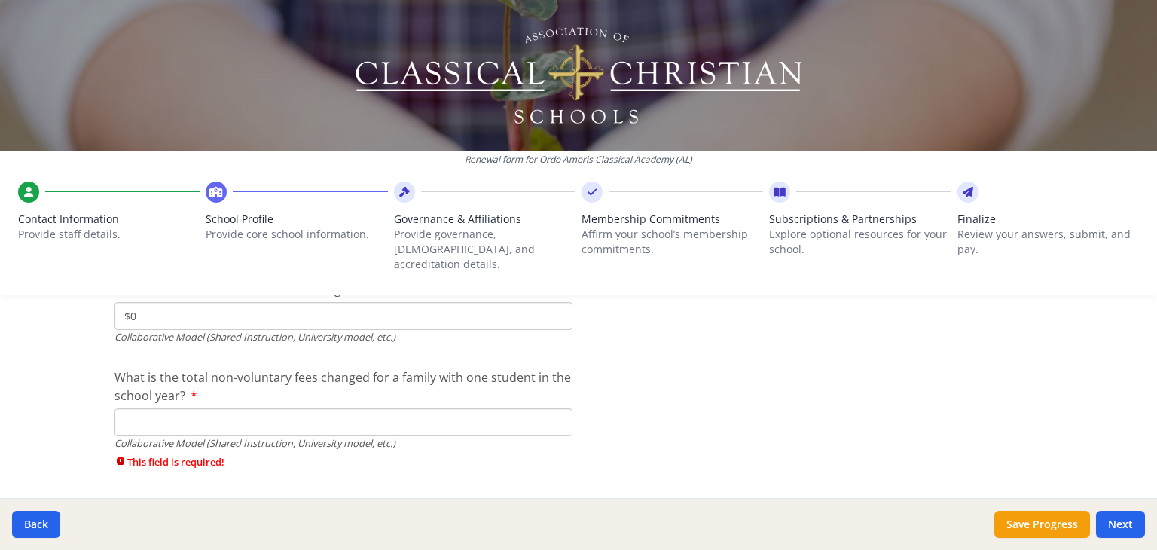
scroll to position [5321, 0]
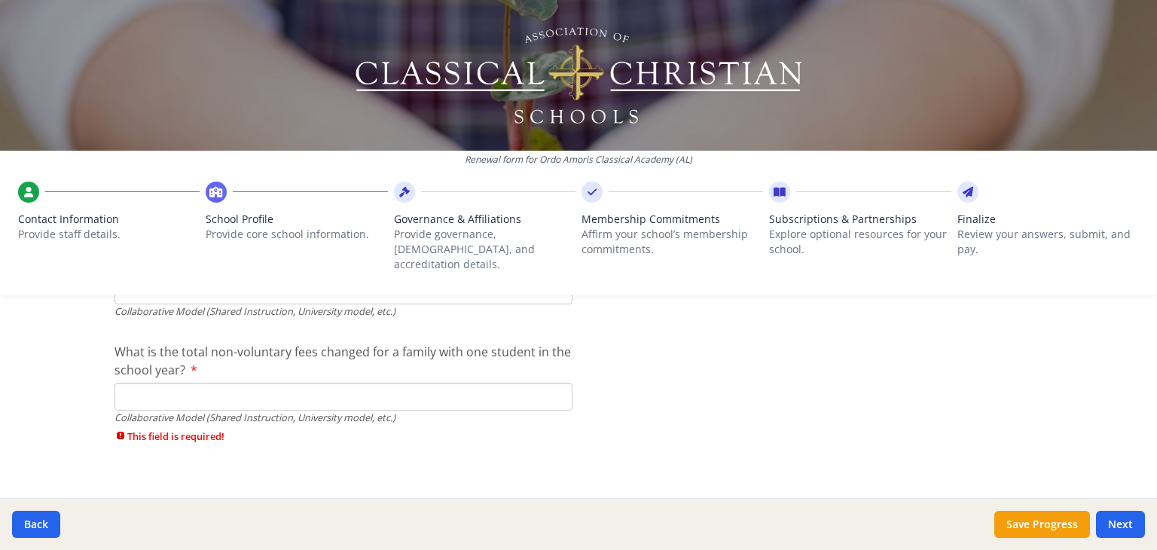
type input "$0"
click at [127, 365] on div "What is the total non-voluntary fees changed for a family with one student in t…" at bounding box center [343, 397] width 458 height 108
click at [123, 383] on input "What is the total non-voluntary fees changed for a family with one student in t…" at bounding box center [343, 397] width 458 height 28
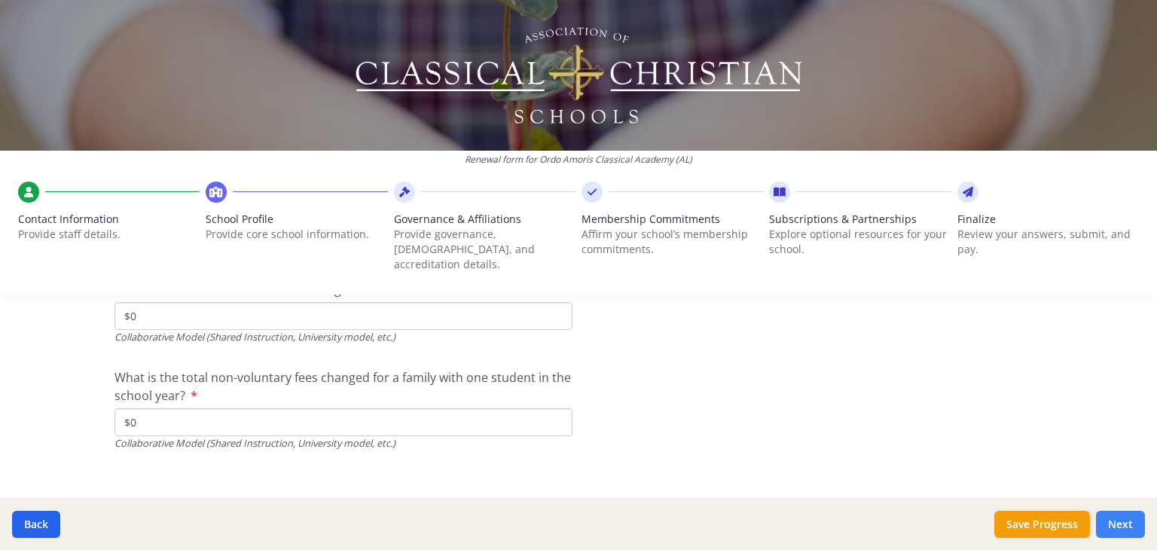
type input "$0"
click at [1124, 521] on button "Next" at bounding box center [1120, 524] width 49 height 27
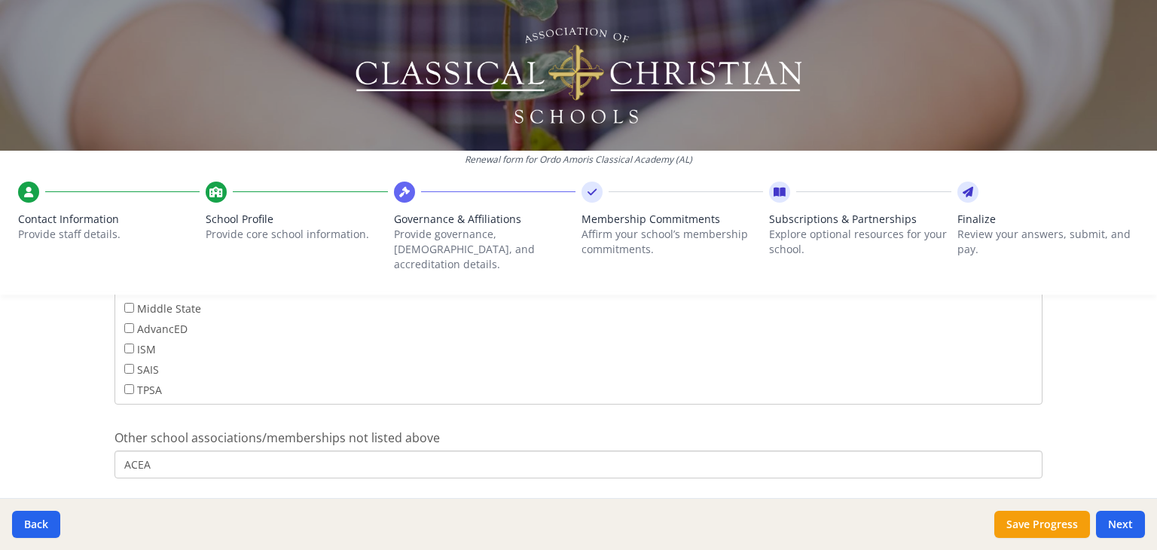
scroll to position [1030, 0]
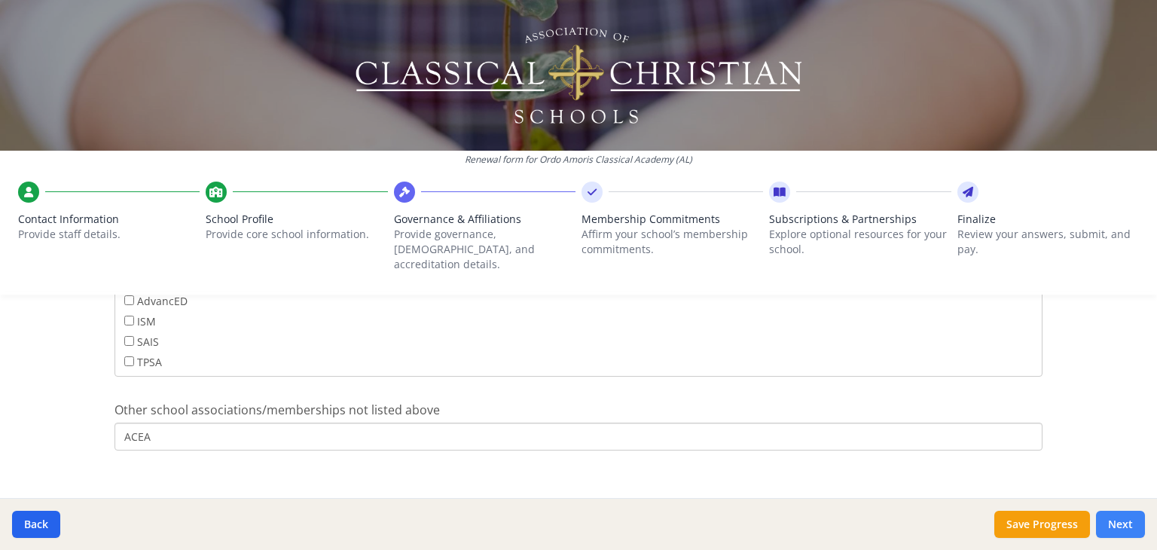
click at [1114, 523] on button "Next" at bounding box center [1120, 524] width 49 height 27
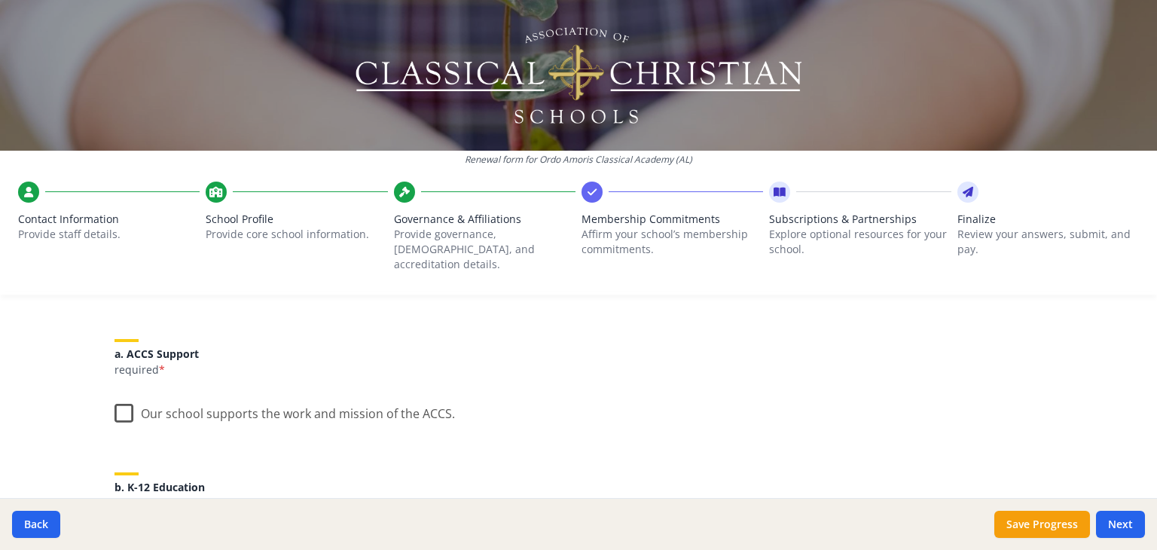
scroll to position [169, 0]
click at [122, 387] on label "Our school supports the work and mission of the ACCS." at bounding box center [284, 403] width 340 height 32
click at [0, 0] on input "Our school supports the work and mission of the ACCS." at bounding box center [0, 0] width 0 height 0
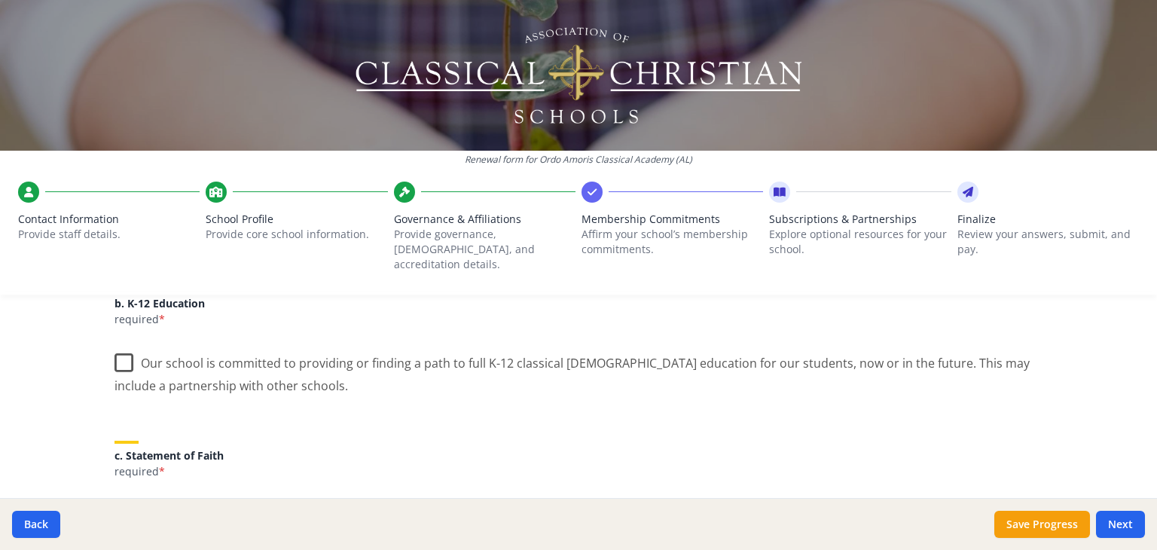
scroll to position [359, 0]
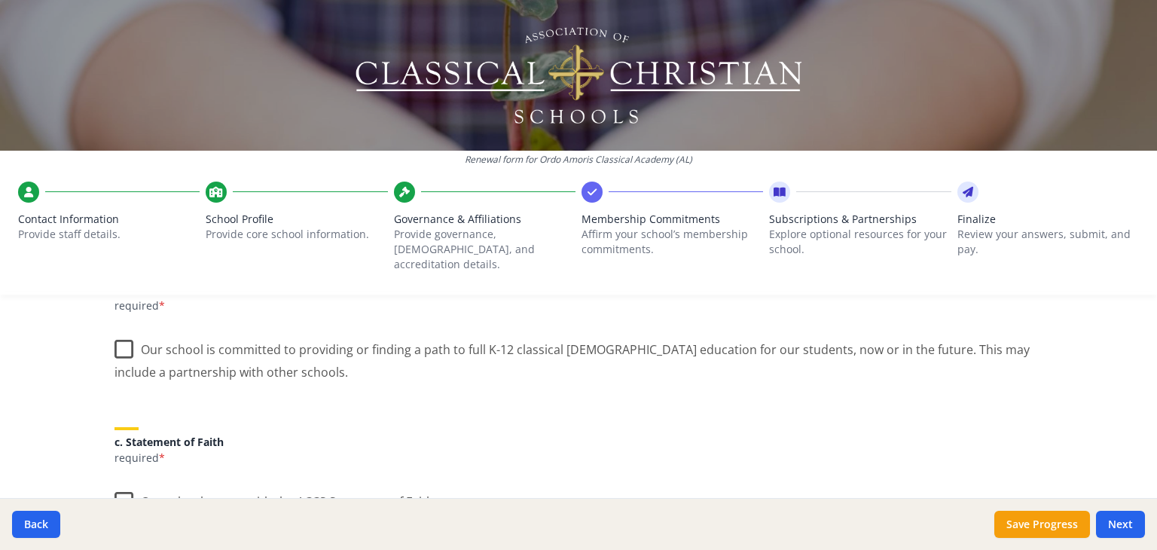
click at [120, 332] on label "Our school is committed to providing or finding a path to full K-12 classical C…" at bounding box center [578, 355] width 928 height 50
click at [0, 0] on input "Our school is committed to providing or finding a path to full K-12 classical C…" at bounding box center [0, 0] width 0 height 0
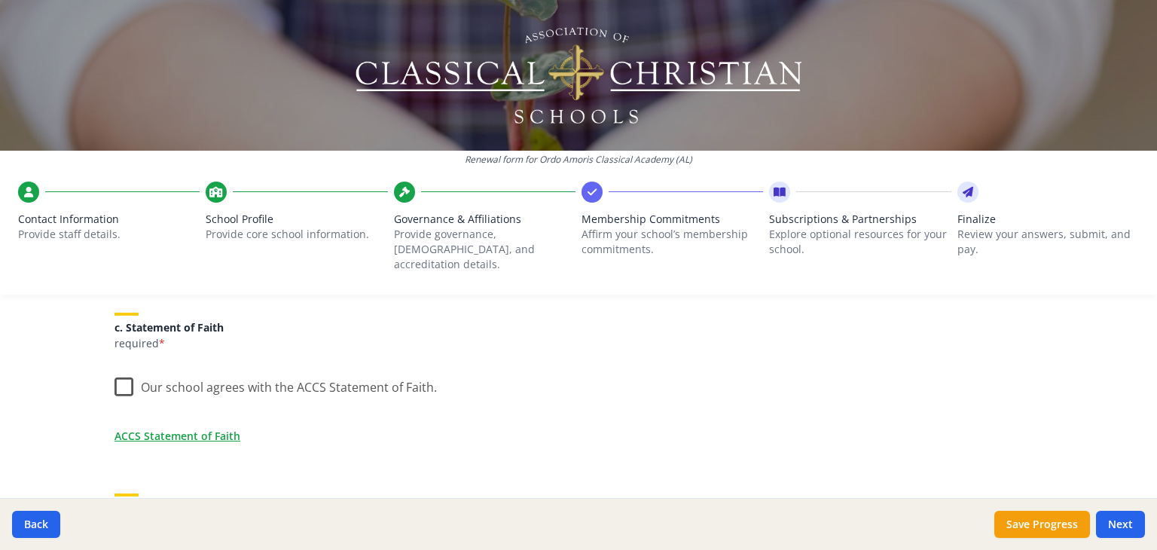
scroll to position [483, 0]
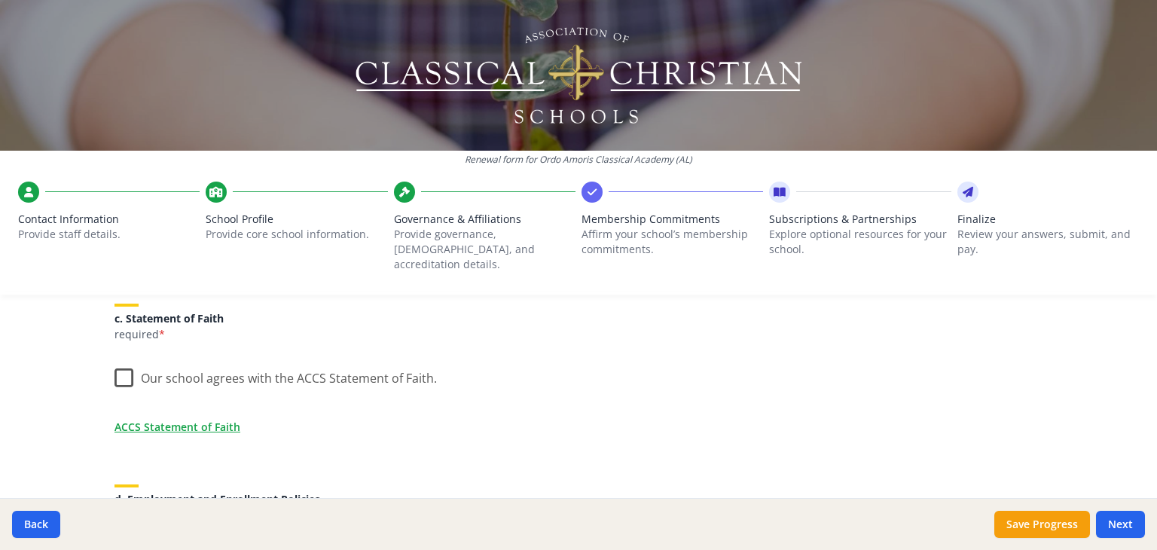
click at [114, 362] on label "Our school agrees with the ACCS Statement of Faith." at bounding box center [275, 375] width 322 height 32
click at [0, 0] on input "Our school agrees with the ACCS Statement of Faith." at bounding box center [0, 0] width 0 height 0
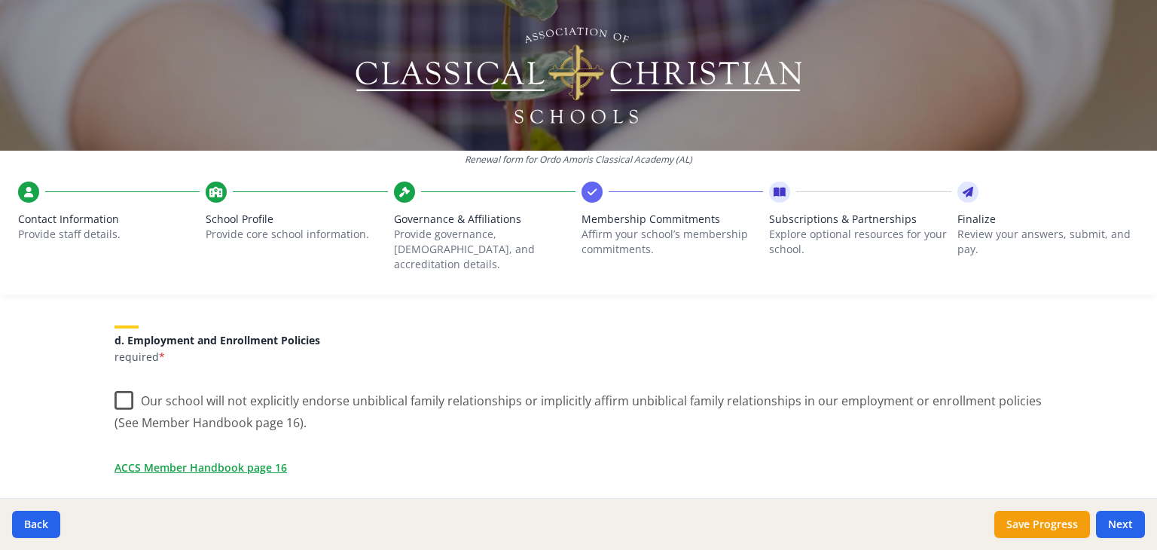
scroll to position [662, 0]
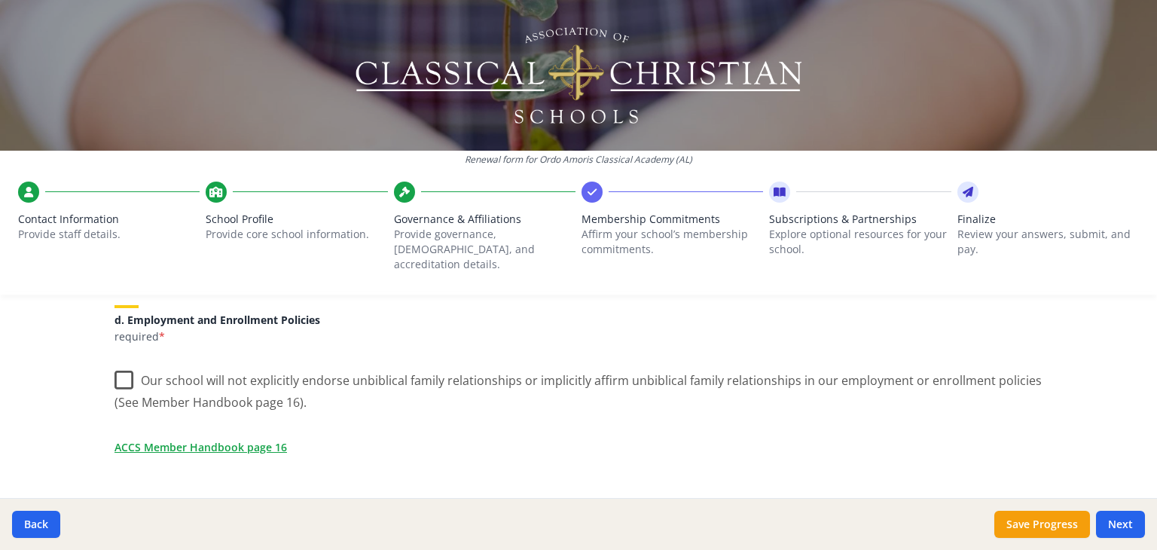
click at [118, 365] on label "Our school will not explicitly endorse unbiblical family relationships or impli…" at bounding box center [578, 386] width 928 height 50
click at [0, 0] on input "Our school will not explicitly endorse unbiblical family relationships or impli…" at bounding box center [0, 0] width 0 height 0
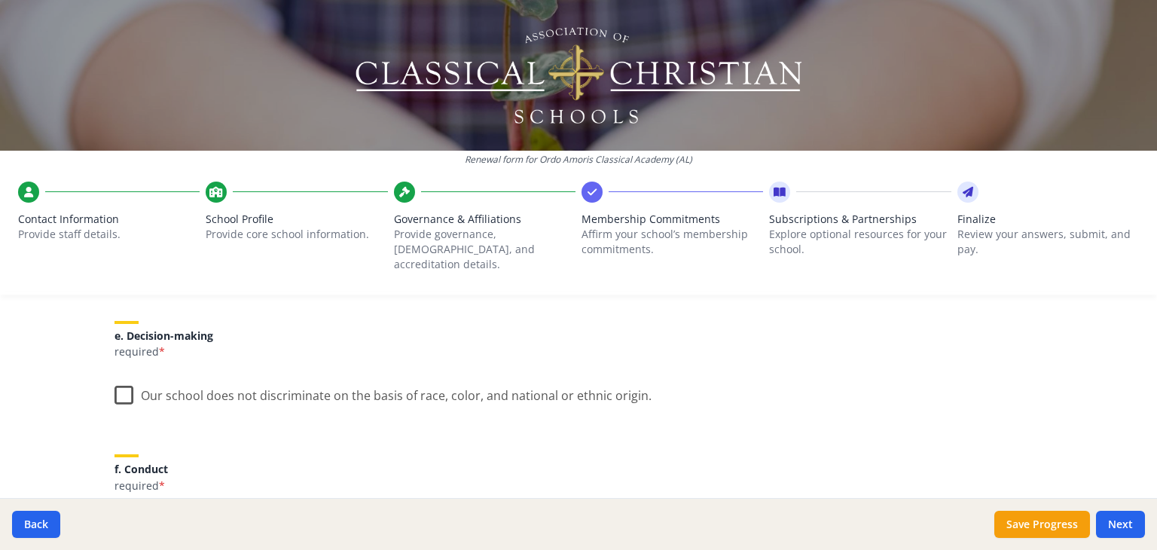
scroll to position [848, 0]
click at [114, 377] on label "Our school does not discriminate on the basis of race, color, and national or e…" at bounding box center [382, 390] width 537 height 32
click at [0, 0] on input "Our school does not discriminate on the basis of race, color, and national or e…" at bounding box center [0, 0] width 0 height 0
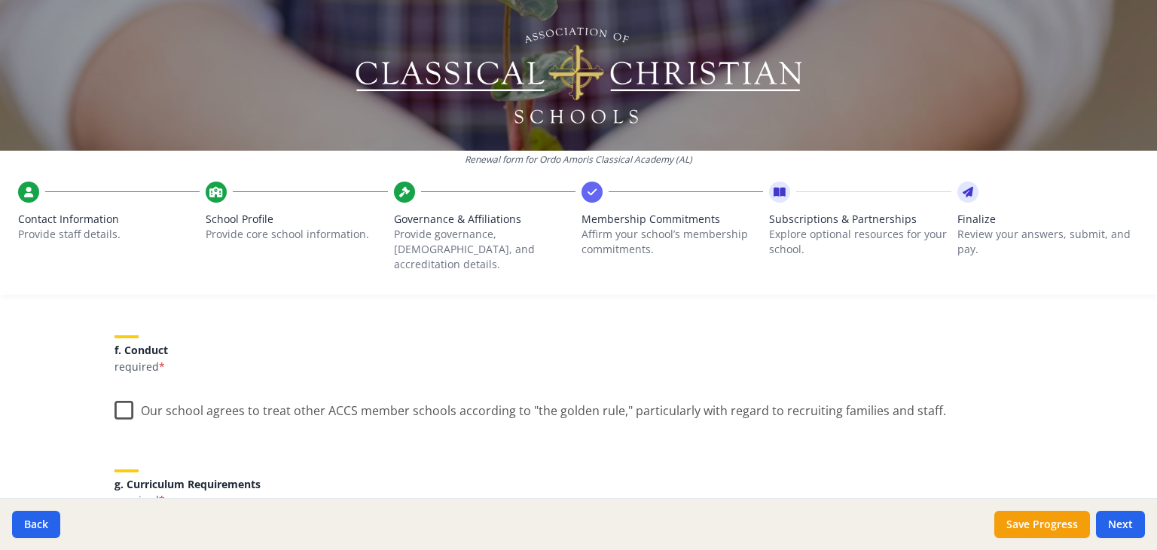
scroll to position [1006, 0]
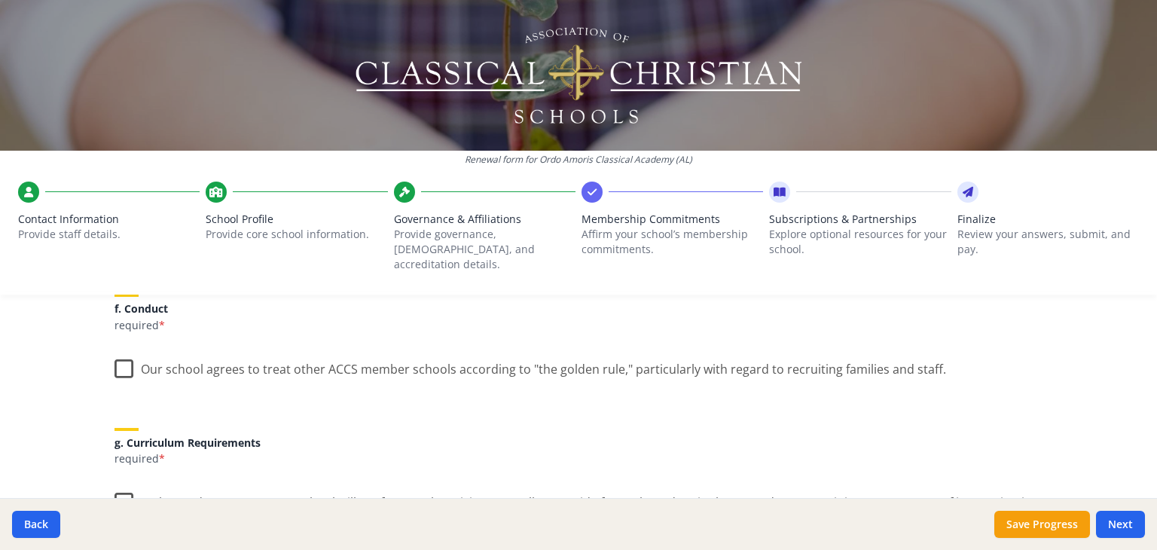
click at [118, 355] on label "Our school agrees to treat other ACCS member schools according to "the golden r…" at bounding box center [530, 366] width 832 height 32
click at [0, 0] on input "Our school agrees to treat other ACCS member schools according to "the golden r…" at bounding box center [0, 0] width 0 height 0
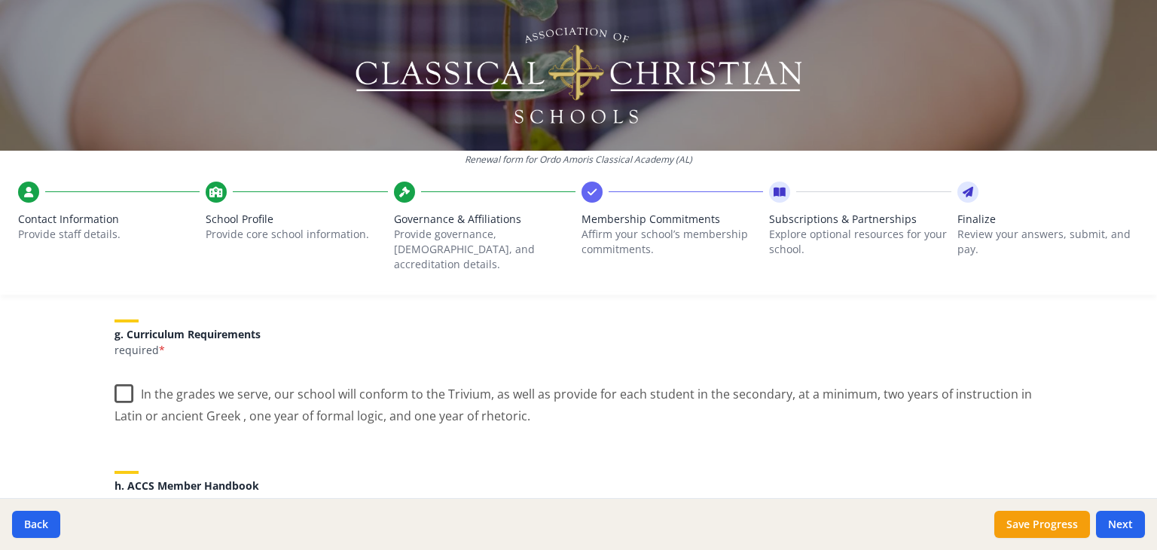
scroll to position [1112, 0]
click at [116, 383] on label "In the grades we serve, our school will conform to the Trivium, as well as prov…" at bounding box center [578, 402] width 928 height 50
click at [0, 0] on input "In the grades we serve, our school will conform to the Trivium, as well as prov…" at bounding box center [0, 0] width 0 height 0
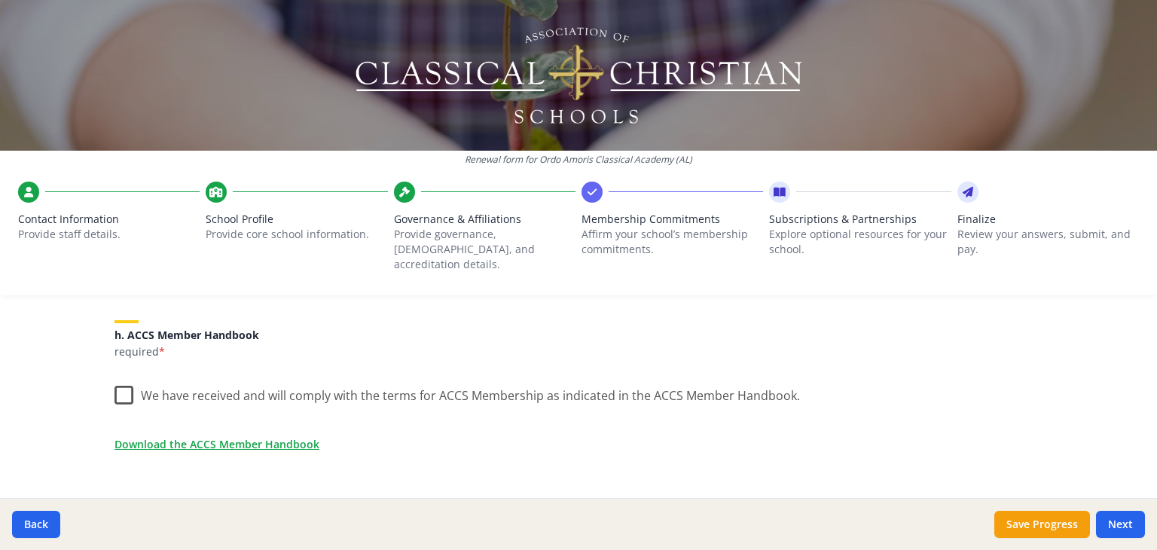
scroll to position [1269, 0]
click at [119, 377] on label "We have received and will comply with the terms for ACCS Membership as indicate…" at bounding box center [456, 389] width 685 height 32
click at [0, 0] on input "We have received and will comply with the terms for ACCS Membership as indicate…" at bounding box center [0, 0] width 0 height 0
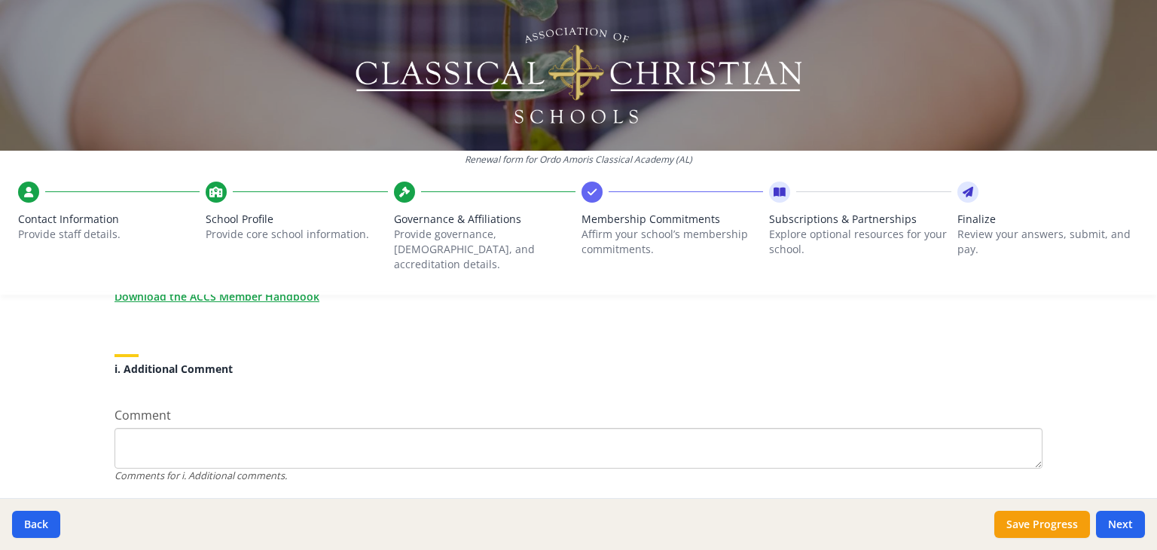
scroll to position [1446, 0]
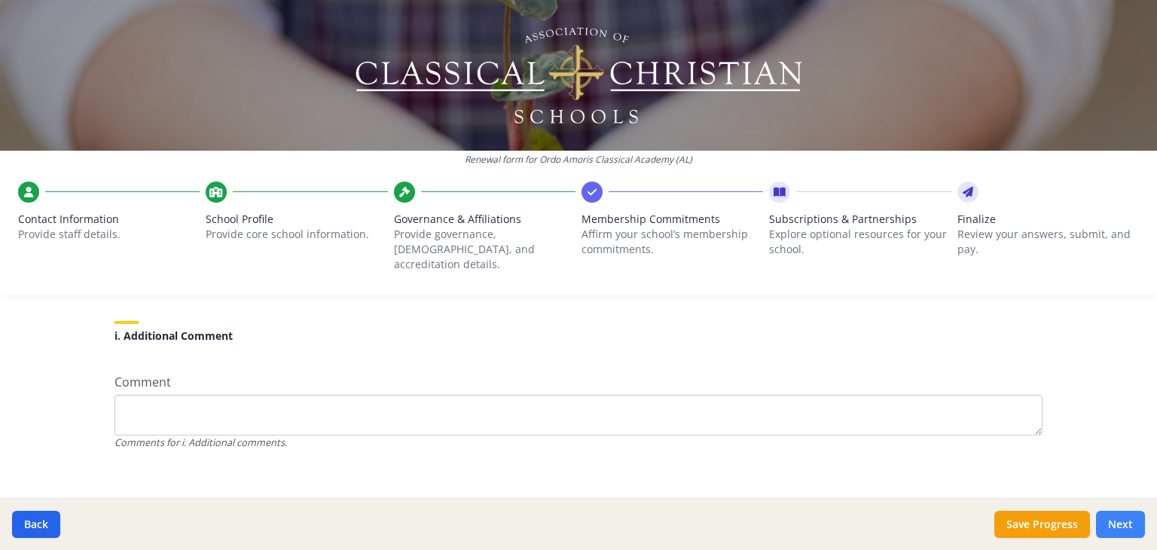
click at [1125, 526] on button "Next" at bounding box center [1120, 524] width 49 height 27
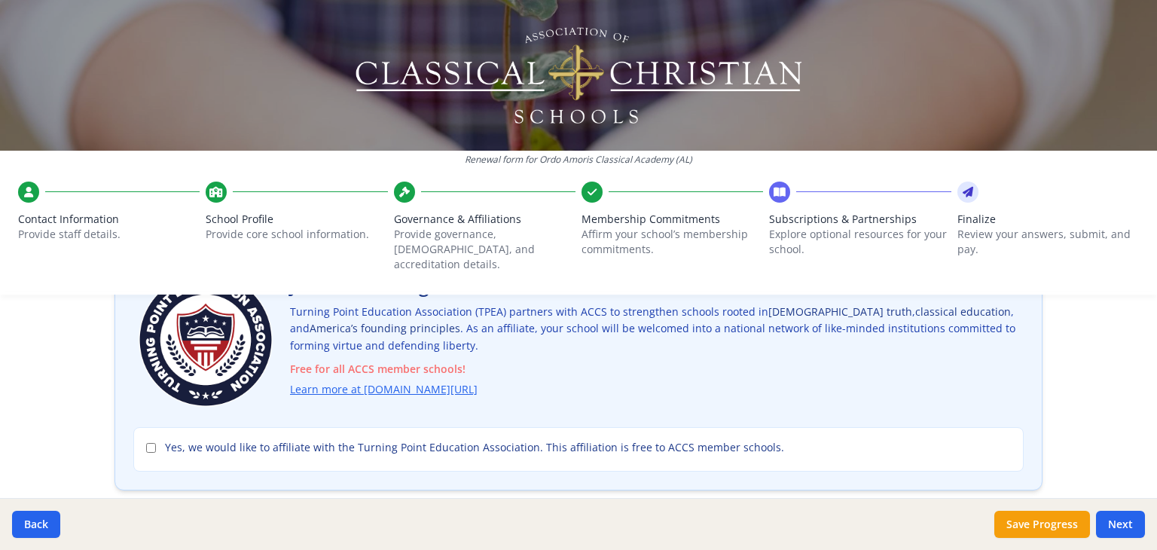
scroll to position [111, 0]
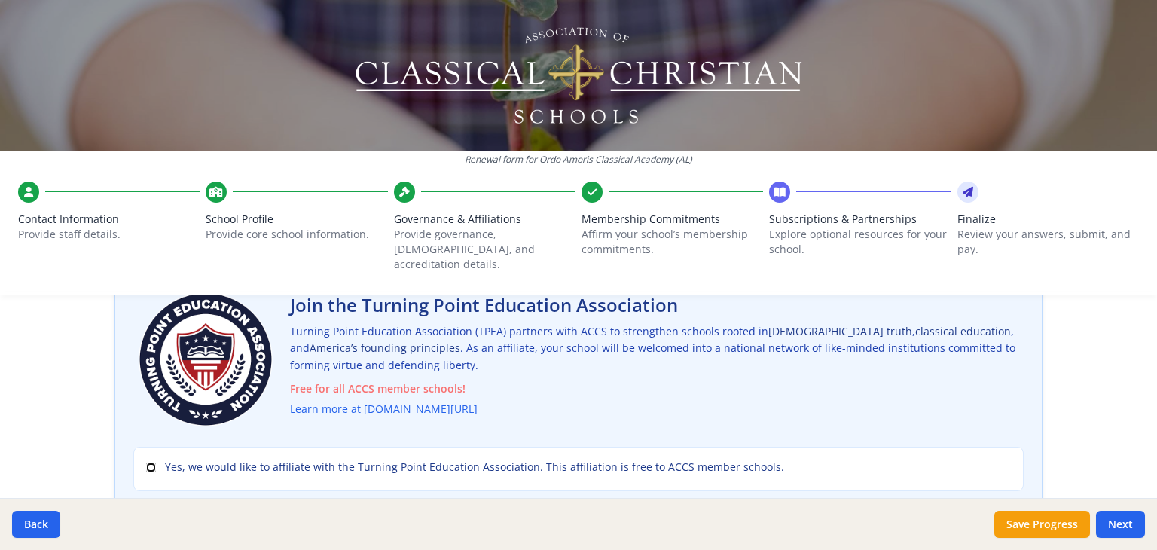
click at [146, 463] on input "Yes, we would like to affiliate with the Turning Point Education Association. T…" at bounding box center [151, 468] width 10 height 10
checkbox input "true"
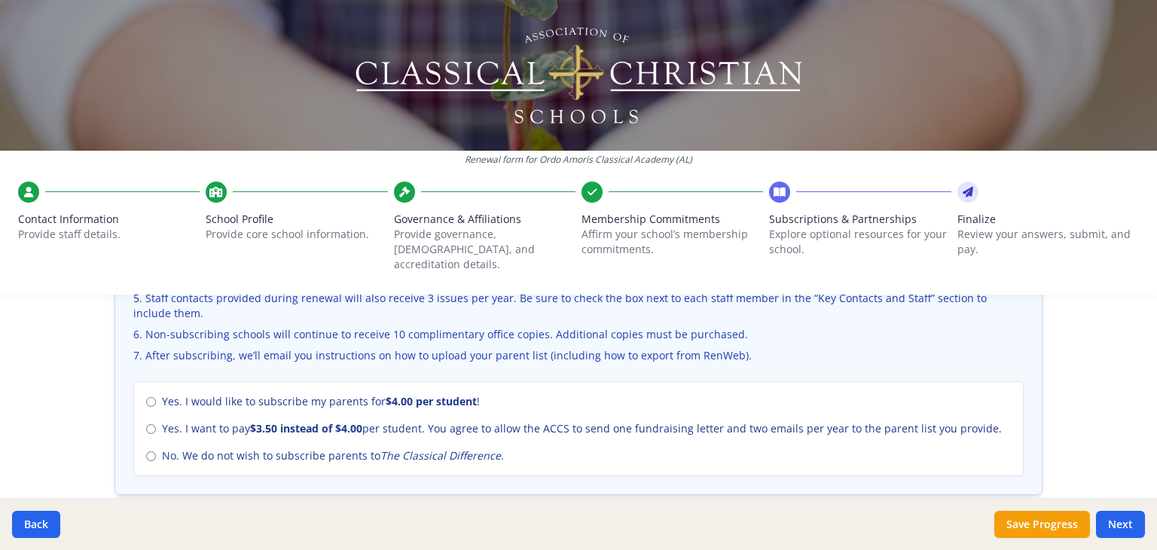
scroll to position [627, 0]
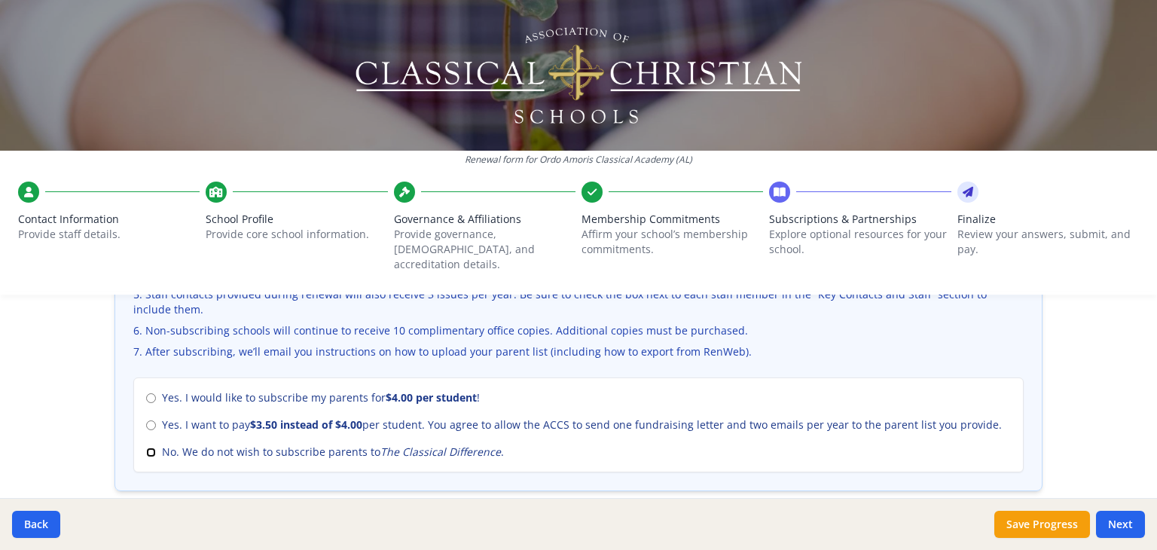
click at [146, 447] on input "No. We do not wish to subscribe parents to The Classical Difference ." at bounding box center [151, 452] width 10 height 10
radio input "true"
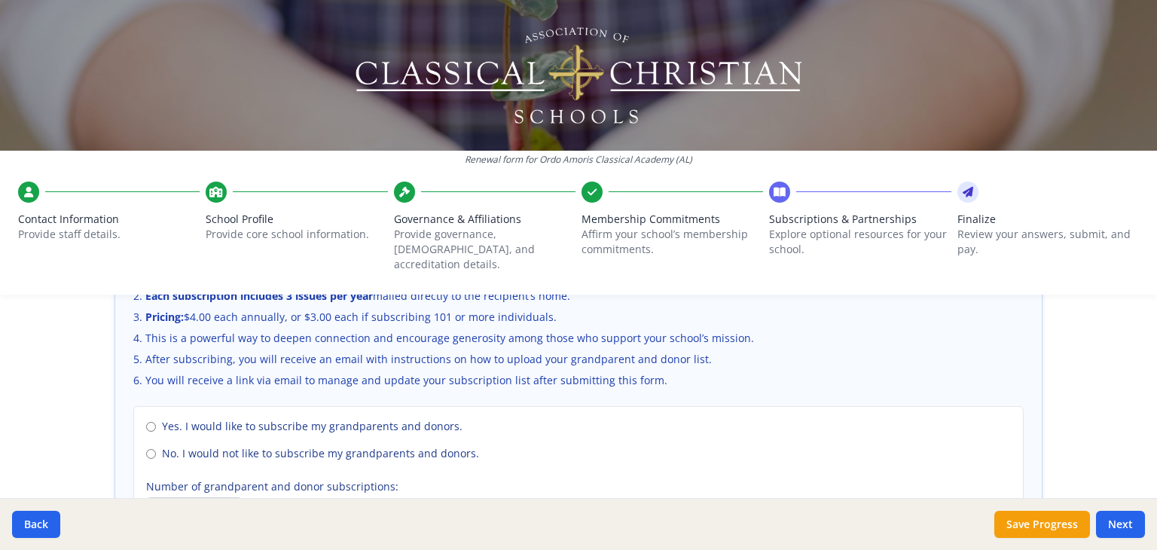
scroll to position [1078, 0]
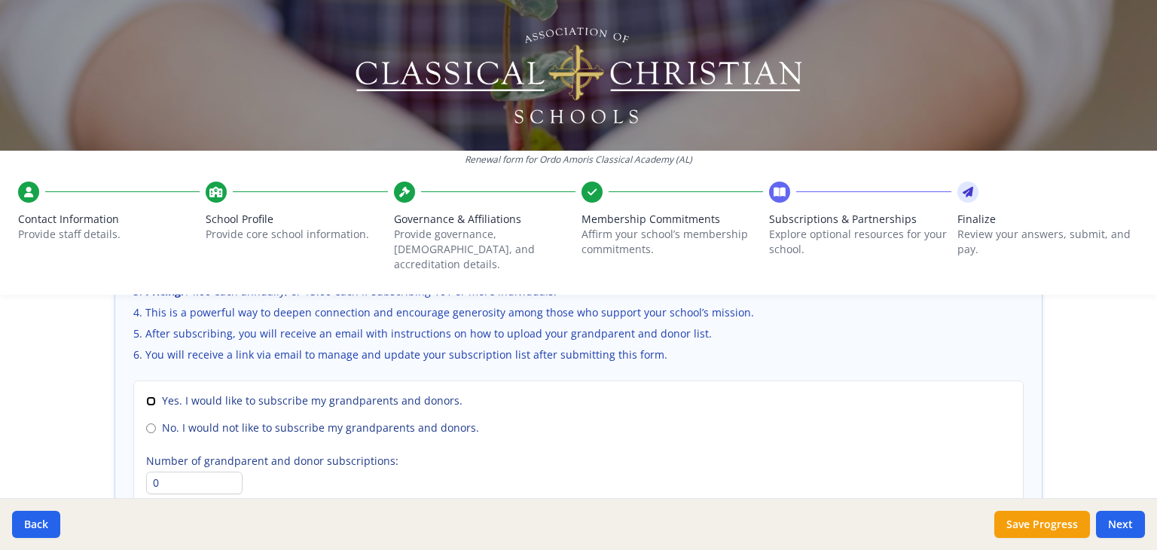
click at [146, 396] on input "Yes. I would like to subscribe my grandparents and donors." at bounding box center [151, 401] width 10 height 10
radio input "true"
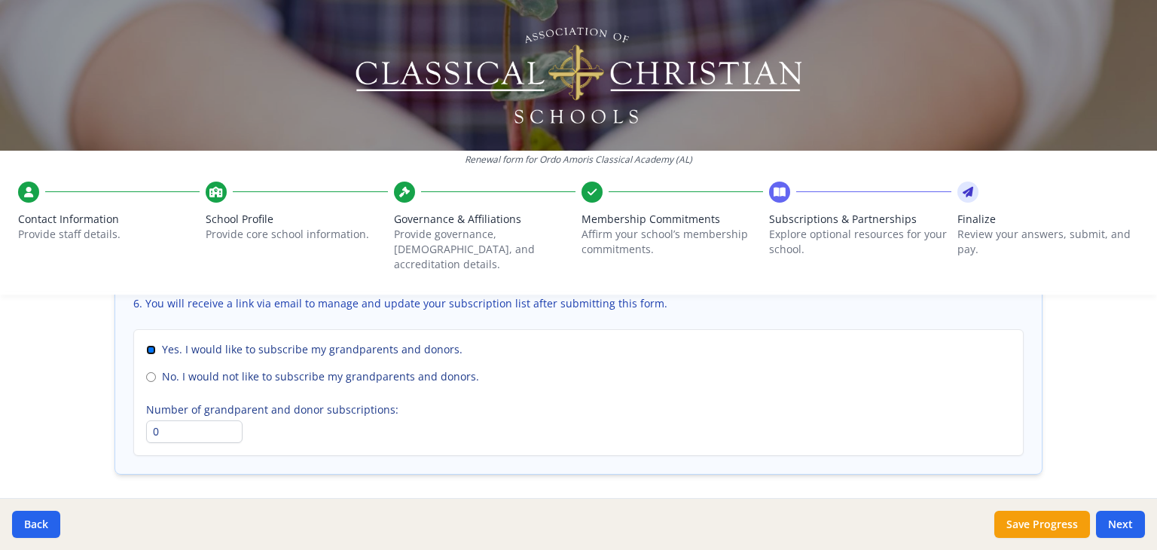
scroll to position [1131, 0]
click at [159, 418] on input "0" at bounding box center [194, 429] width 96 height 23
type input "20"
click at [1128, 521] on button "Next" at bounding box center [1120, 524] width 49 height 27
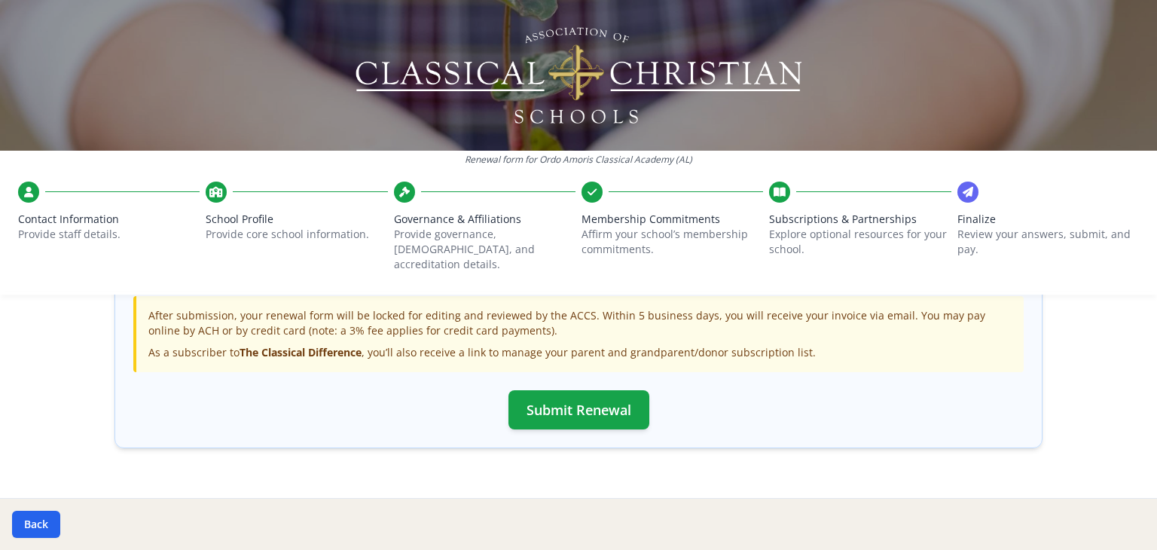
scroll to position [565, 0]
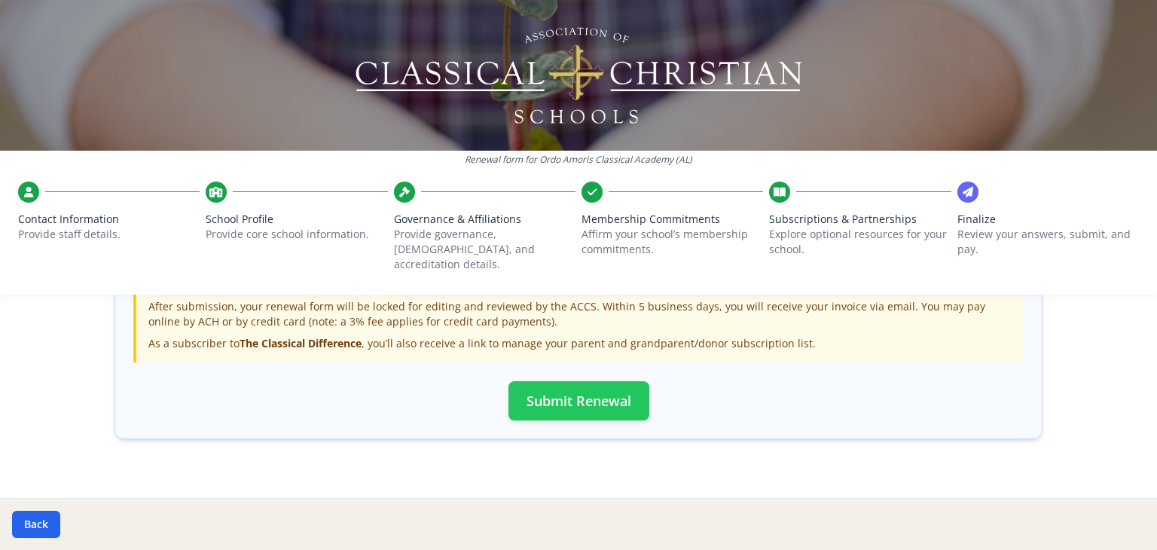
click at [602, 381] on button "Submit Renewal" at bounding box center [578, 400] width 141 height 39
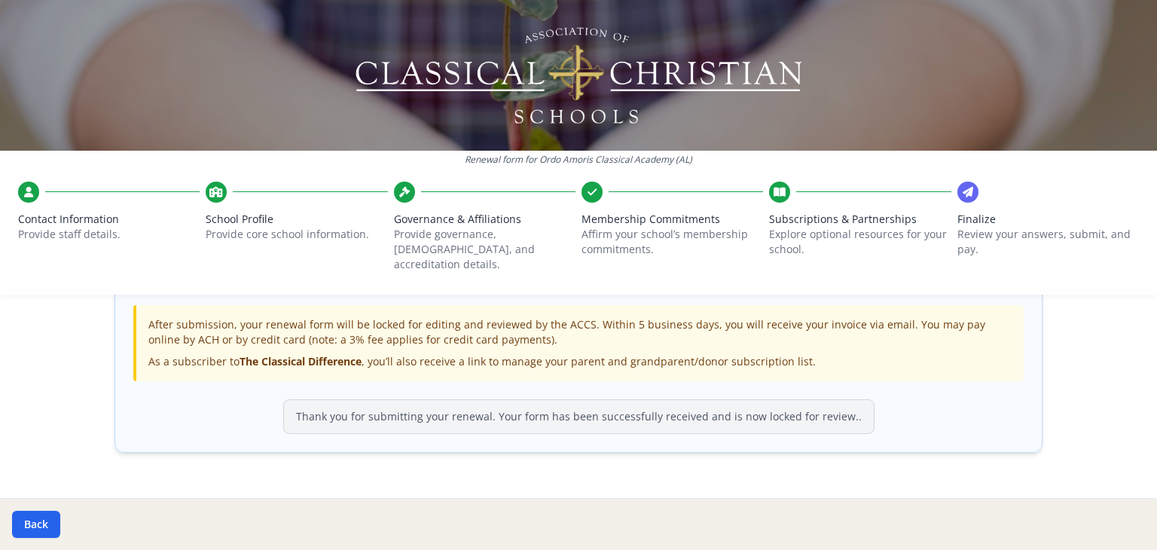
scroll to position [567, 0]
